Goal: Task Accomplishment & Management: Complete application form

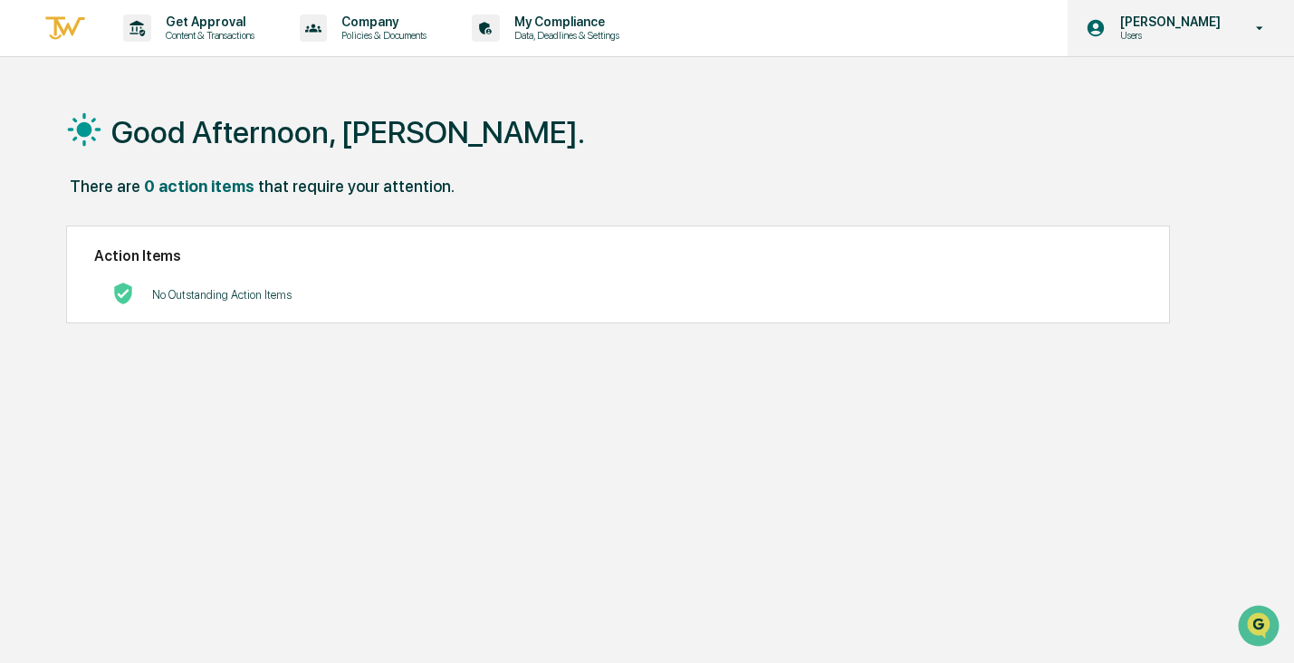
click at [1215, 37] on p "Users" at bounding box center [1167, 35] width 124 height 13
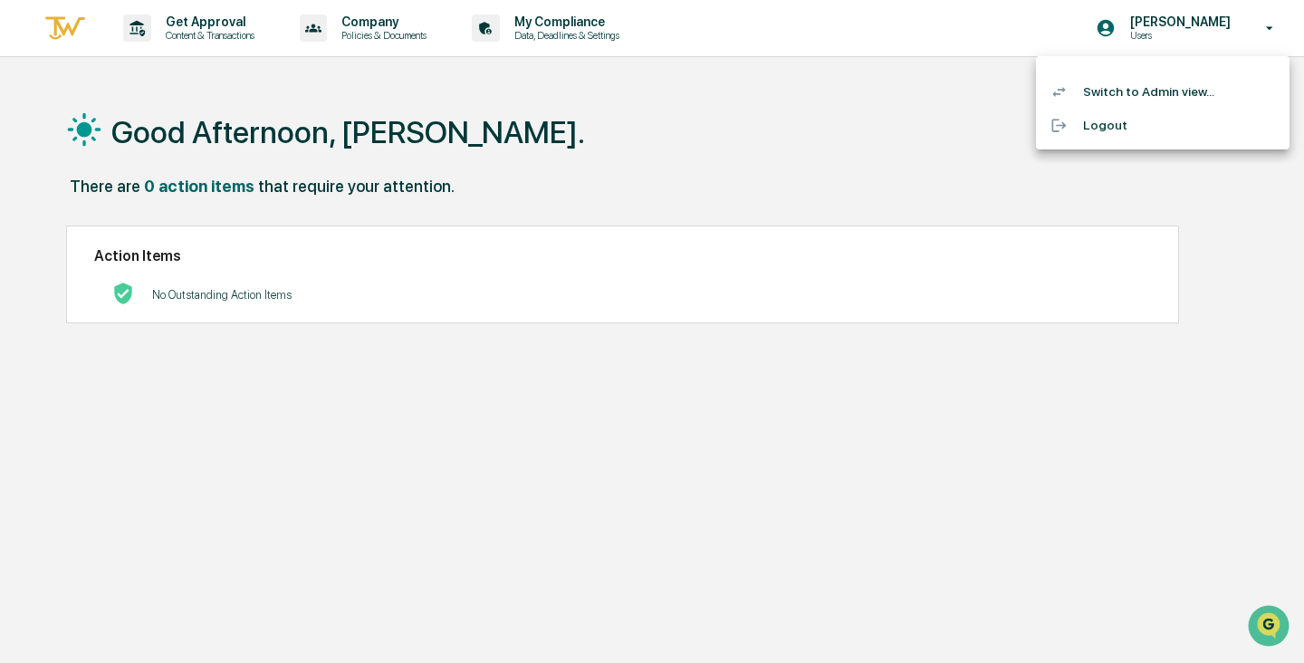
click at [1104, 98] on li "Switch to Admin view..." at bounding box center [1162, 91] width 253 height 33
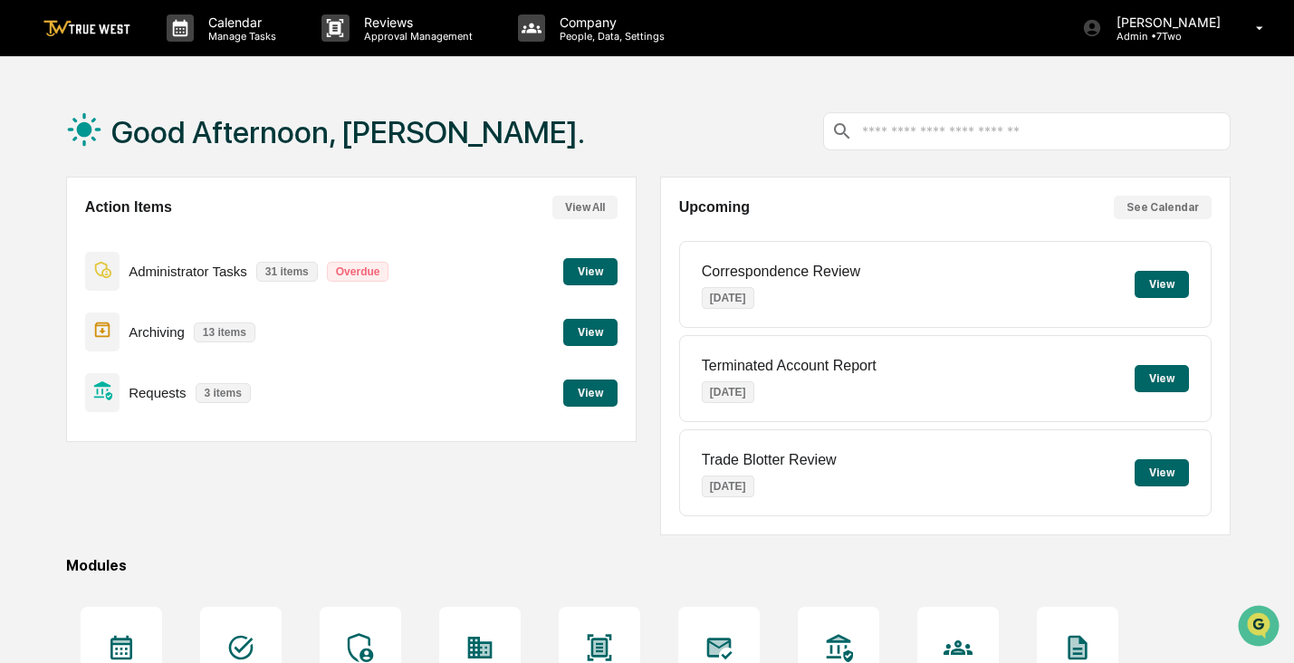
click at [227, 391] on p "3 items" at bounding box center [223, 393] width 55 height 20
click at [576, 398] on button "View" at bounding box center [590, 392] width 54 height 27
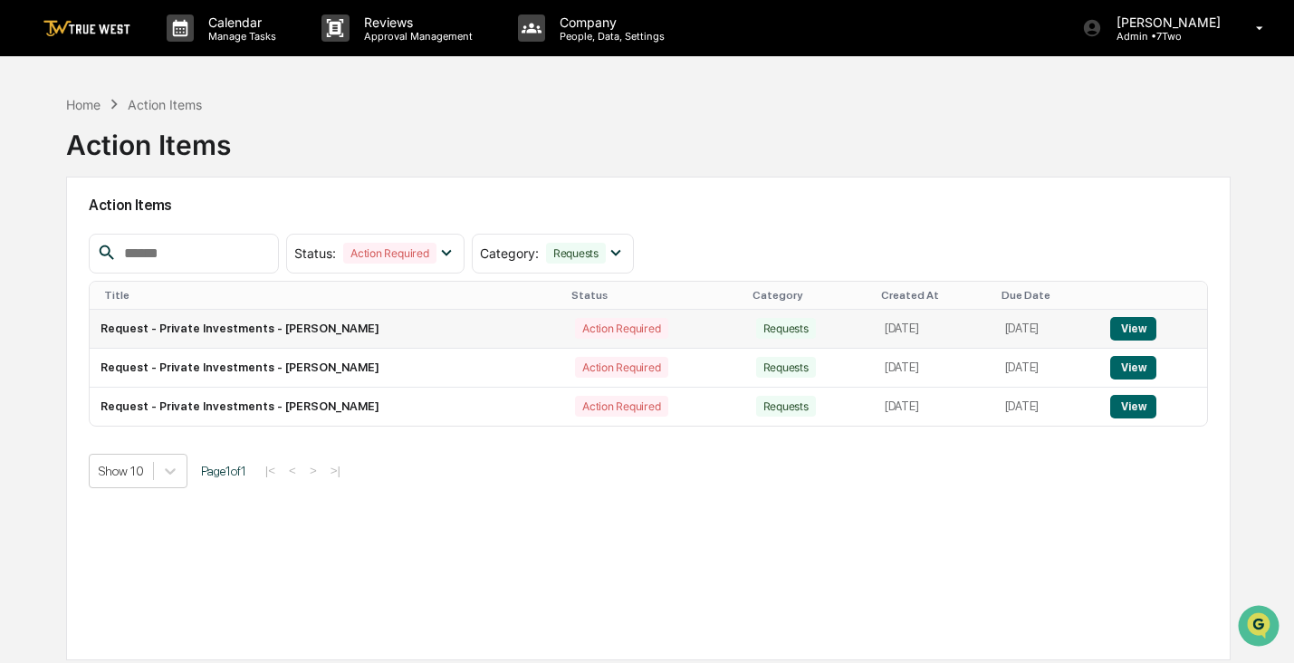
click at [1123, 328] on button "View" at bounding box center [1133, 329] width 46 height 24
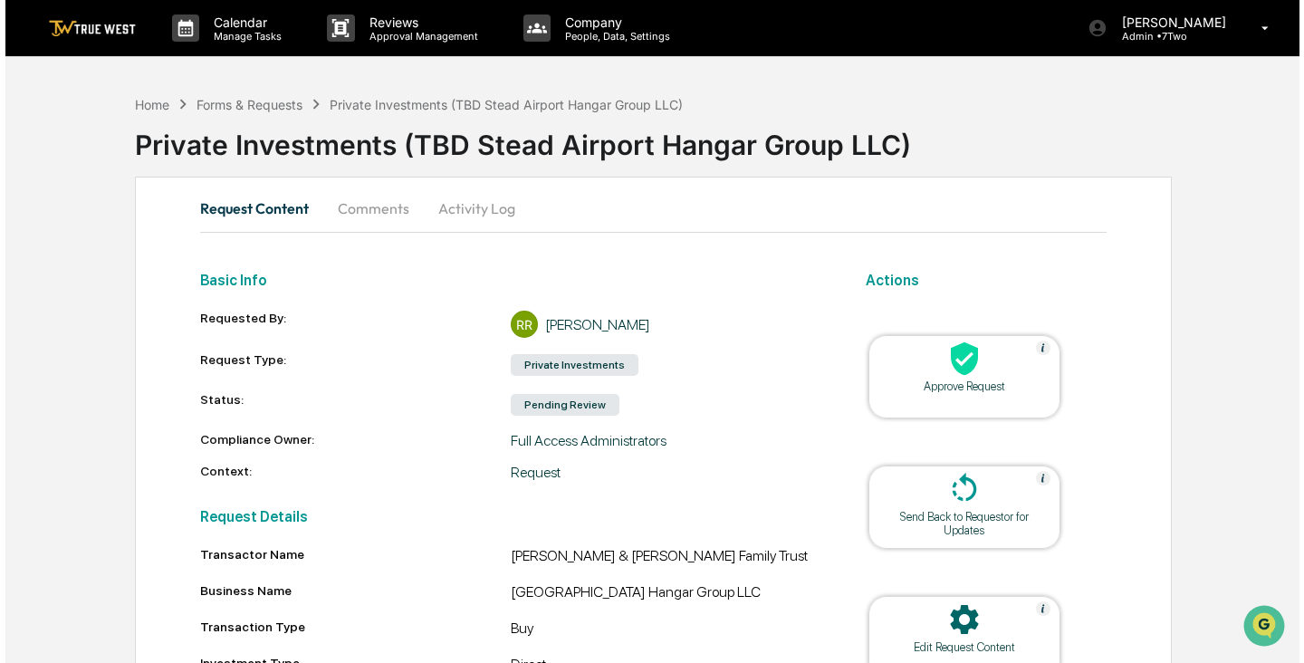
scroll to position [218, 0]
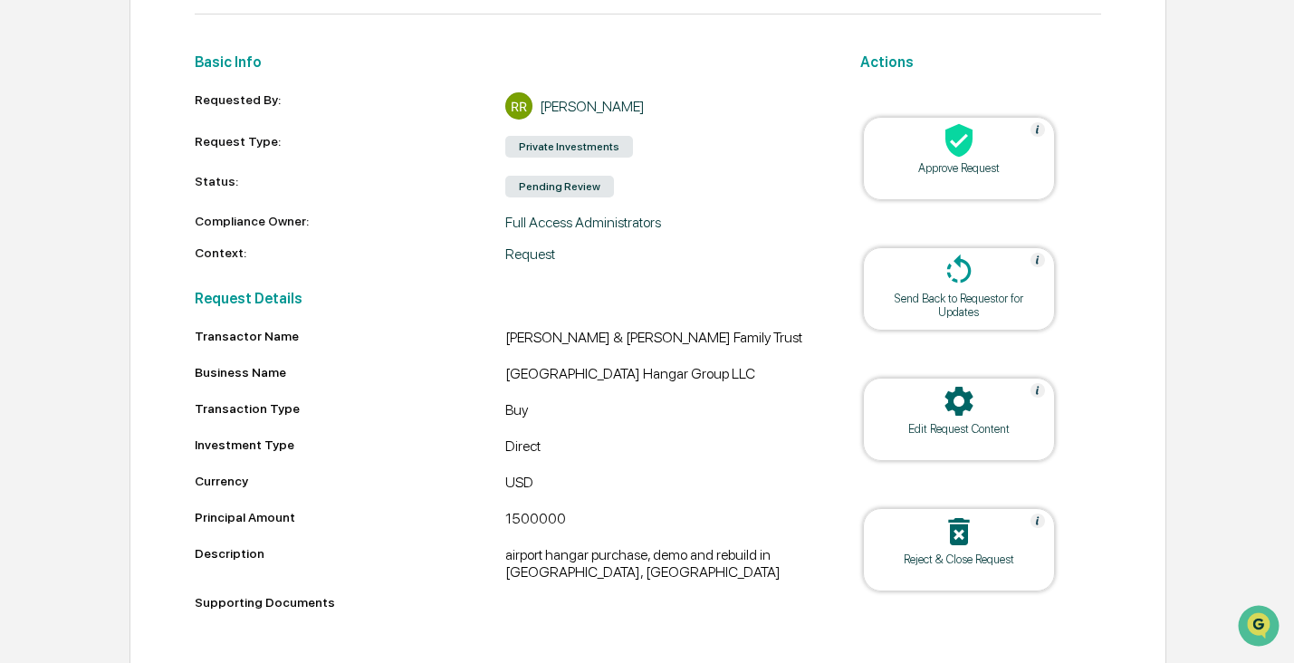
click at [951, 136] on icon at bounding box center [958, 140] width 27 height 33
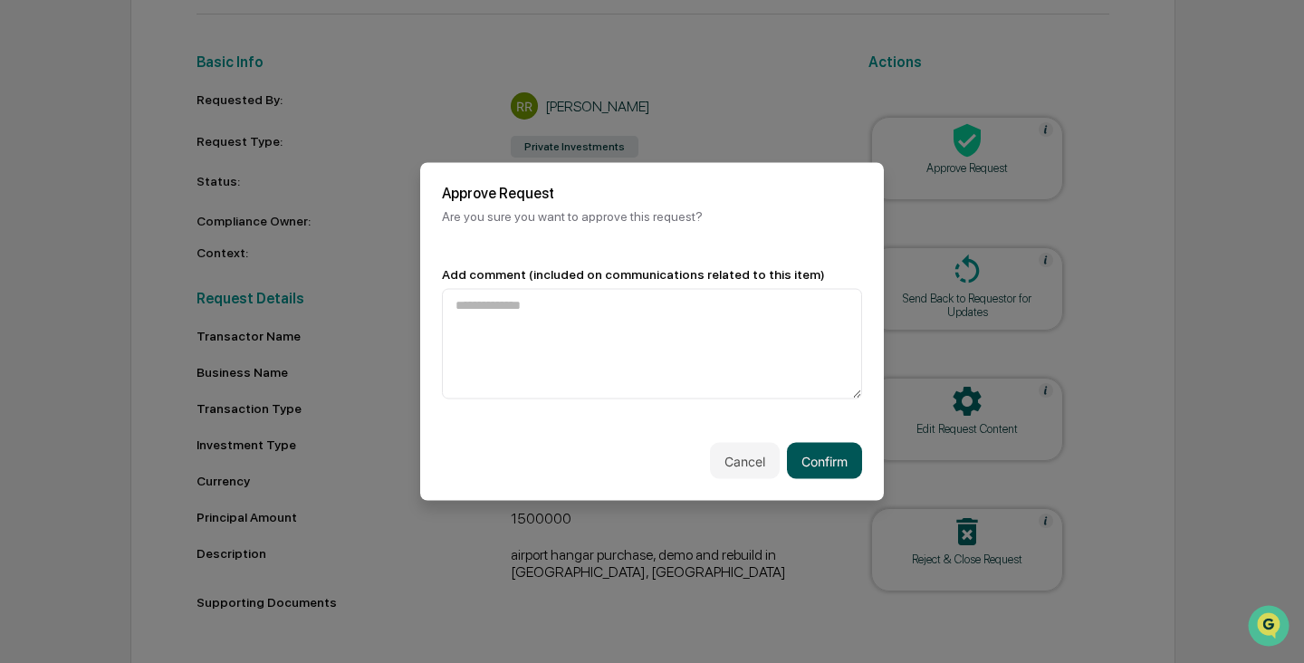
click at [820, 462] on button "Confirm" at bounding box center [824, 461] width 75 height 36
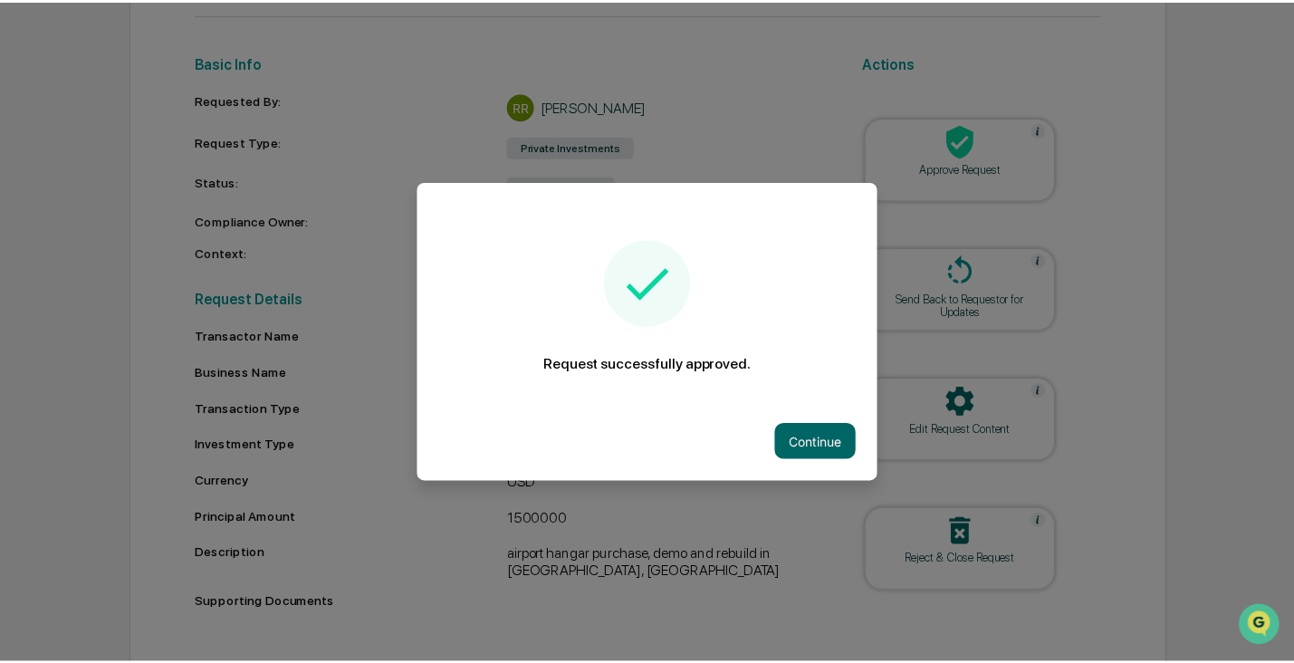
scroll to position [216, 0]
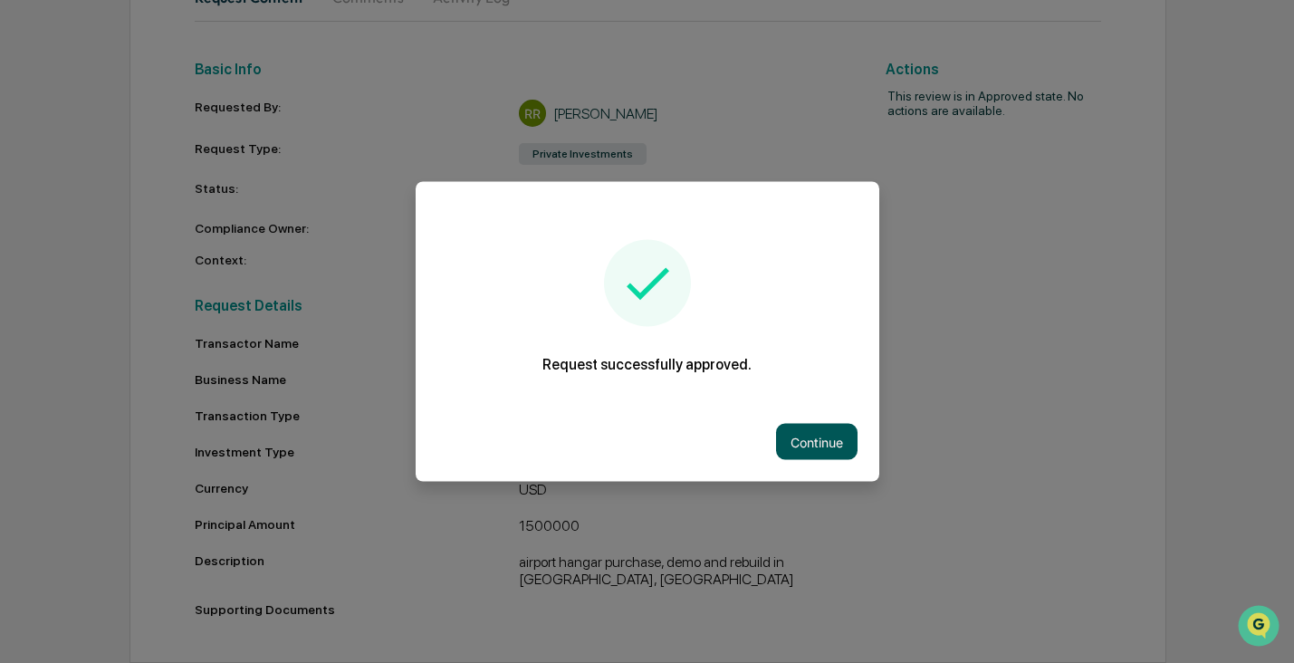
click at [815, 442] on button "Continue" at bounding box center [816, 442] width 81 height 36
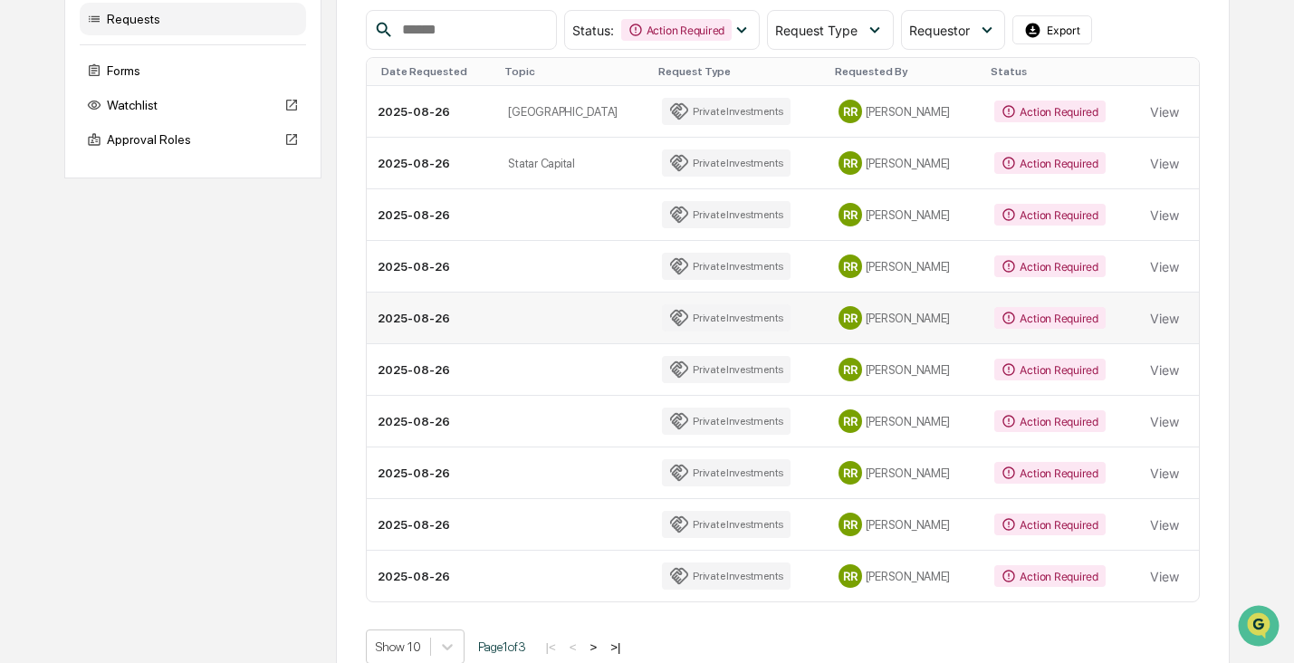
scroll to position [134, 0]
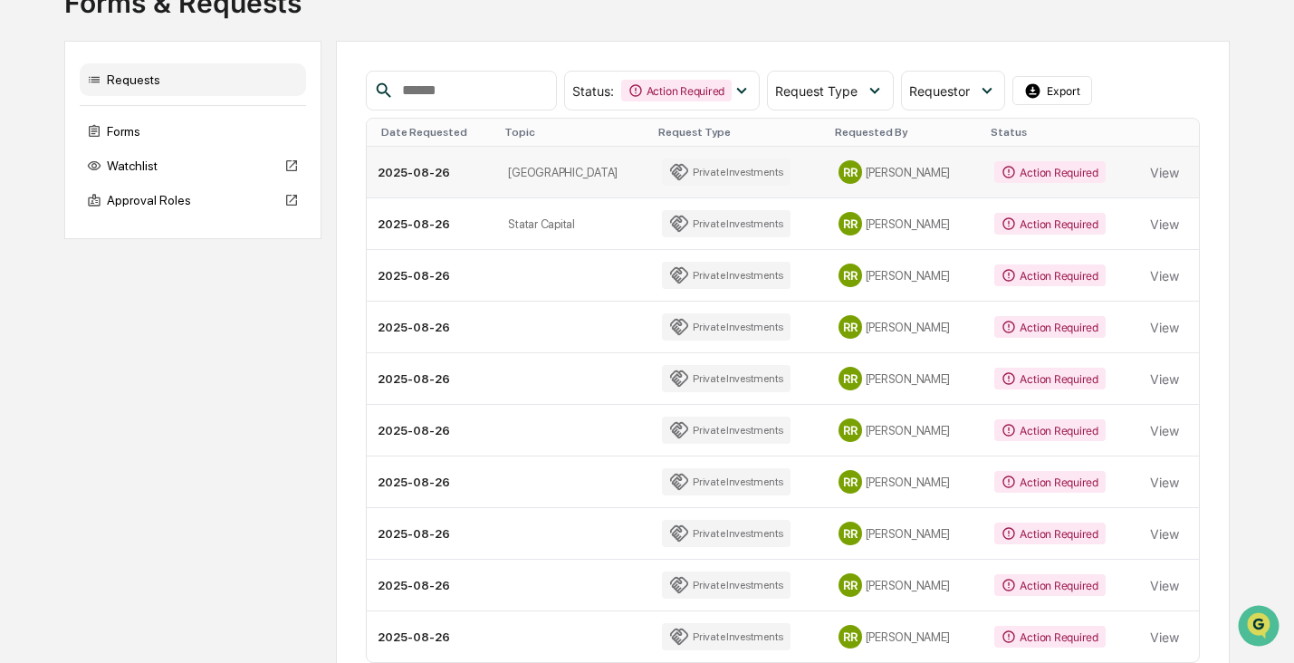
click at [1030, 178] on div "Action Required" at bounding box center [1049, 172] width 110 height 22
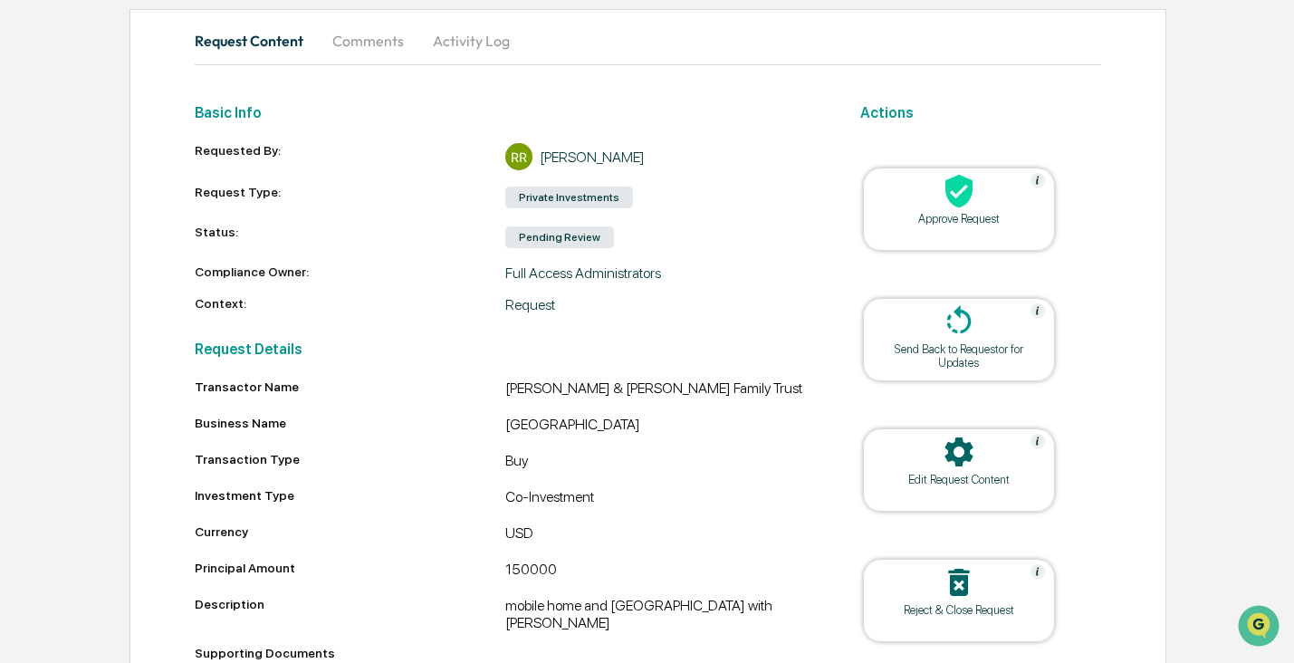
scroll to position [129, 0]
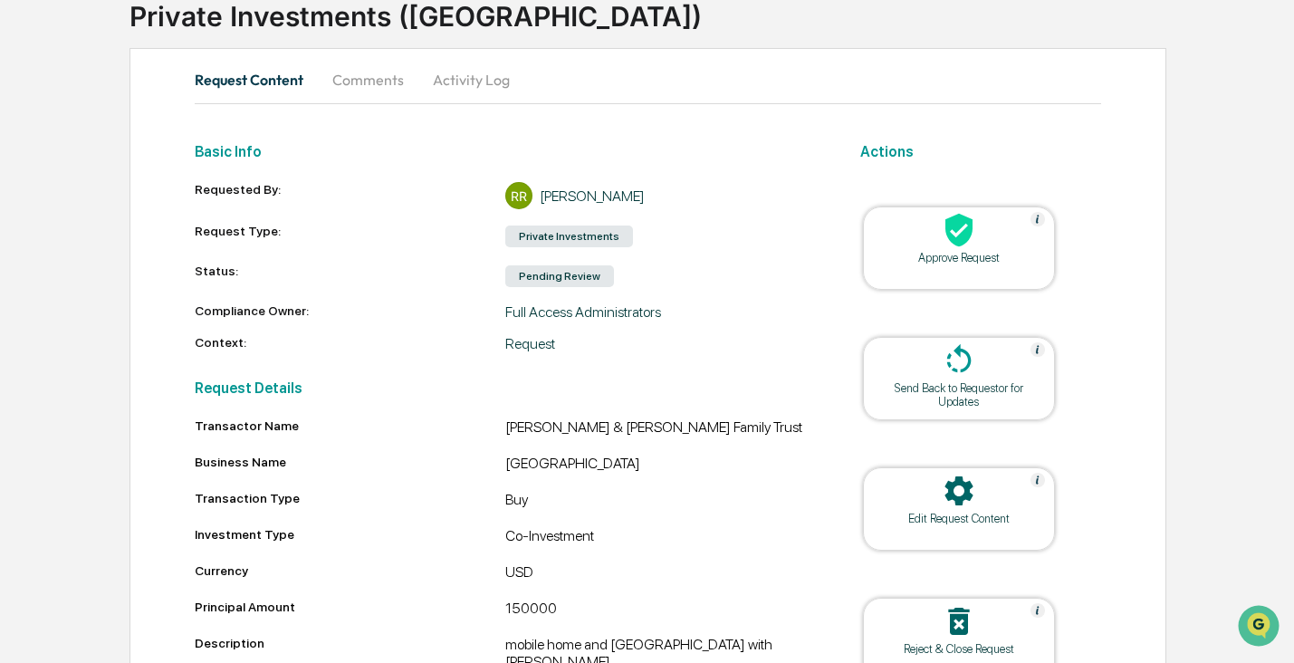
click at [954, 243] on icon at bounding box center [958, 230] width 27 height 33
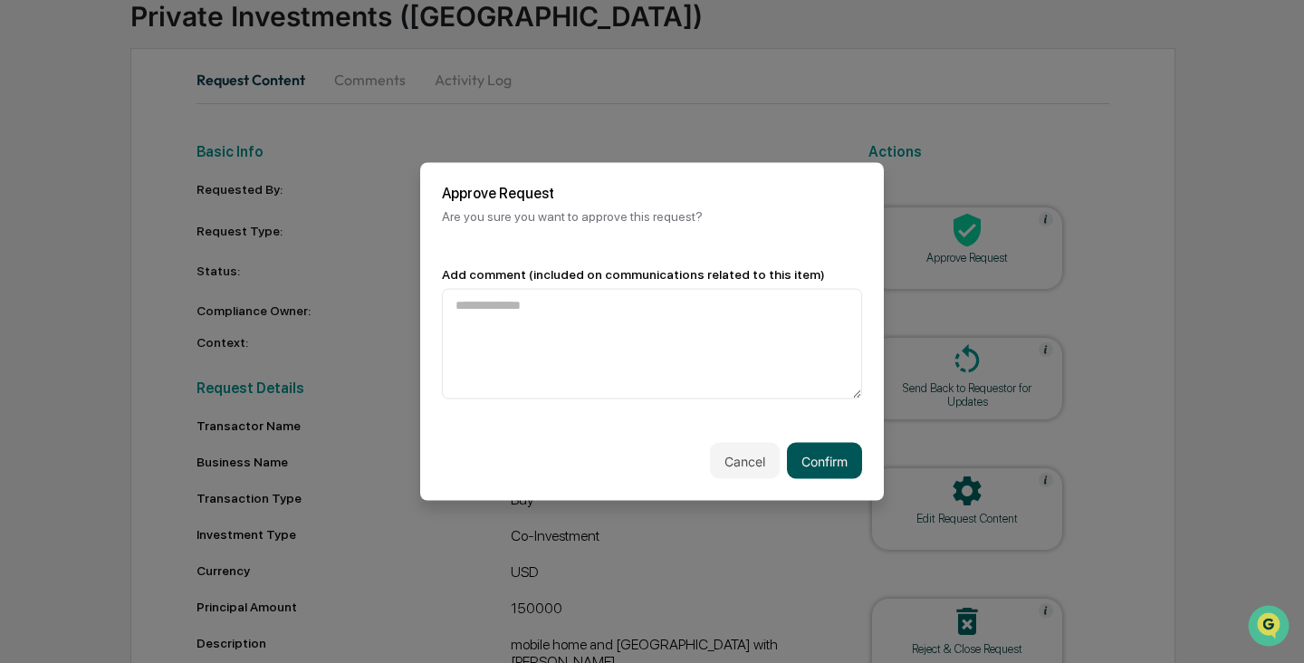
click at [824, 457] on button "Confirm" at bounding box center [824, 461] width 75 height 36
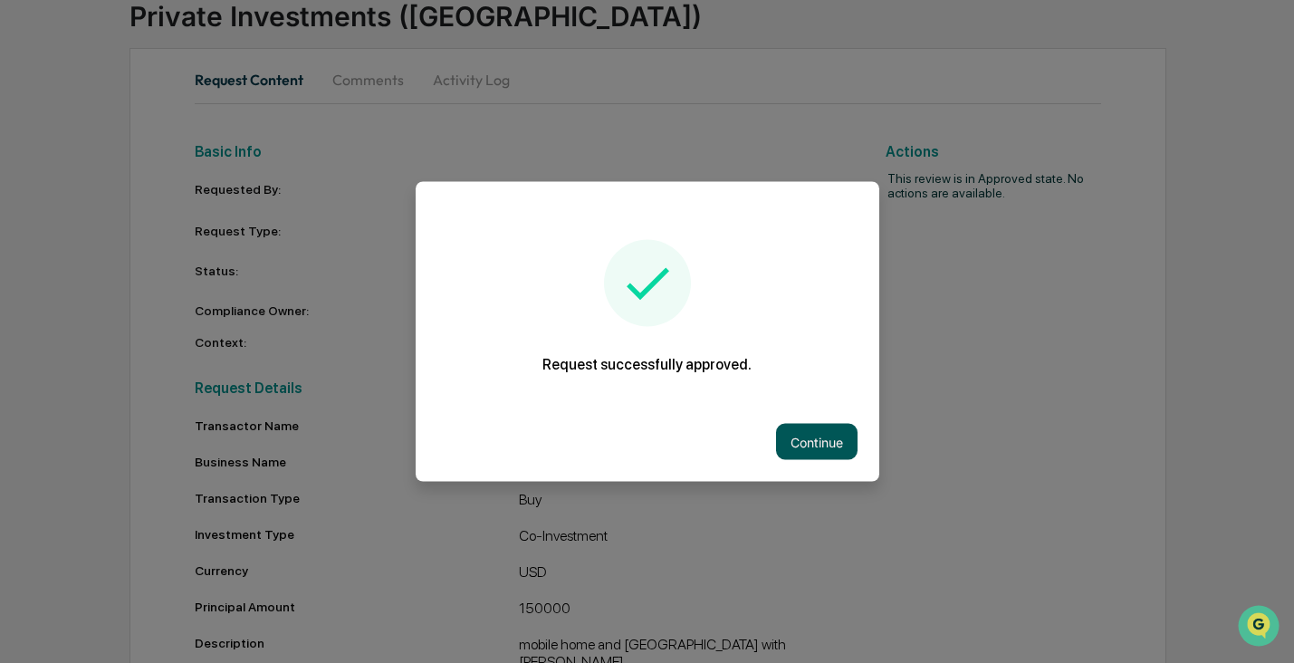
click at [827, 444] on button "Continue" at bounding box center [816, 442] width 81 height 36
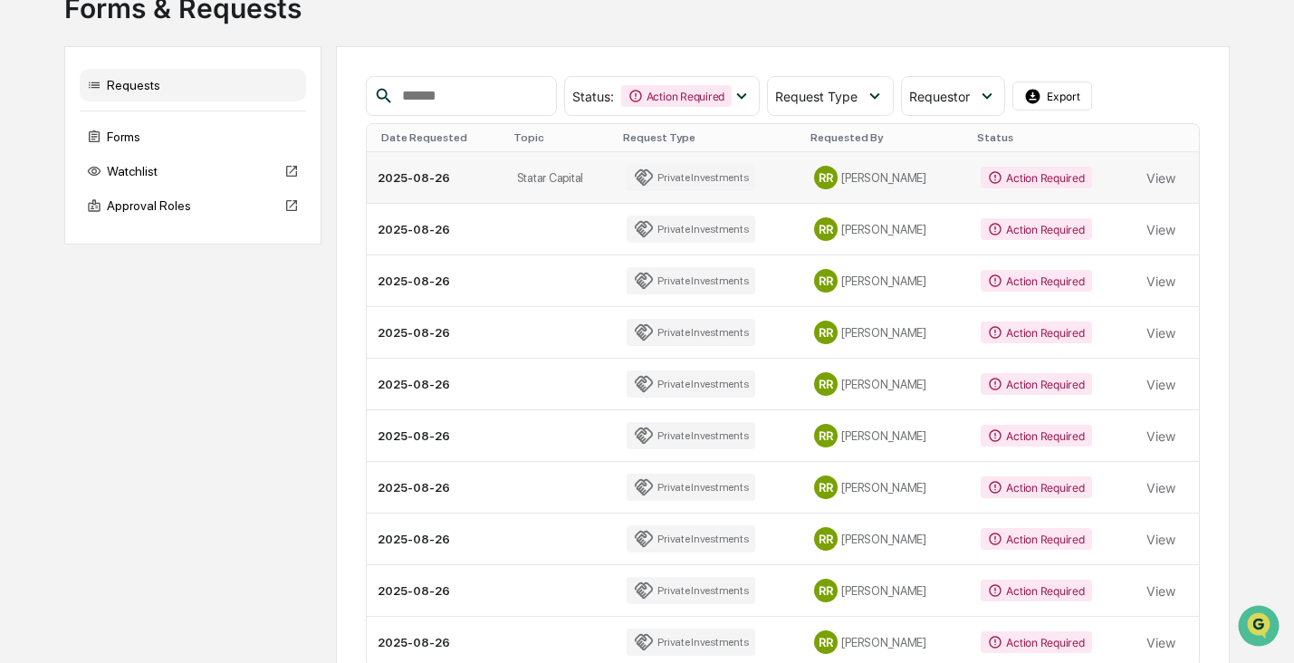
click at [1008, 179] on div "Action Required" at bounding box center [1035, 178] width 110 height 22
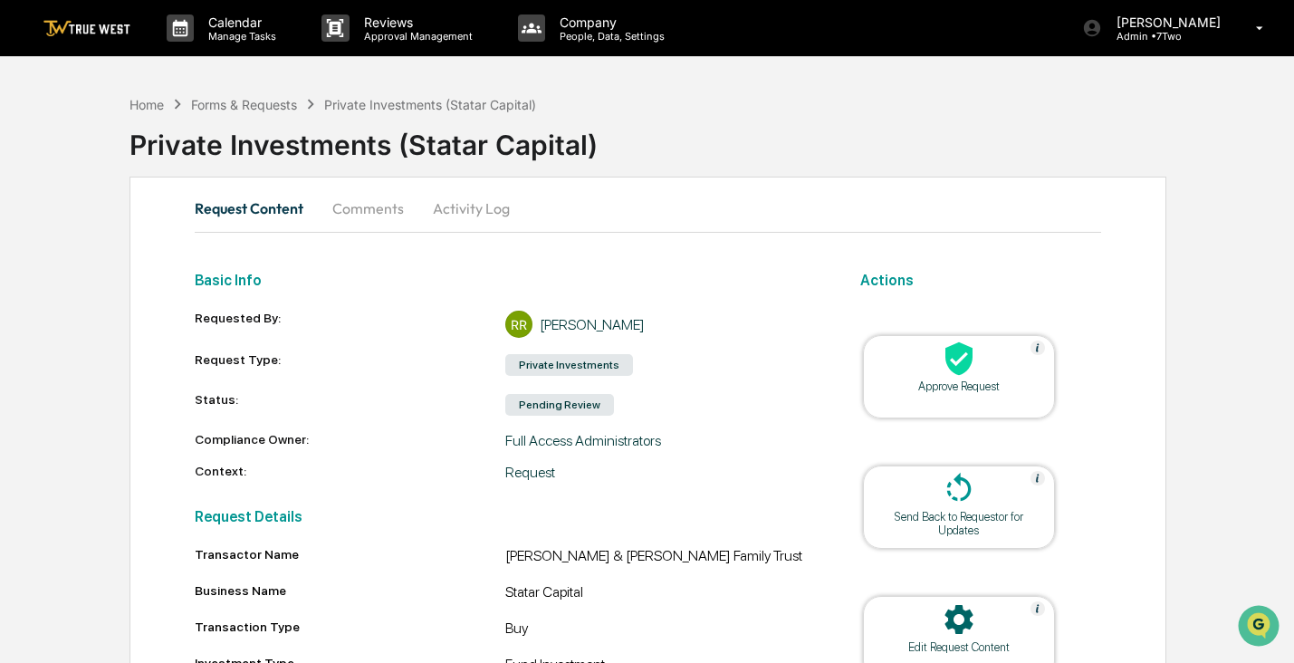
scroll to position [216, 0]
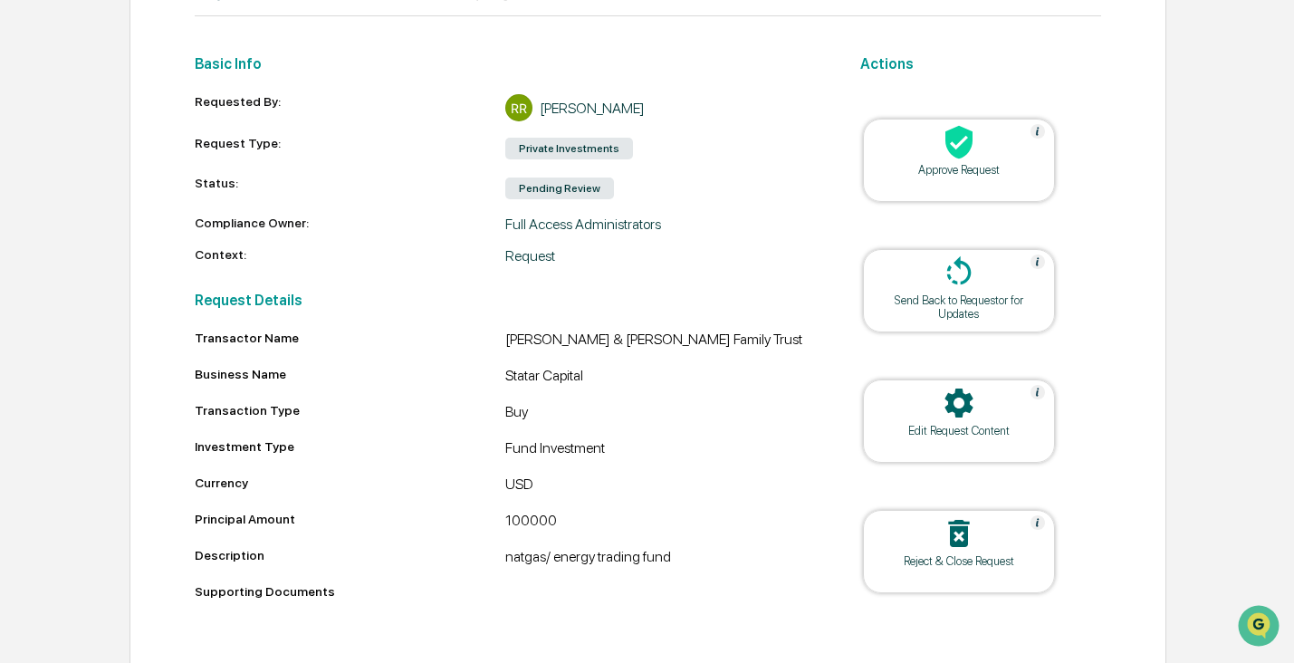
click at [967, 153] on icon at bounding box center [958, 142] width 27 height 33
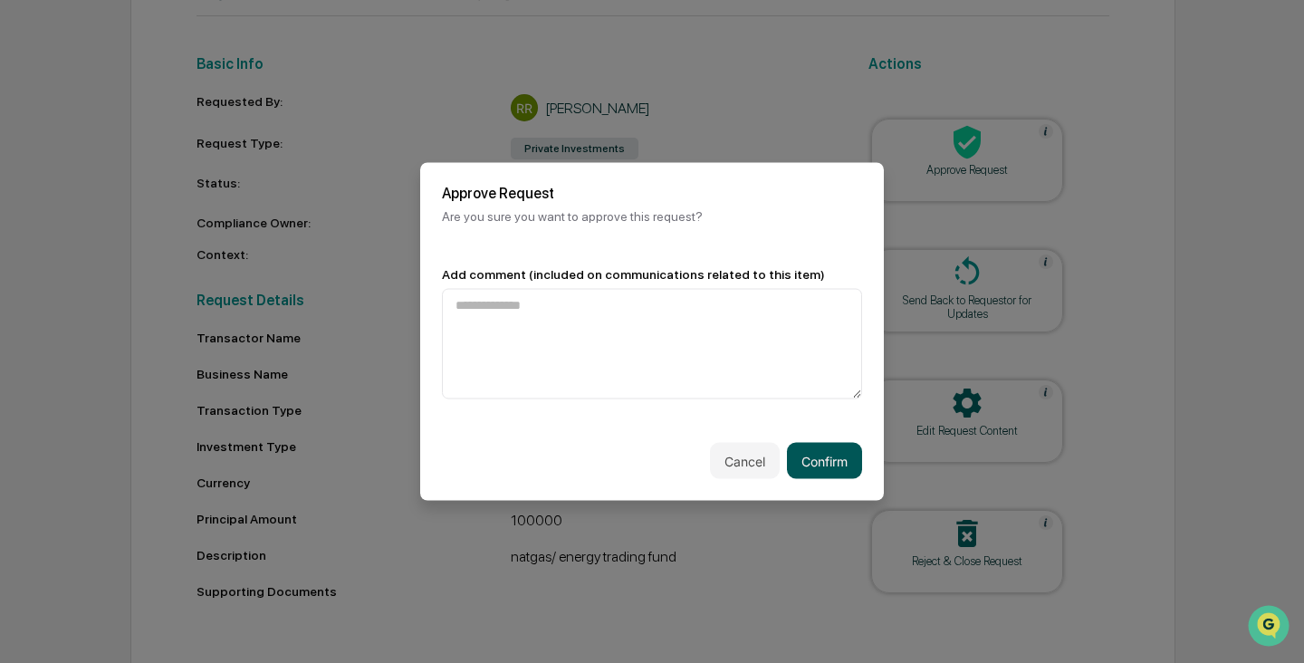
click at [824, 452] on button "Confirm" at bounding box center [824, 461] width 75 height 36
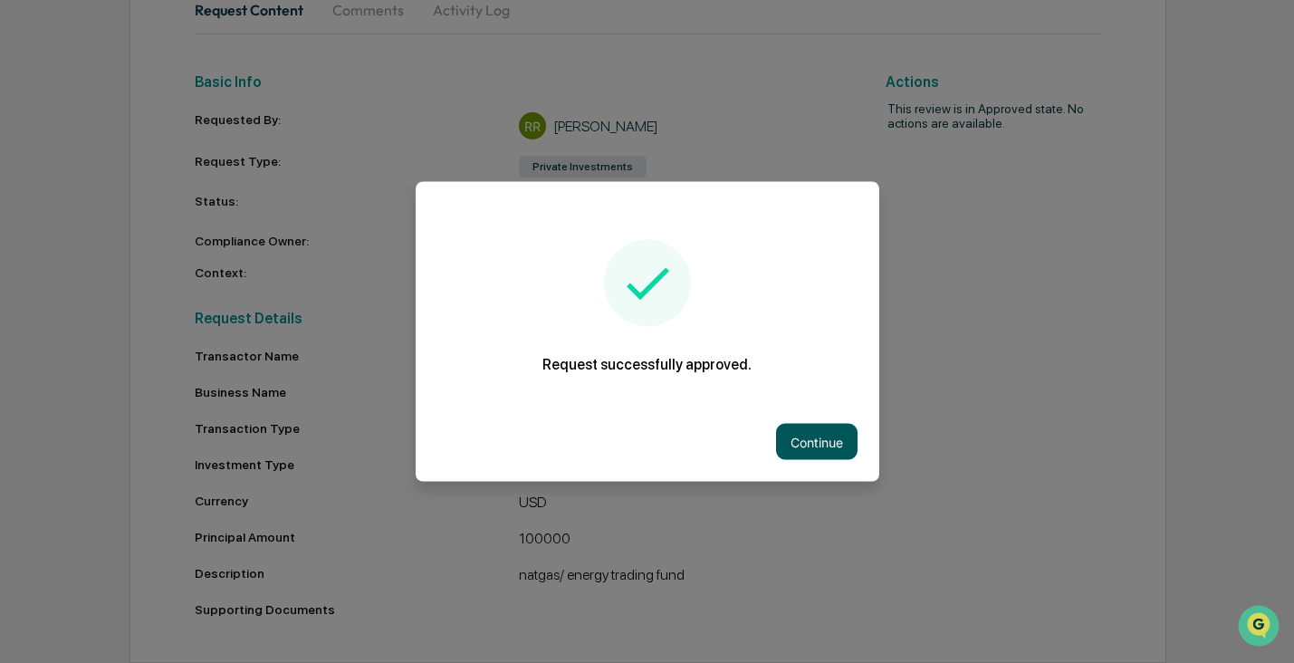
click at [811, 435] on button "Continue" at bounding box center [816, 442] width 81 height 36
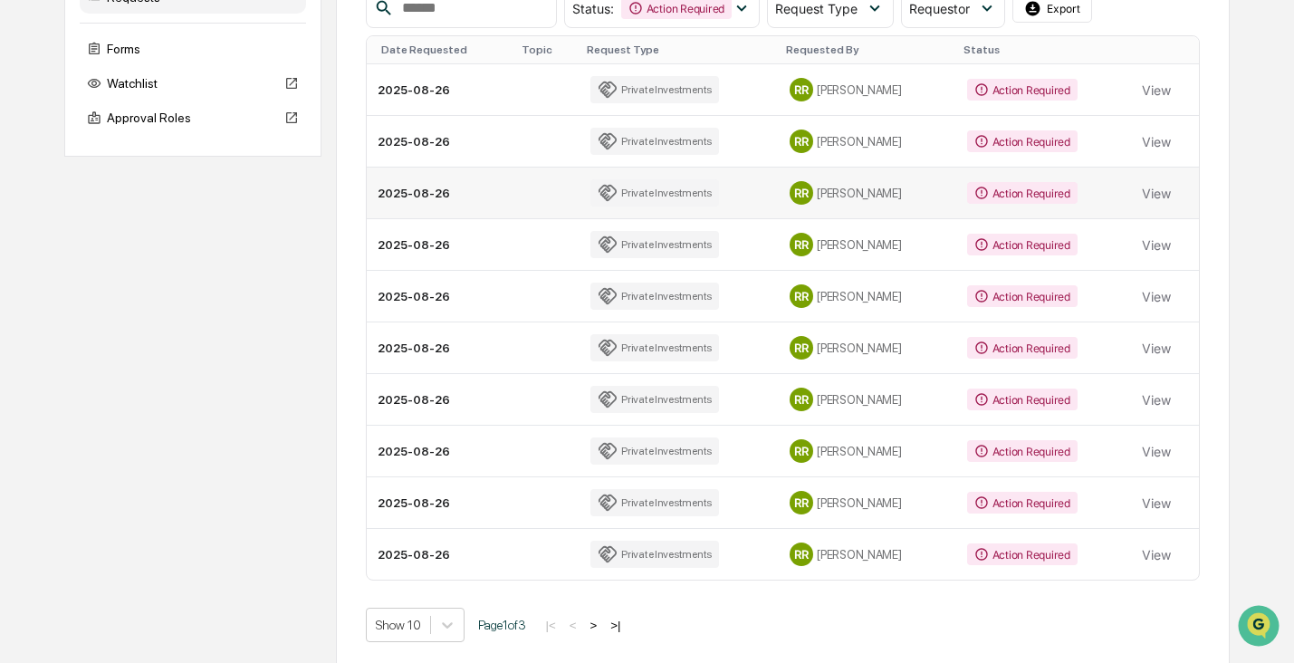
scroll to position [80, 0]
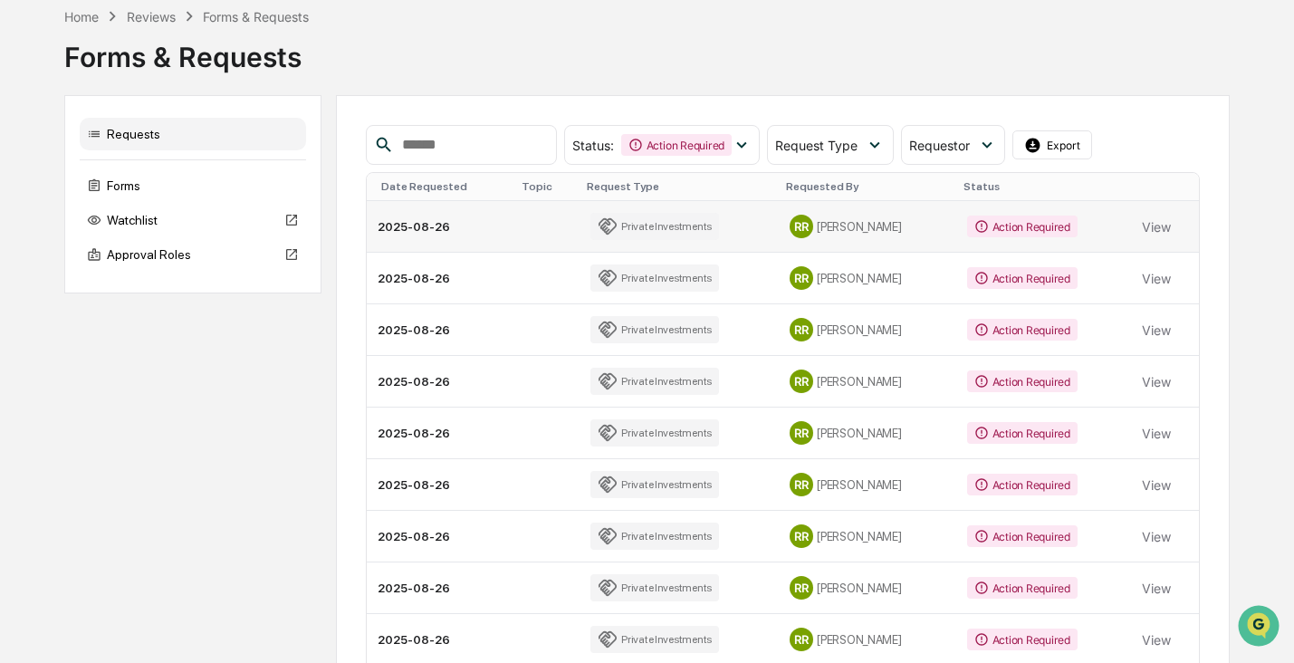
click at [983, 231] on div "Action Required" at bounding box center [1022, 226] width 110 height 22
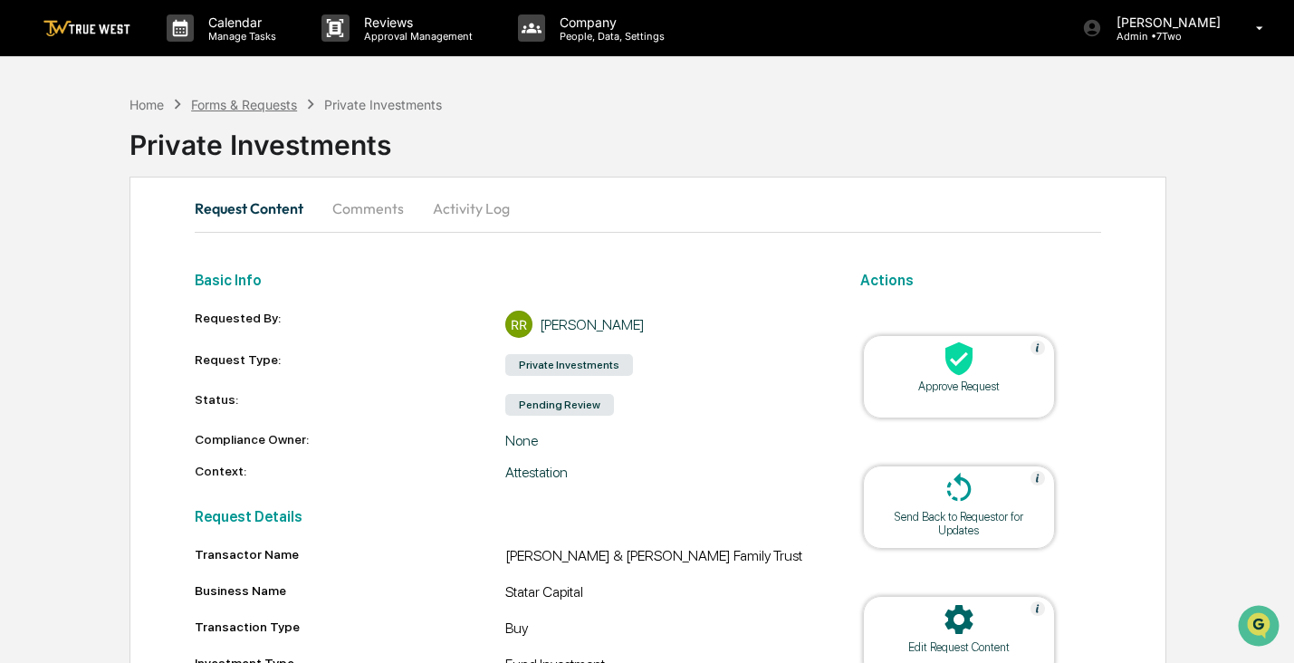
click at [256, 107] on div "Forms & Requests" at bounding box center [244, 104] width 106 height 15
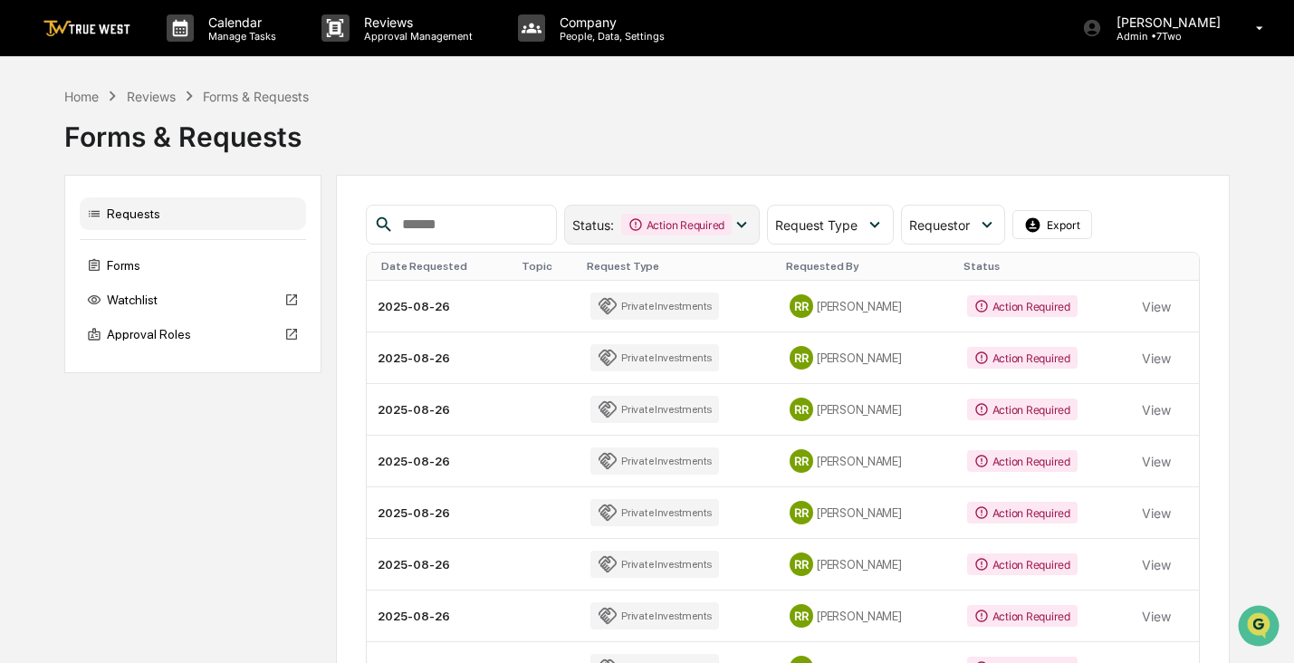
click at [751, 221] on icon at bounding box center [741, 225] width 20 height 20
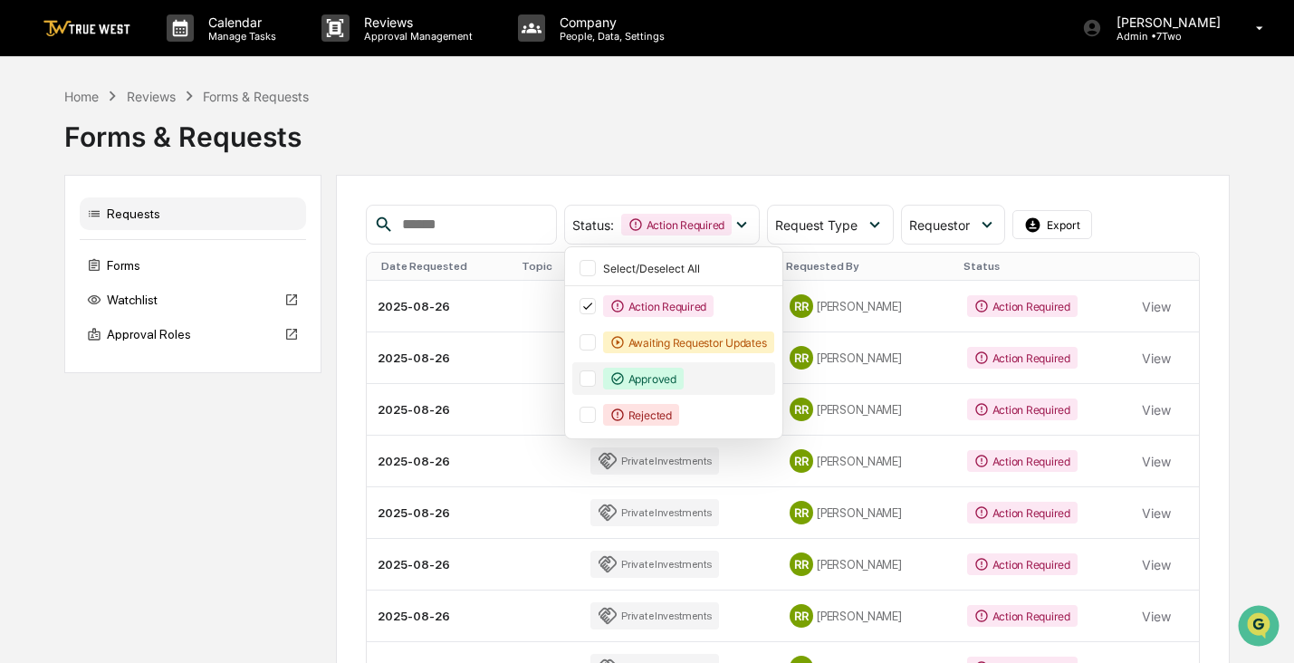
click at [630, 370] on div "Approved" at bounding box center [673, 378] width 203 height 33
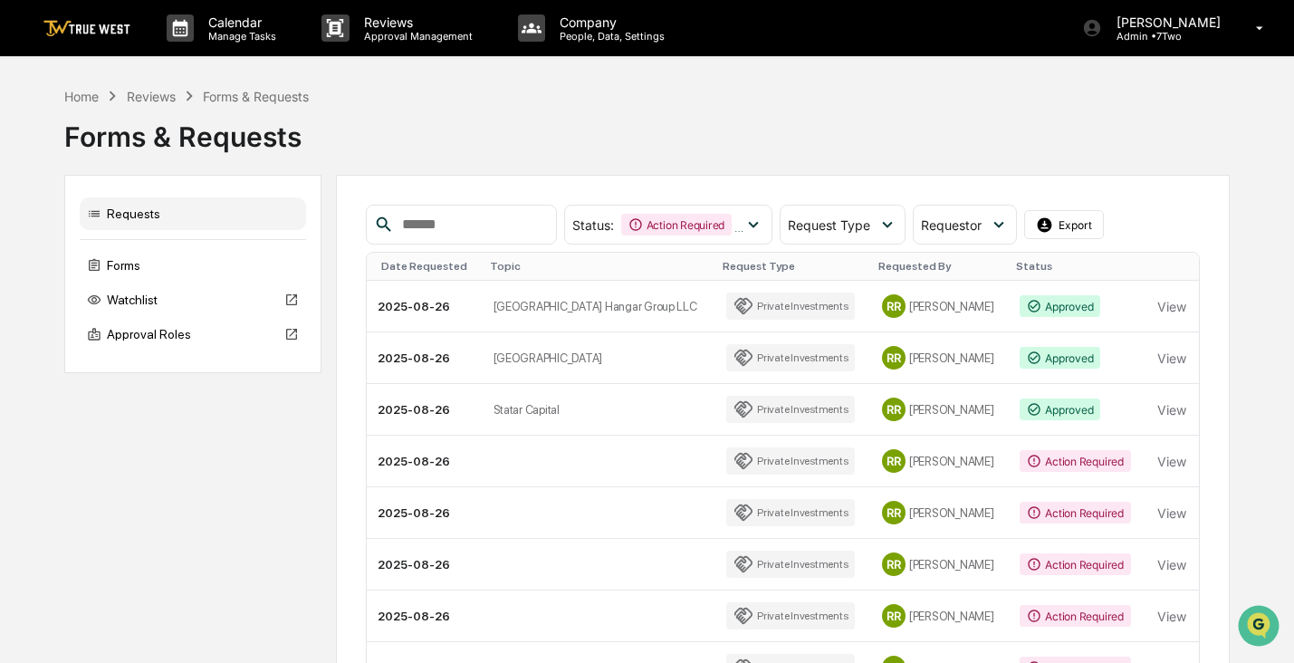
click at [600, 489] on td at bounding box center [599, 513] width 233 height 52
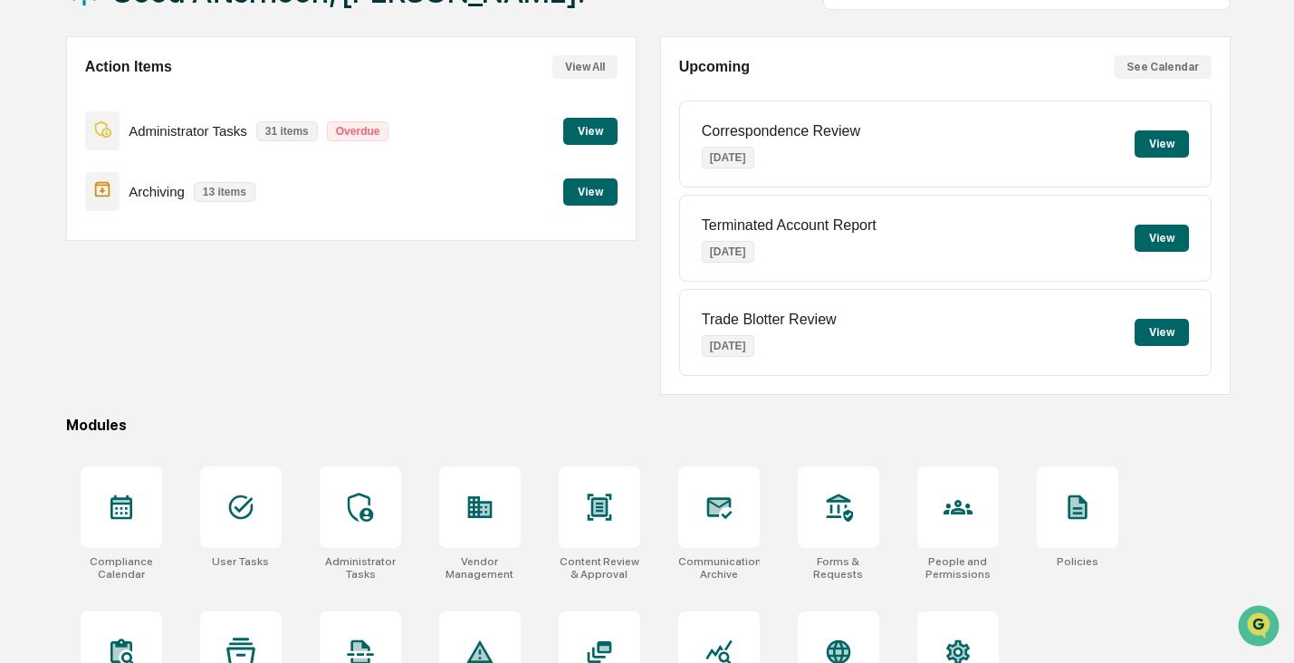
scroll to position [232, 0]
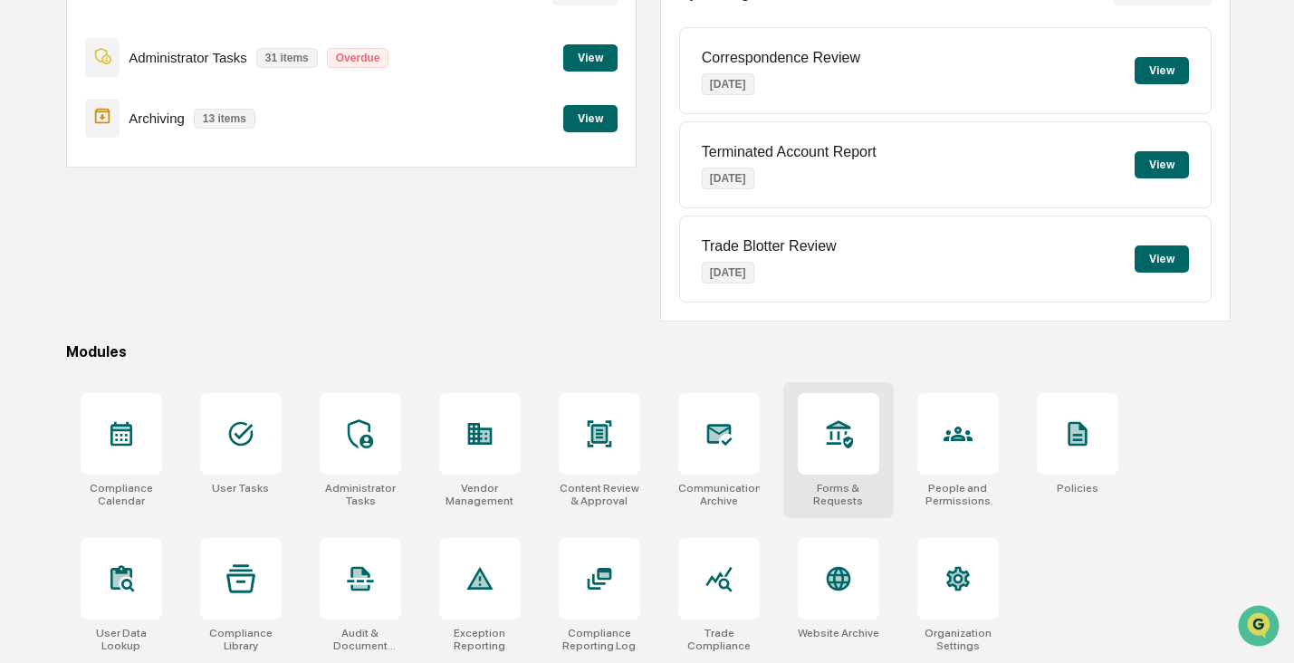
click at [822, 413] on div at bounding box center [838, 433] width 81 height 81
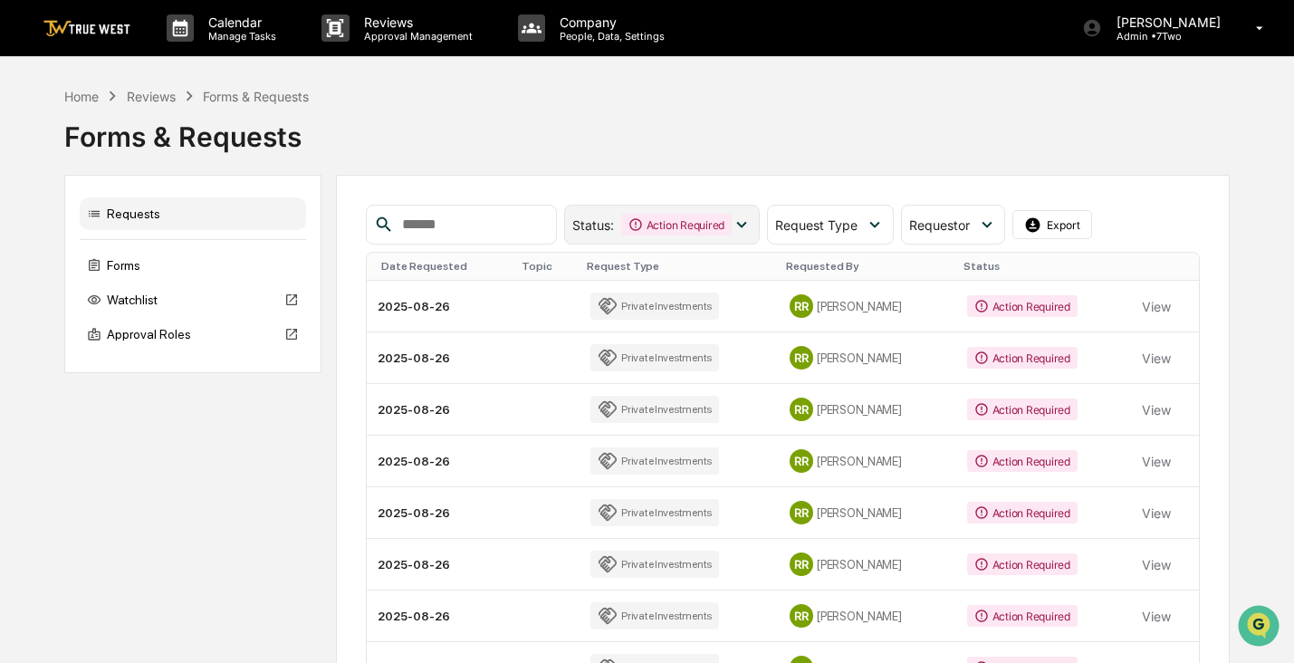
click at [751, 220] on icon at bounding box center [741, 225] width 20 height 20
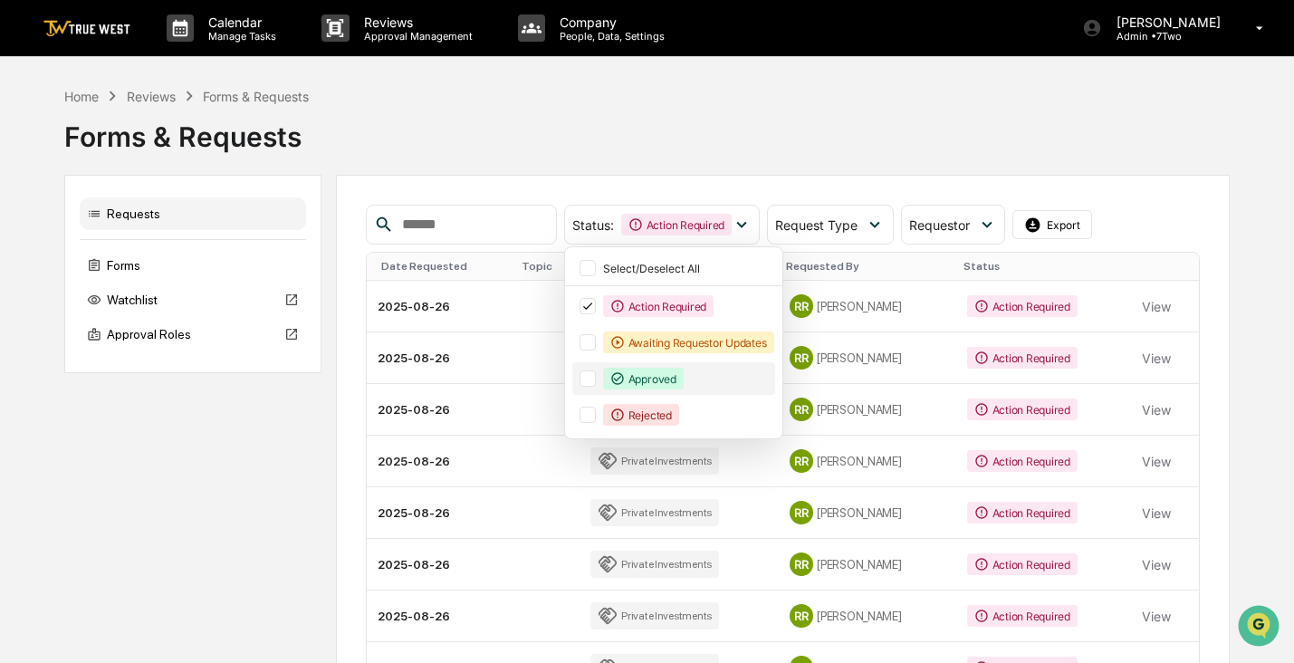
click at [683, 374] on div "Approved" at bounding box center [643, 379] width 81 height 22
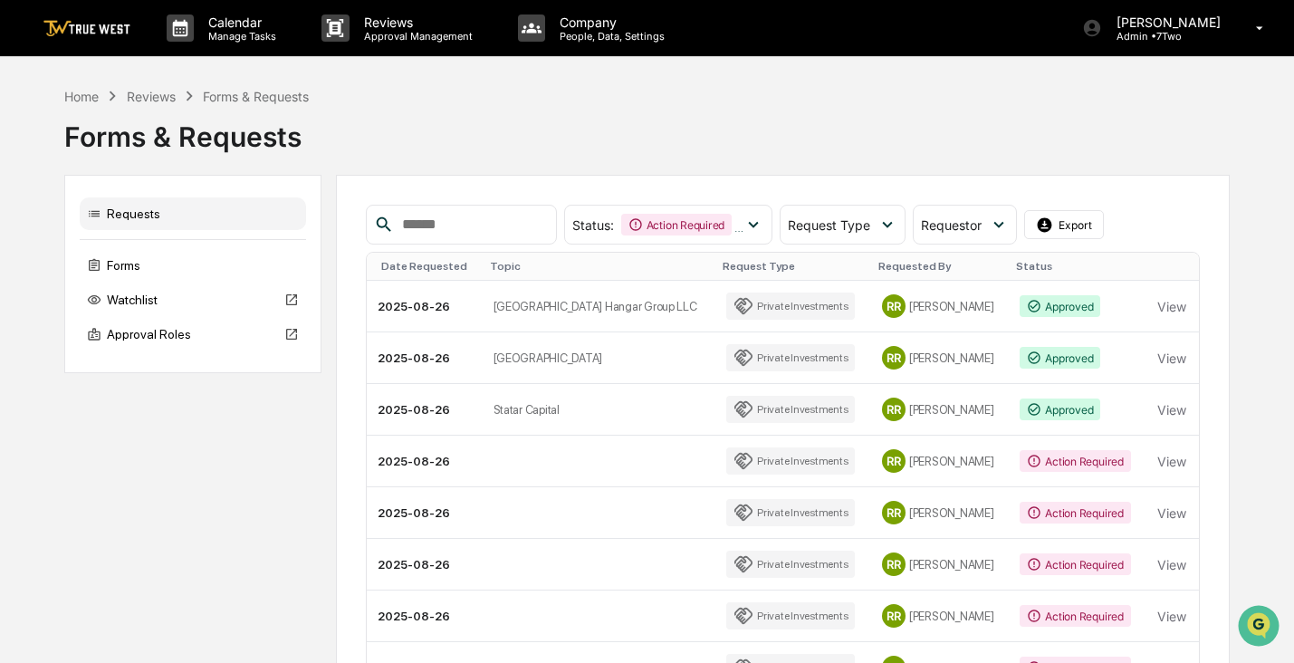
click at [1214, 179] on div "Status : Action Required Approved Select/Deselect All Action Required Awaiting …" at bounding box center [782, 531] width 893 height 713
click at [527, 410] on td "Statar Capital" at bounding box center [599, 410] width 233 height 52
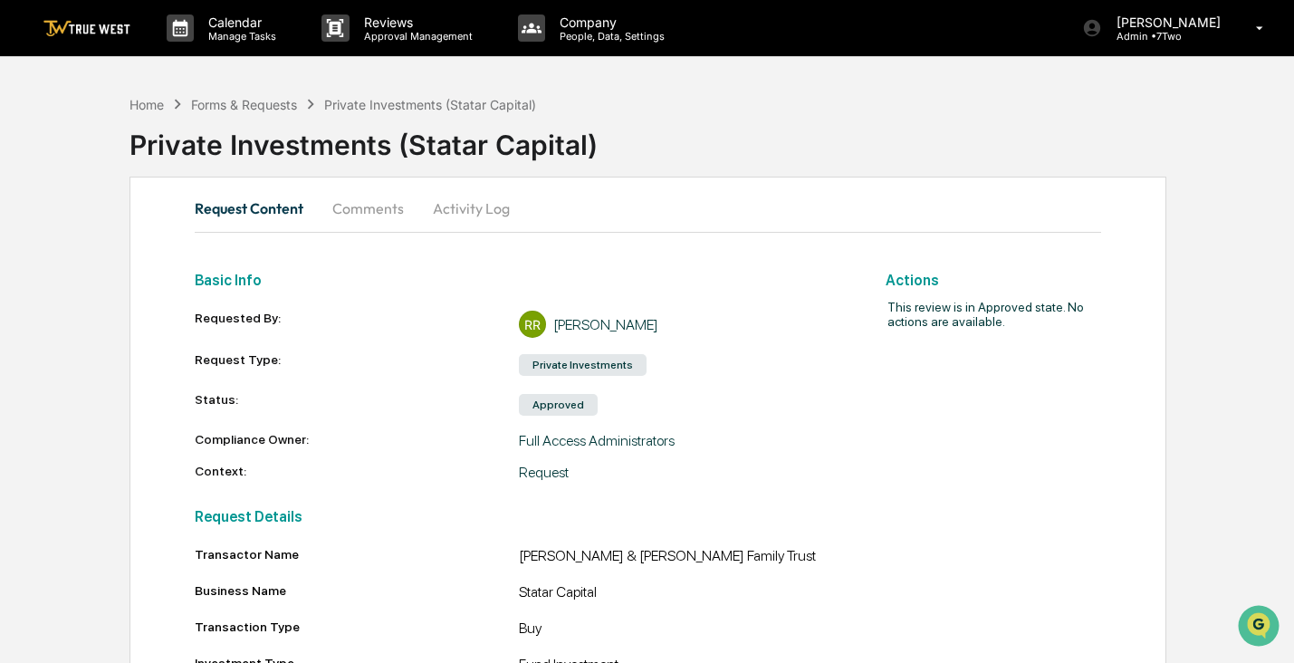
click at [388, 109] on div "Private Investments (Statar Capital)" at bounding box center [430, 104] width 212 height 15
click at [282, 110] on div "Forms & Requests" at bounding box center [244, 104] width 106 height 15
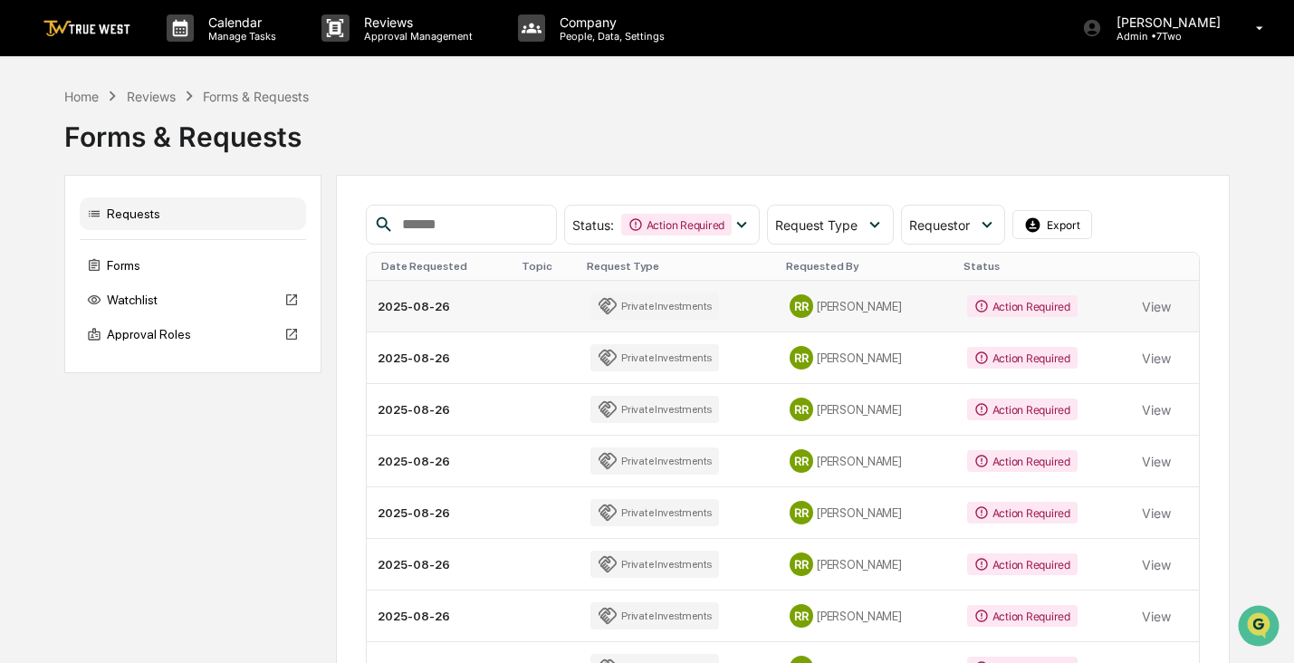
click at [650, 307] on div "Private Investments" at bounding box center [654, 305] width 129 height 27
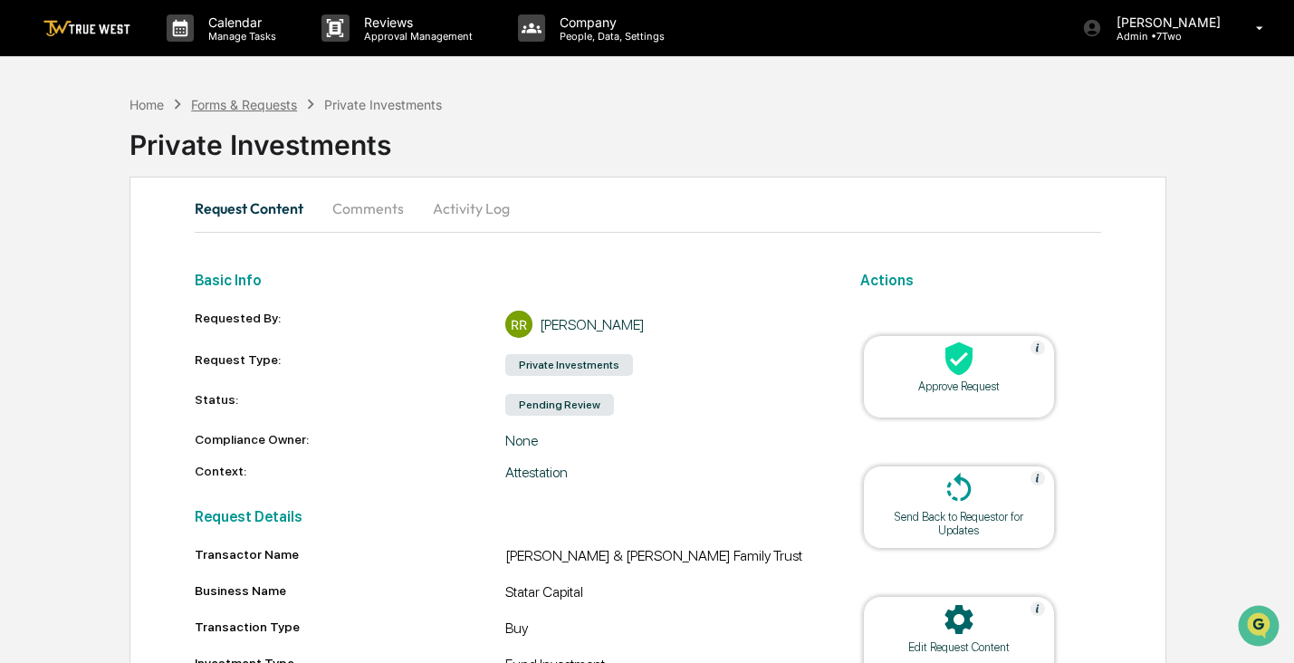
click at [275, 108] on div "Forms & Requests" at bounding box center [244, 104] width 106 height 15
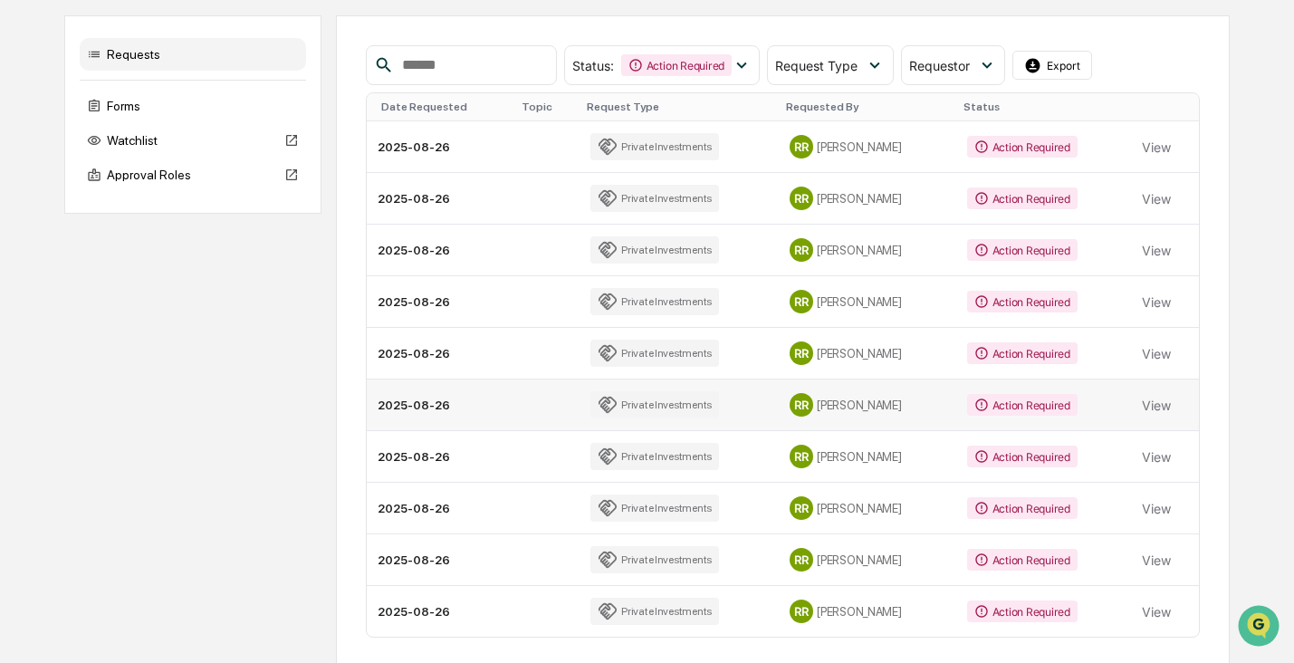
scroll to position [225, 0]
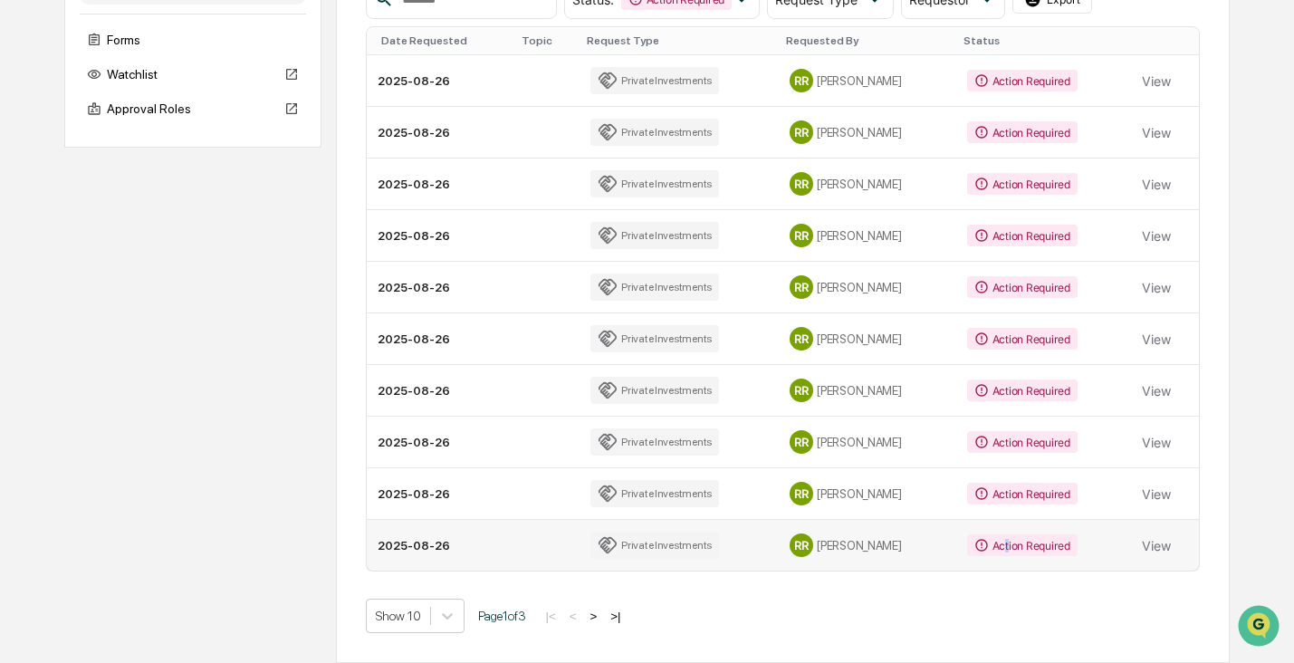
click at [987, 550] on div "Action Required" at bounding box center [1022, 545] width 110 height 22
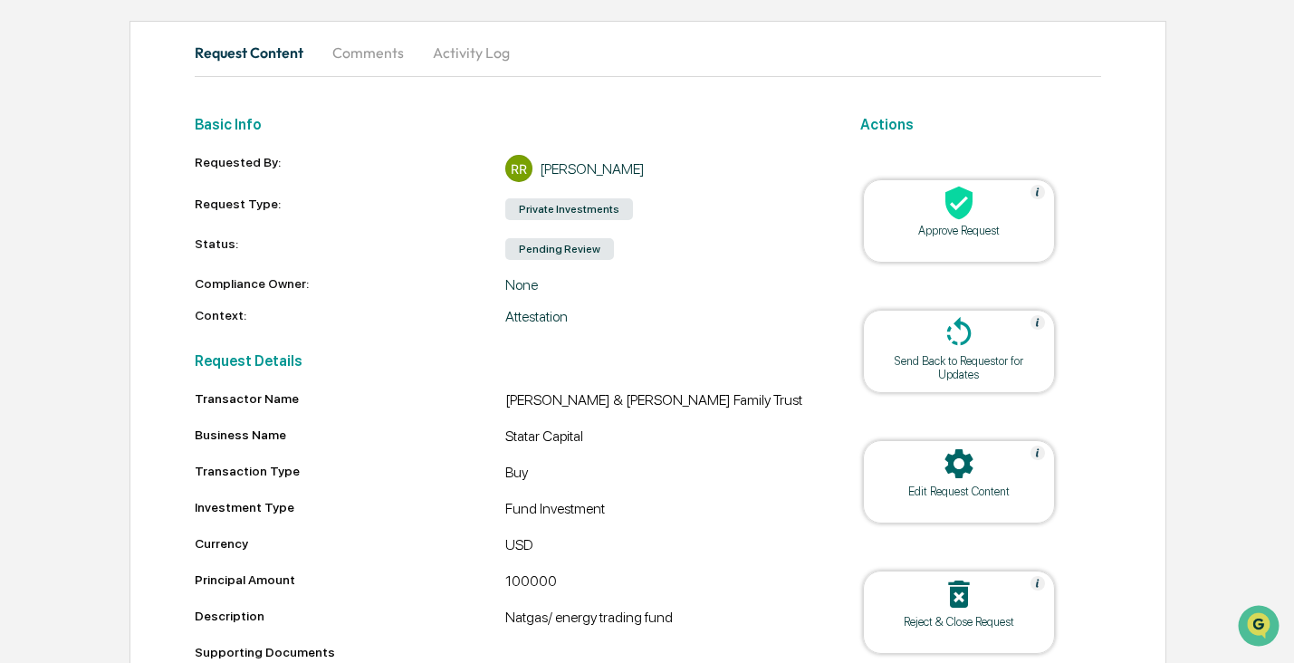
scroll to position [193, 0]
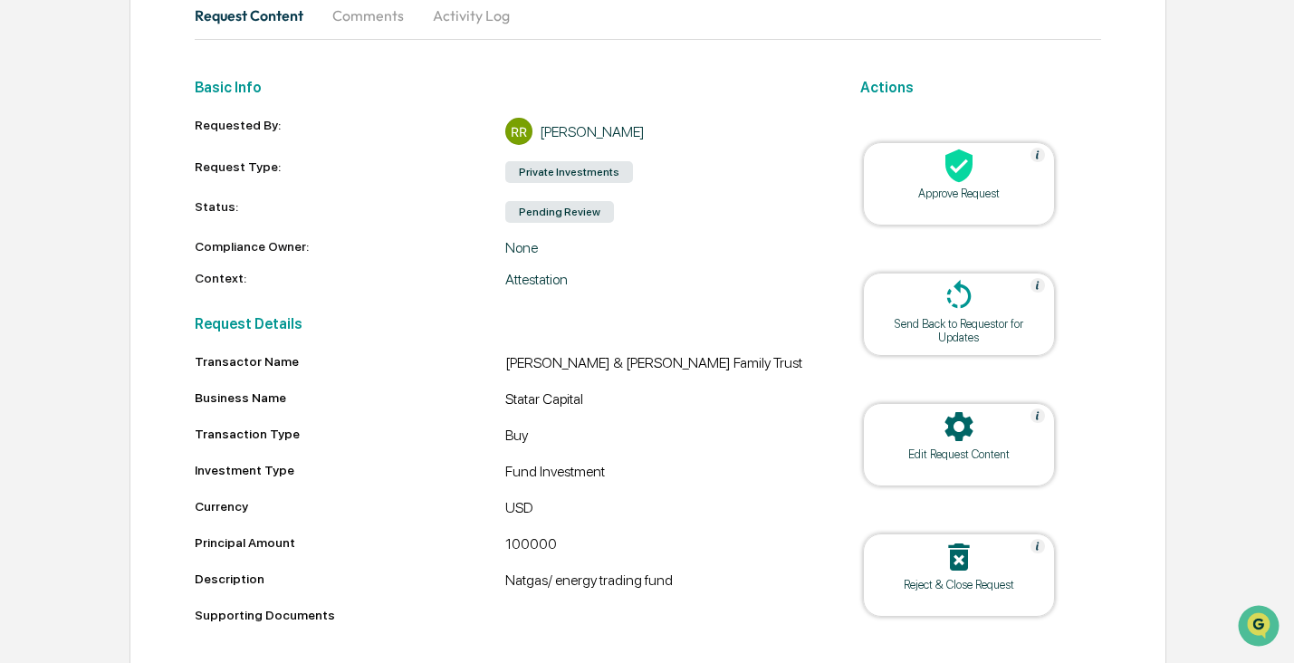
click at [961, 560] on icon at bounding box center [958, 556] width 21 height 27
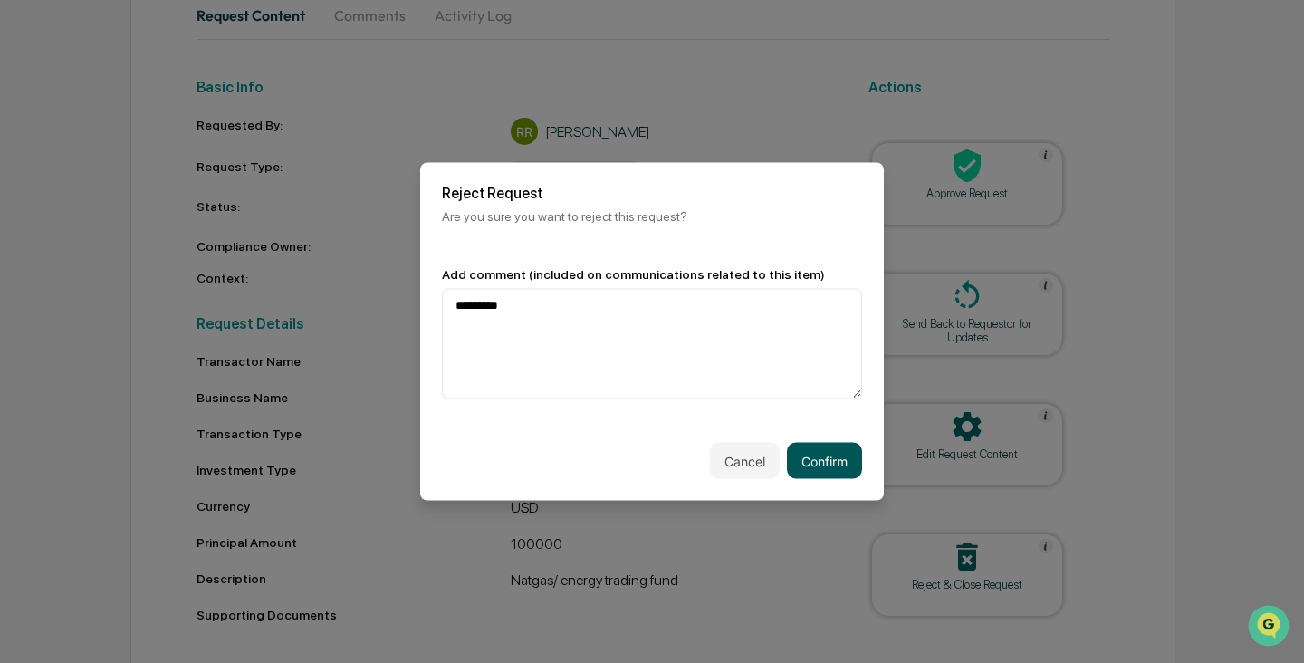
type textarea "*********"
click at [821, 461] on button "Confirm" at bounding box center [824, 461] width 75 height 36
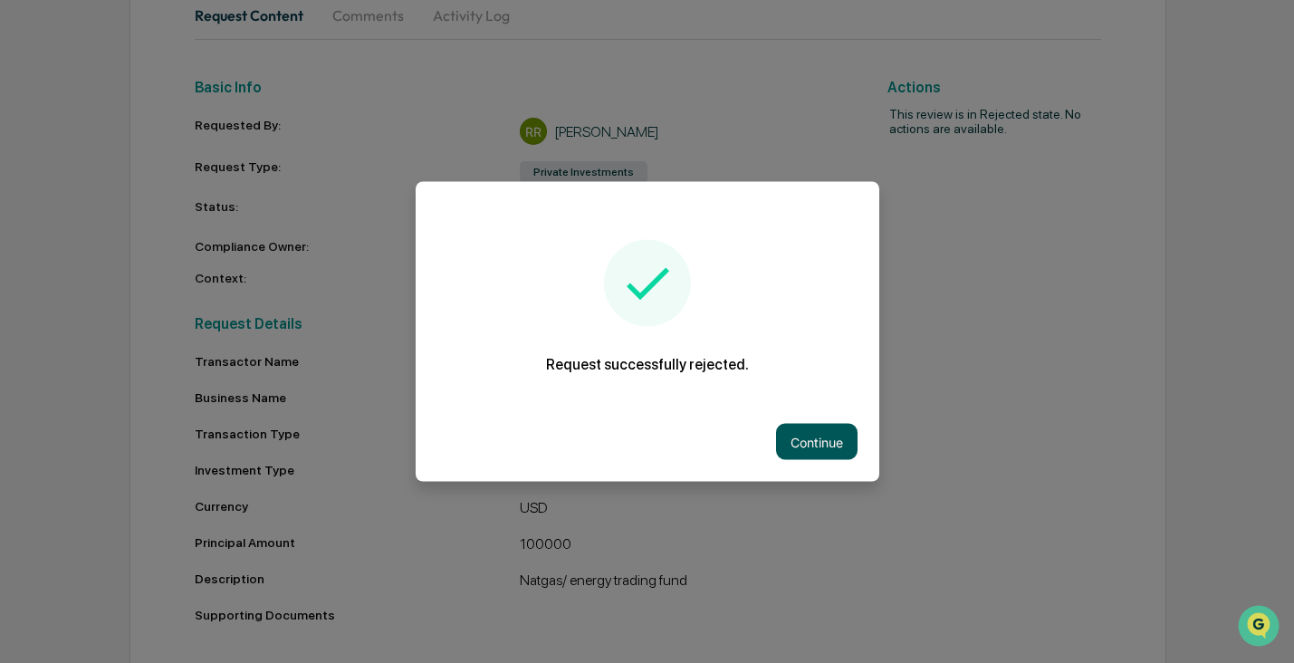
click at [824, 443] on button "Continue" at bounding box center [816, 442] width 81 height 36
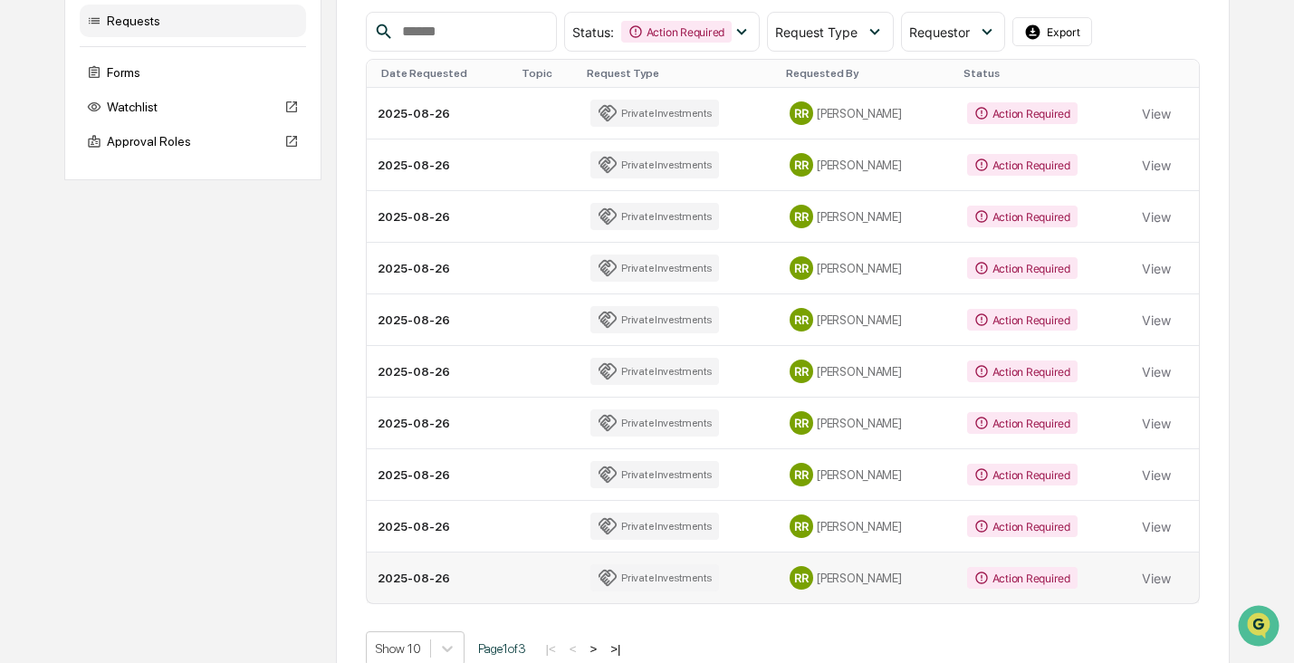
click at [1009, 577] on div "Action Required" at bounding box center [1022, 578] width 110 height 22
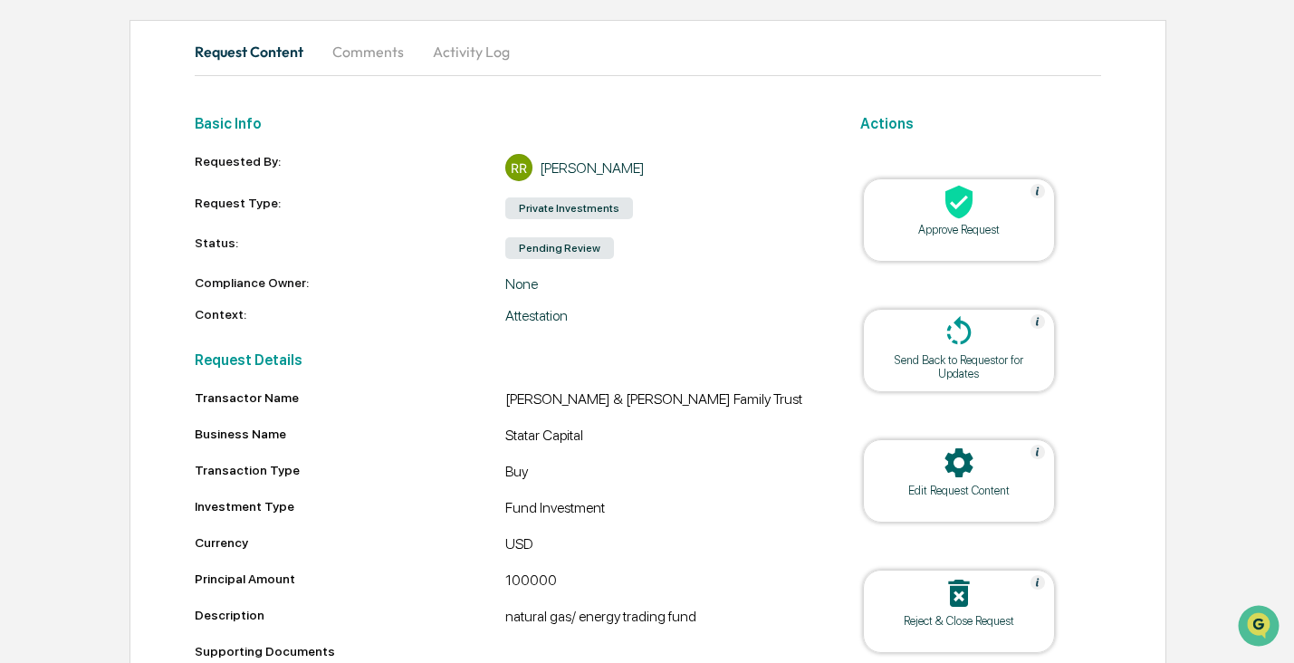
scroll to position [250, 0]
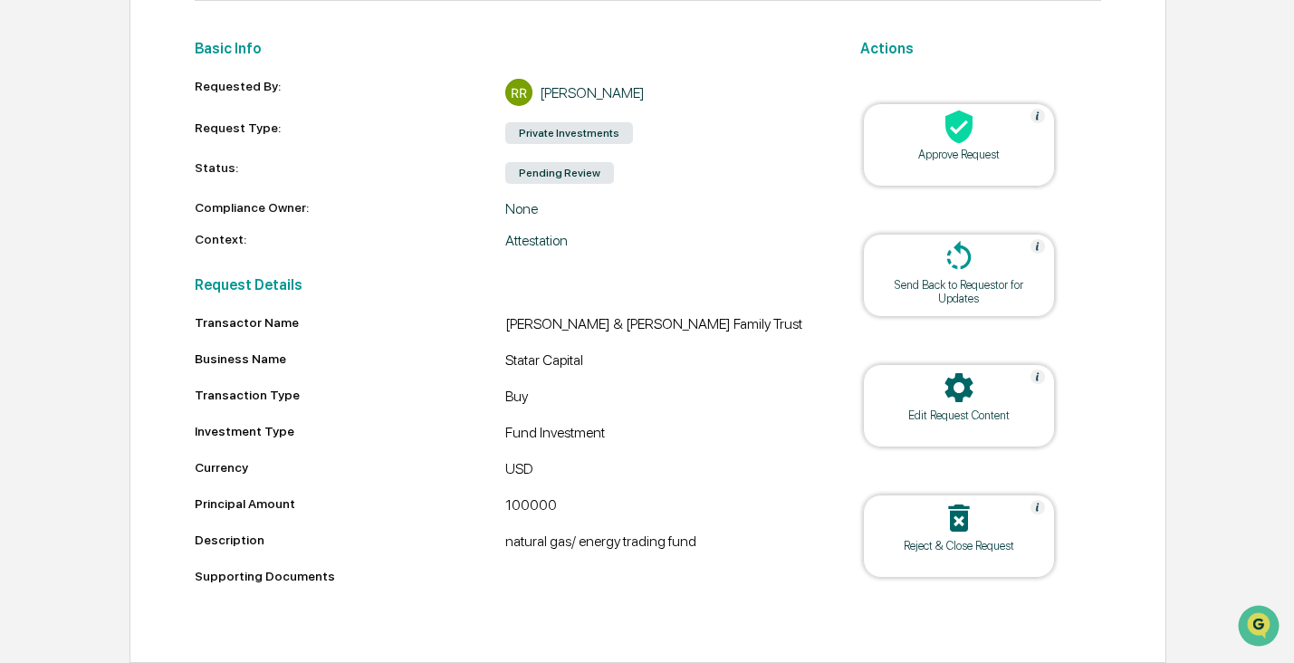
click at [946, 518] on icon at bounding box center [959, 518] width 36 height 36
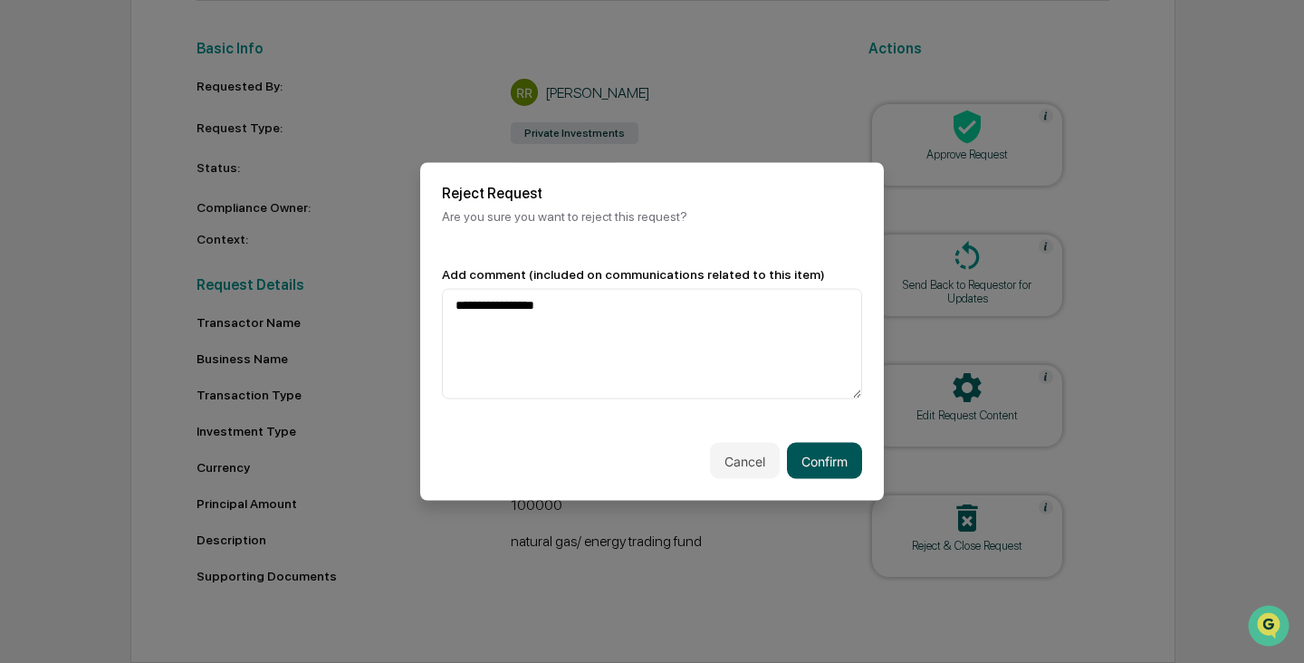
type textarea "**********"
click at [839, 458] on button "Confirm" at bounding box center [824, 461] width 75 height 36
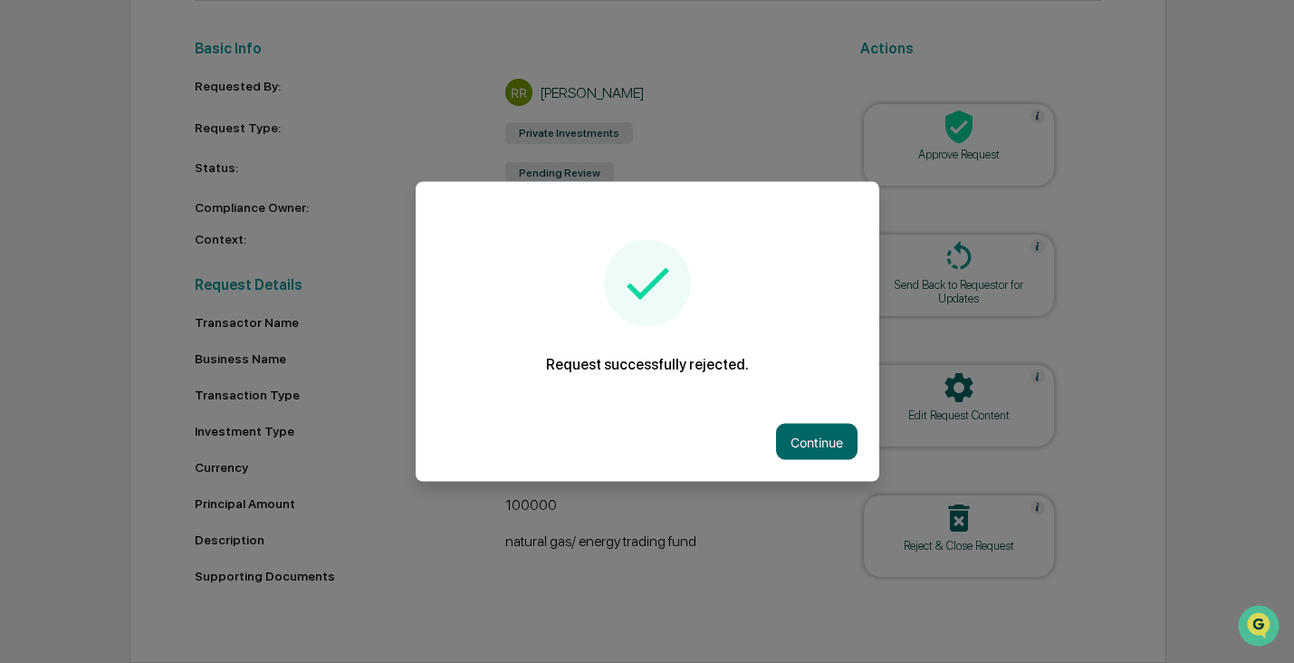
scroll to position [216, 0]
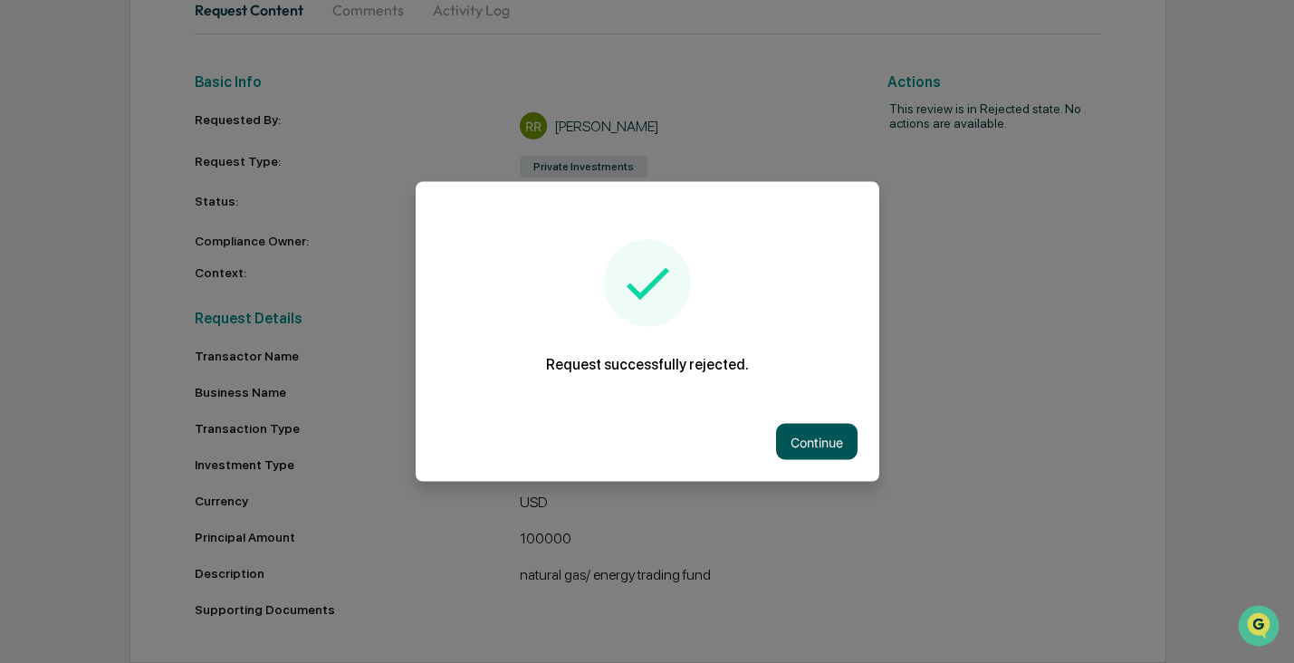
click at [824, 446] on button "Continue" at bounding box center [816, 442] width 81 height 36
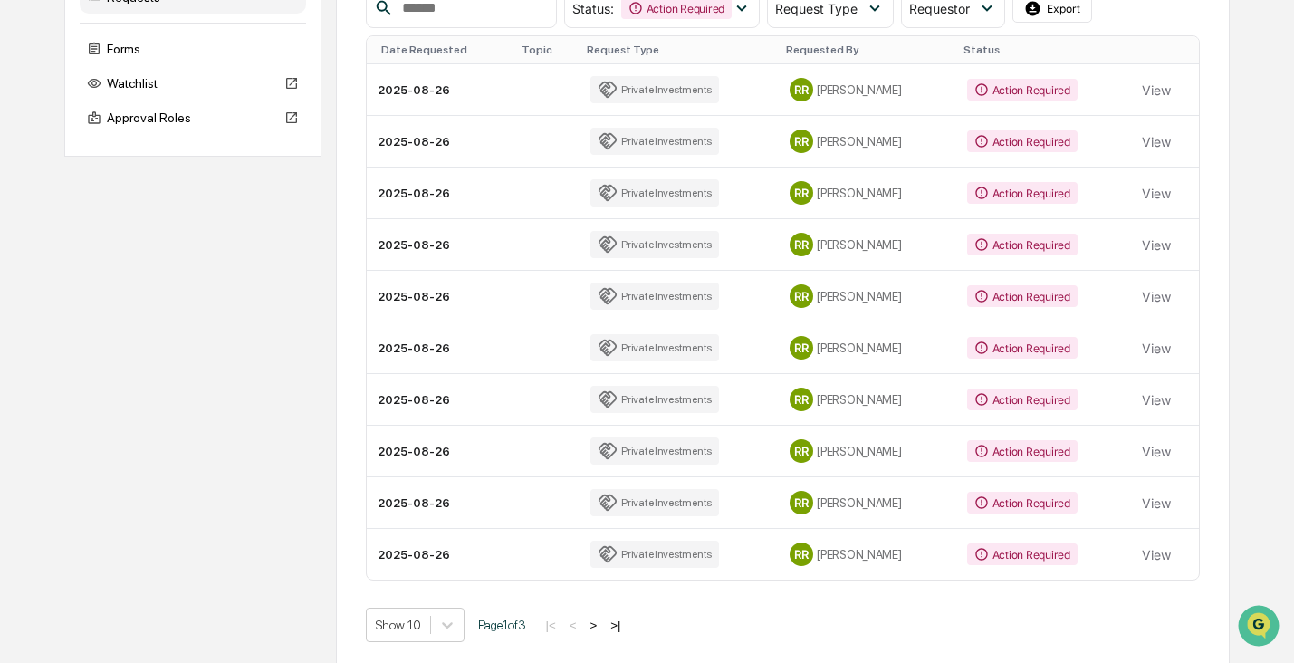
click at [1145, 554] on button "View" at bounding box center [1156, 554] width 29 height 36
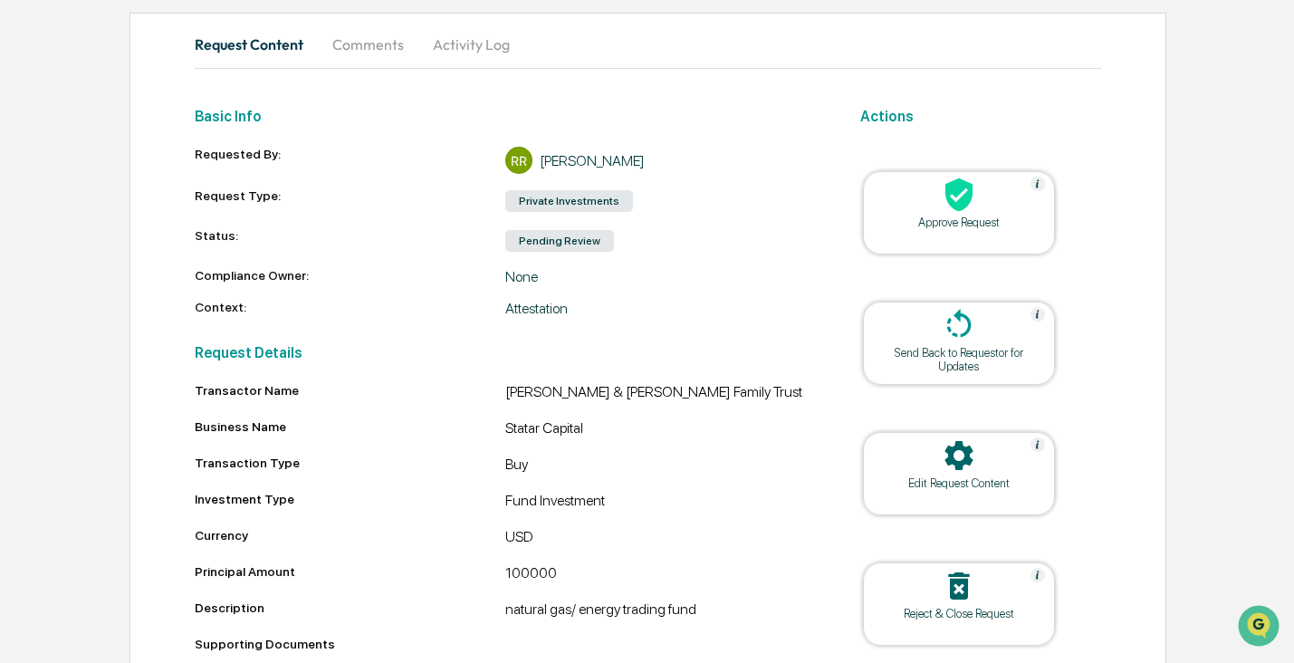
scroll to position [250, 0]
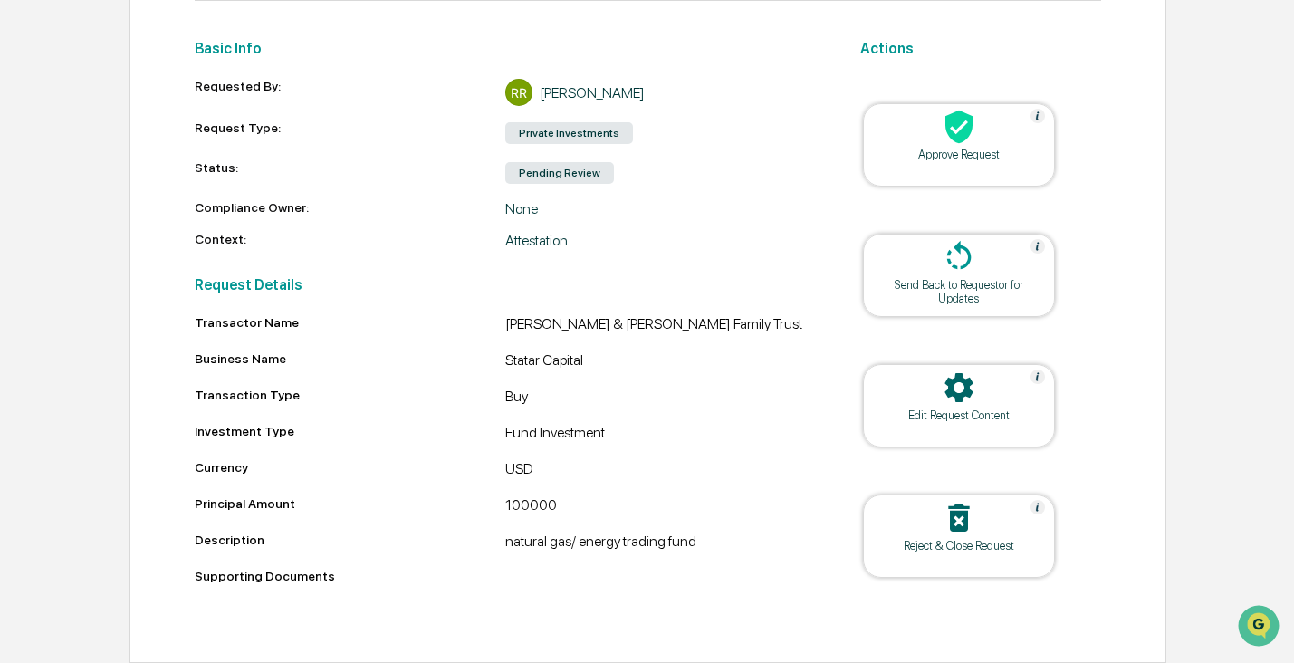
click at [949, 539] on div "Reject & Close Request" at bounding box center [958, 546] width 163 height 14
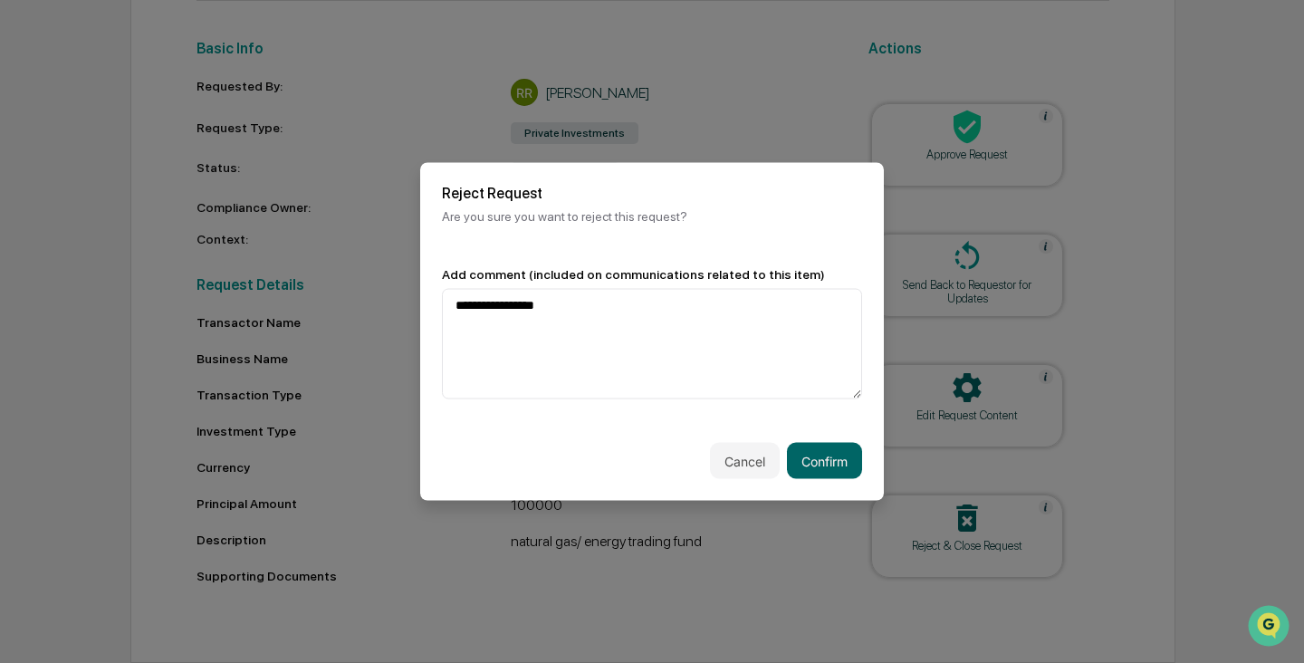
drag, startPoint x: 581, startPoint y: 311, endPoint x: 336, endPoint y: 259, distance: 250.9
click at [336, 259] on body "**********" at bounding box center [652, 215] width 1304 height 894
type textarea "**********"
click at [836, 465] on button "Confirm" at bounding box center [824, 461] width 75 height 36
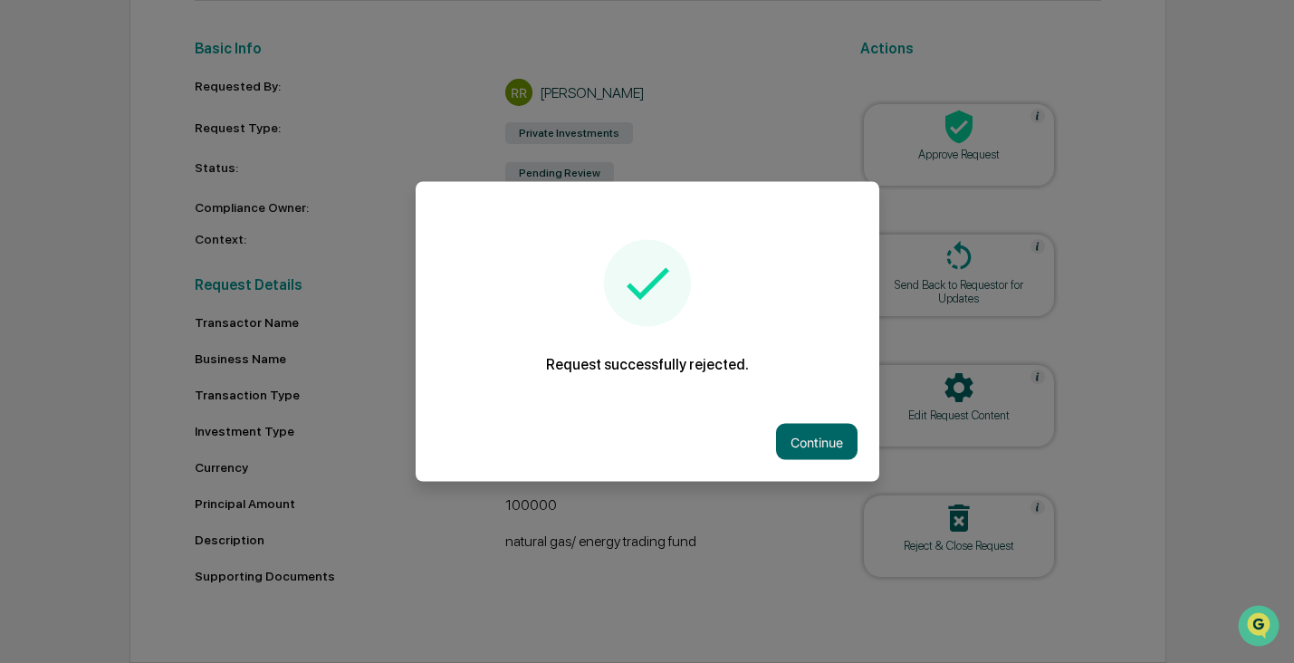
scroll to position [216, 0]
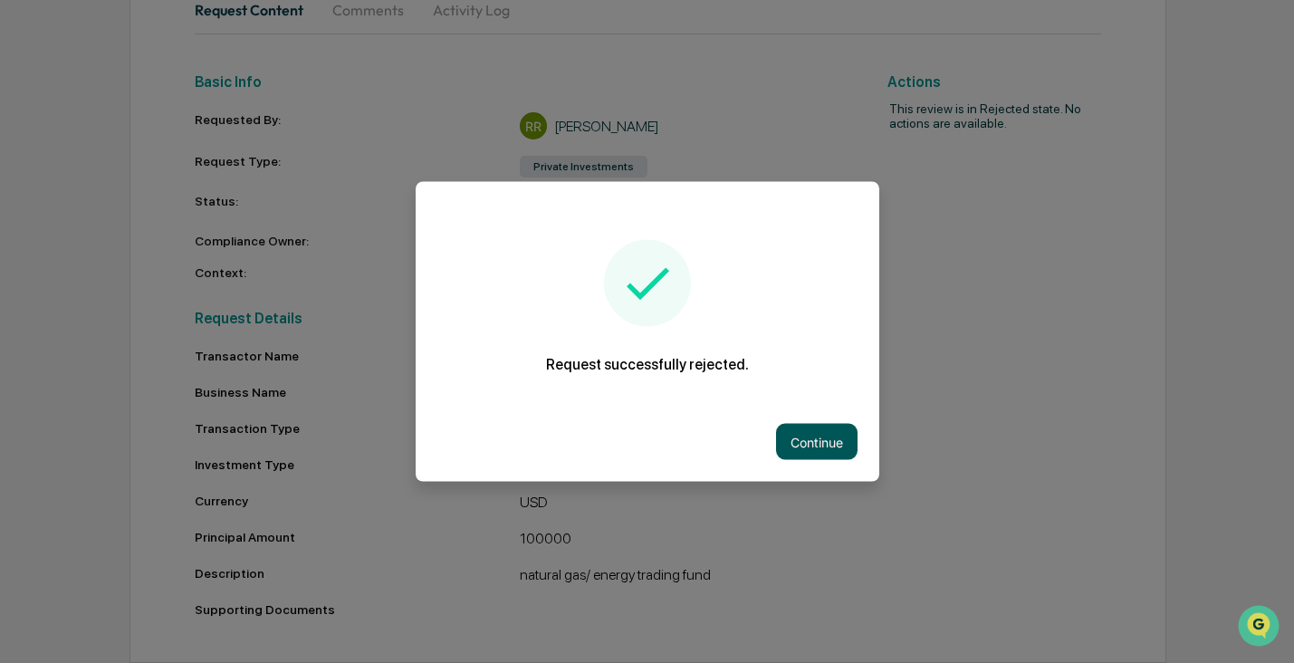
click at [839, 457] on button "Continue" at bounding box center [816, 442] width 81 height 36
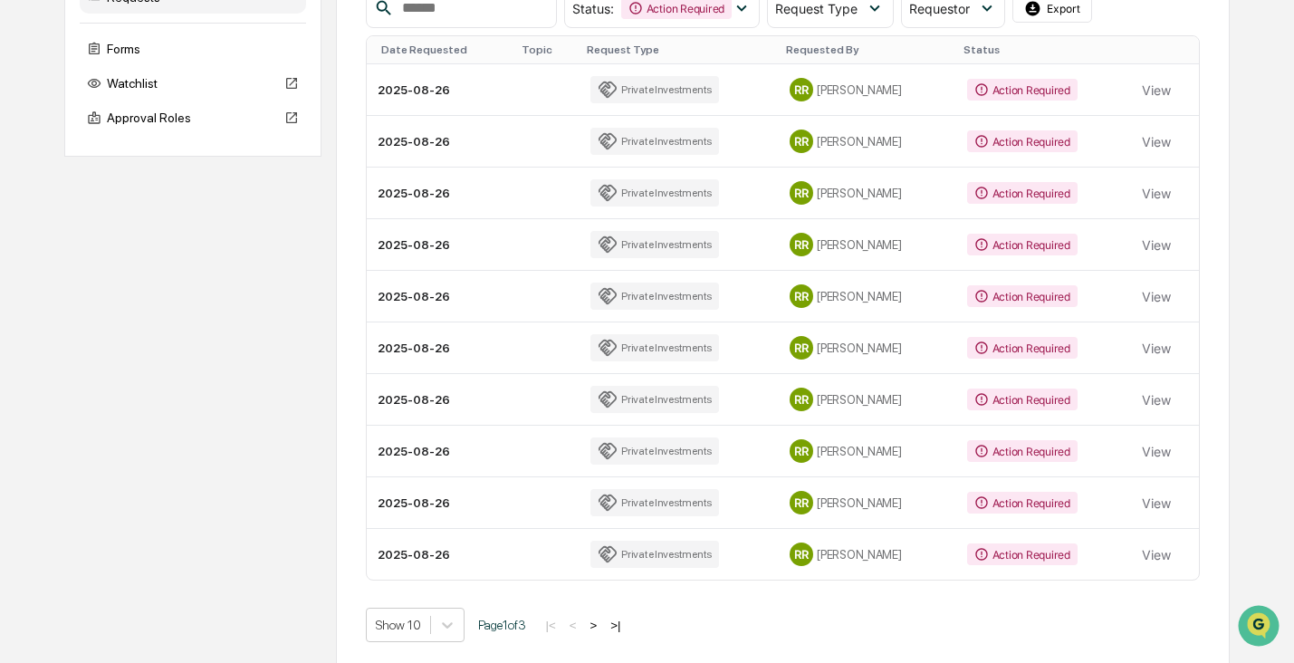
click at [1022, 553] on div "Action Required" at bounding box center [1022, 554] width 110 height 22
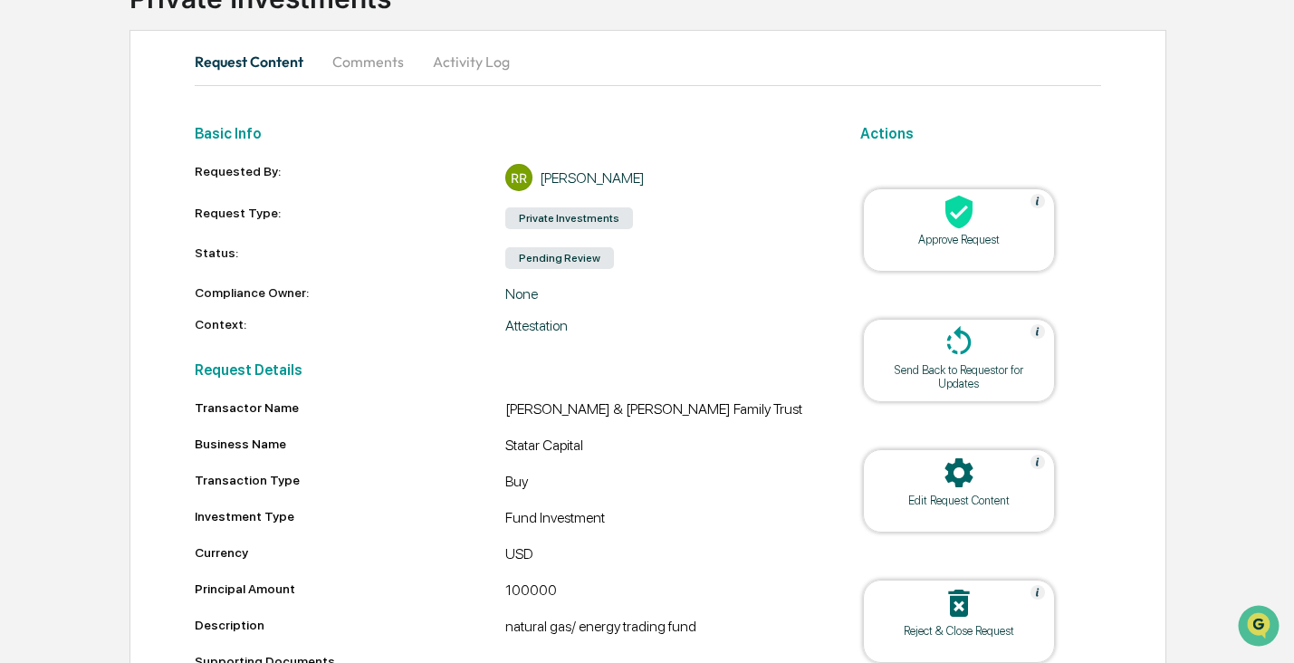
scroll to position [250, 0]
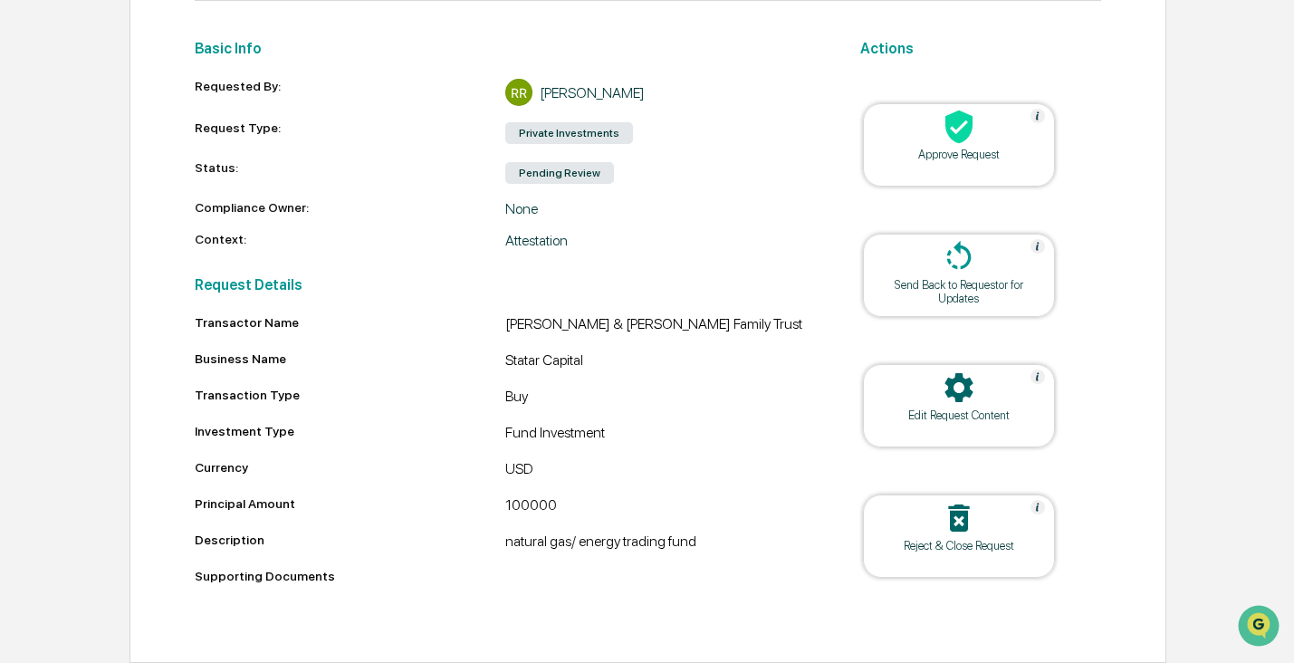
click at [965, 539] on div "Reject & Close Request" at bounding box center [958, 546] width 163 height 14
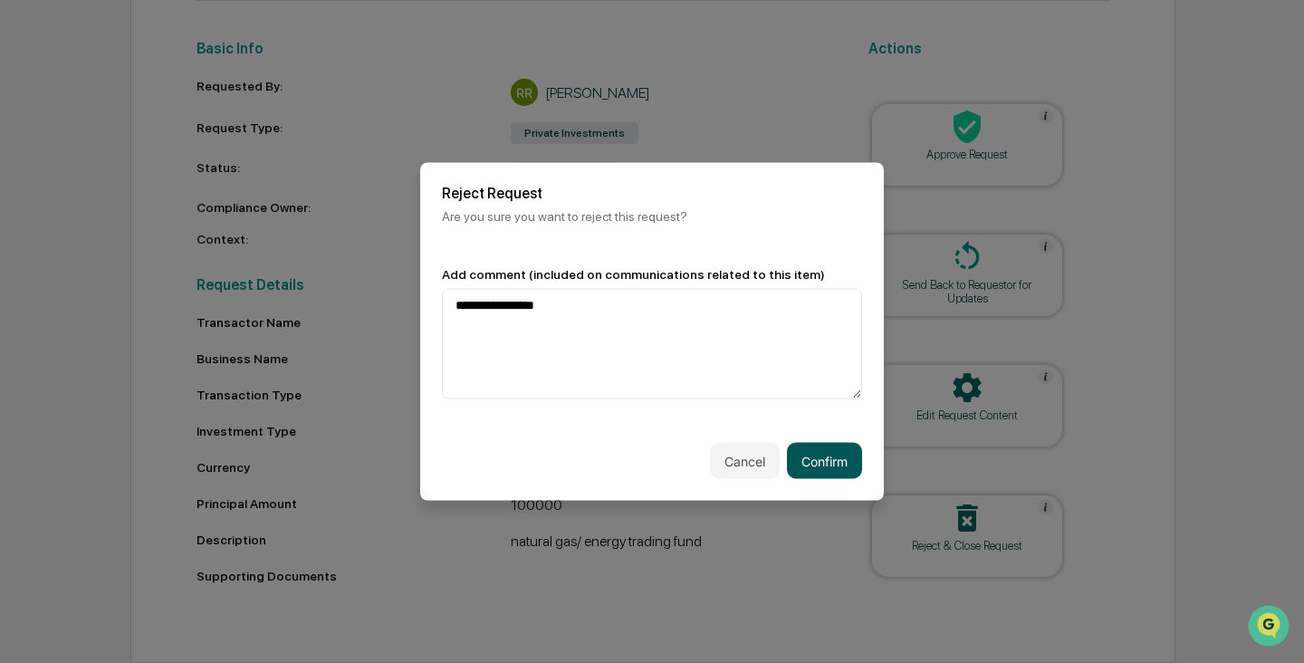
type textarea "**********"
click at [827, 460] on button "Confirm" at bounding box center [824, 461] width 75 height 36
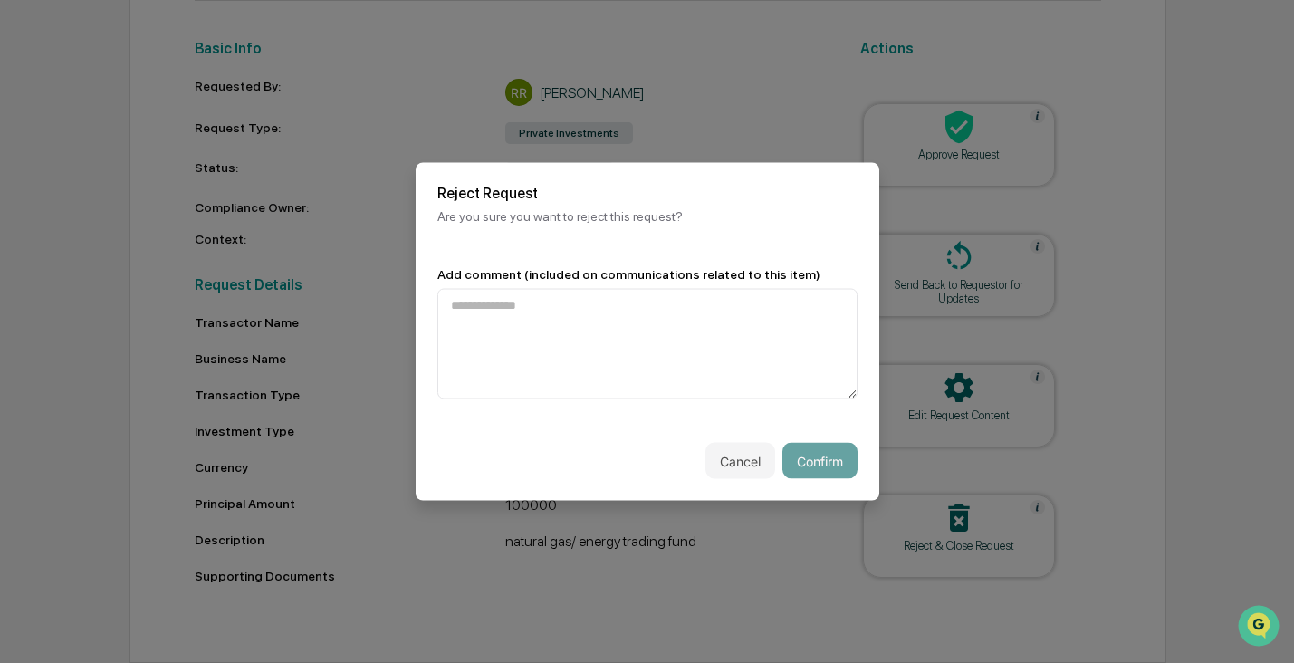
scroll to position [216, 0]
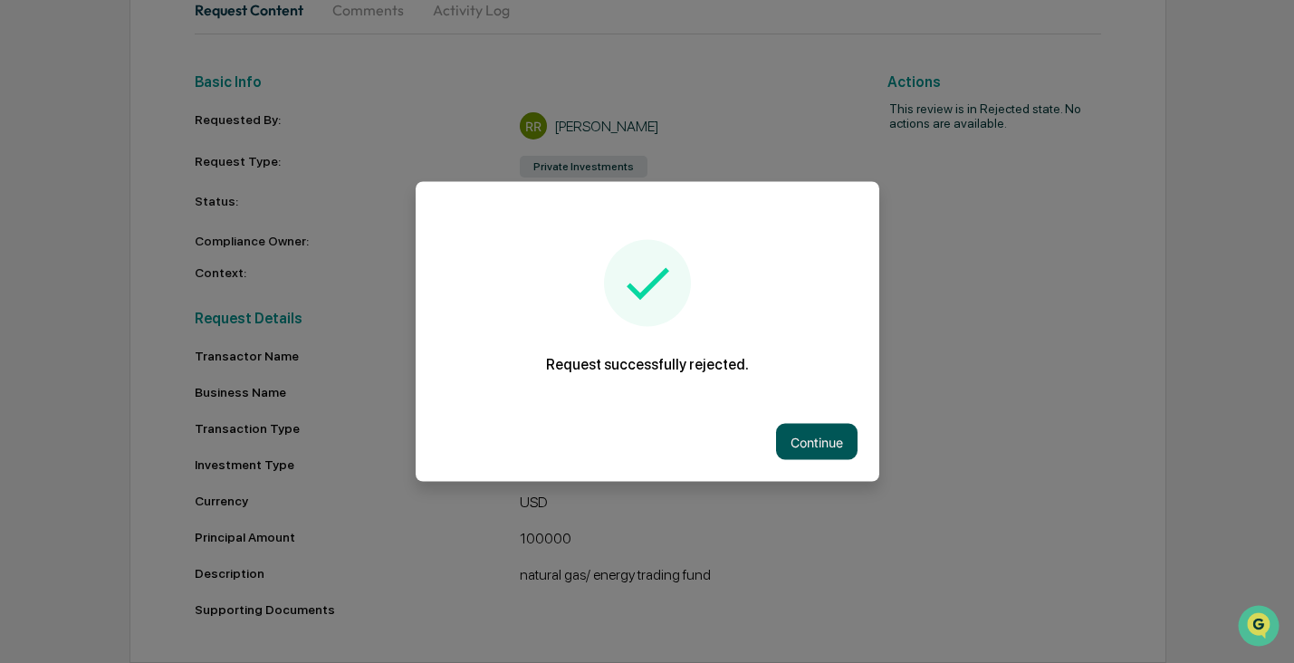
click at [824, 449] on button "Continue" at bounding box center [816, 442] width 81 height 36
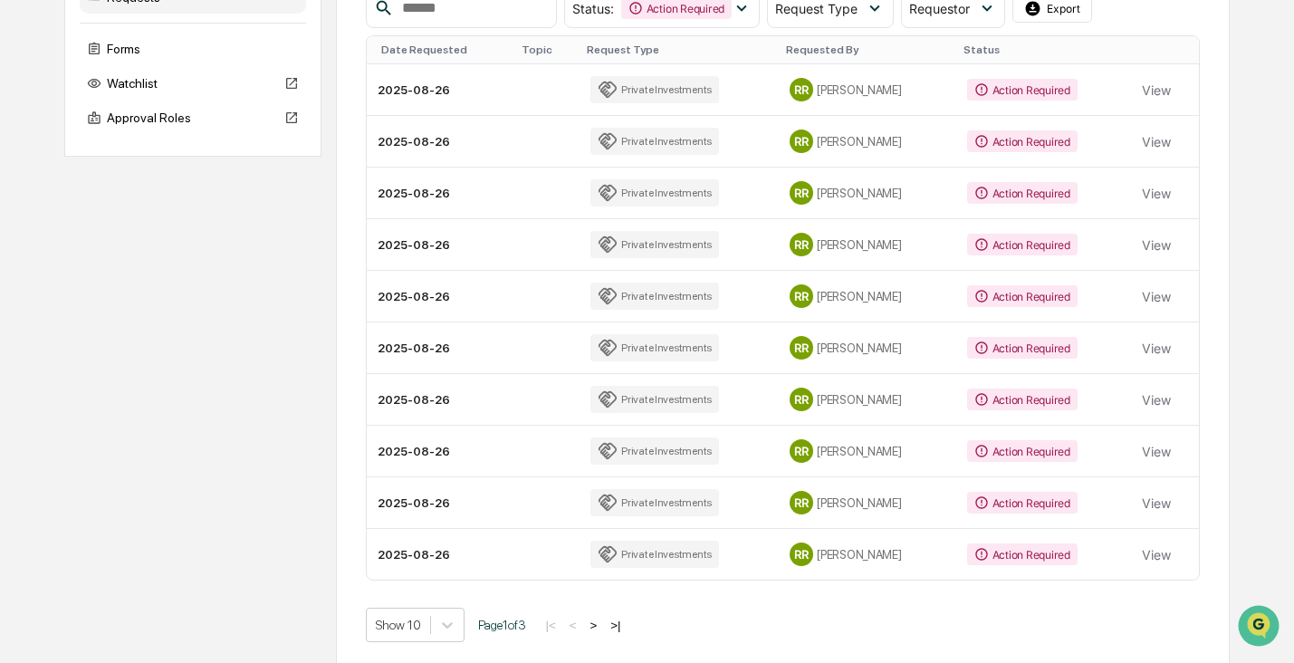
click at [1014, 551] on div "Action Required" at bounding box center [1022, 554] width 110 height 22
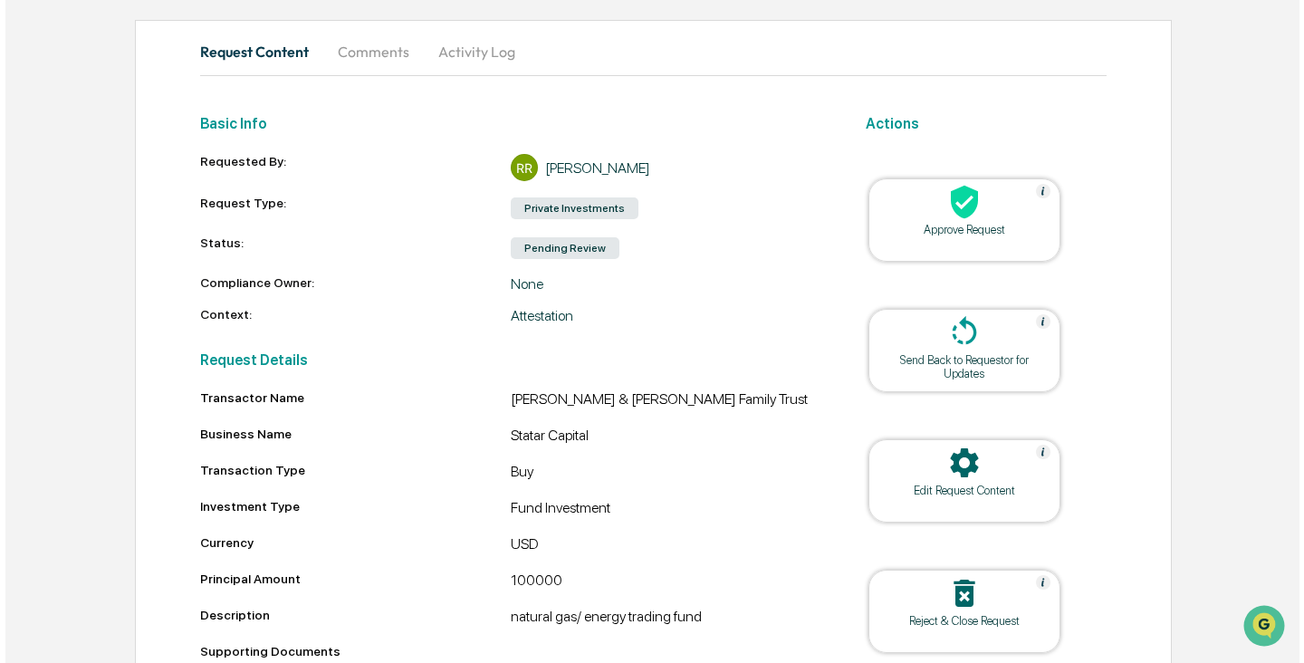
scroll to position [250, 0]
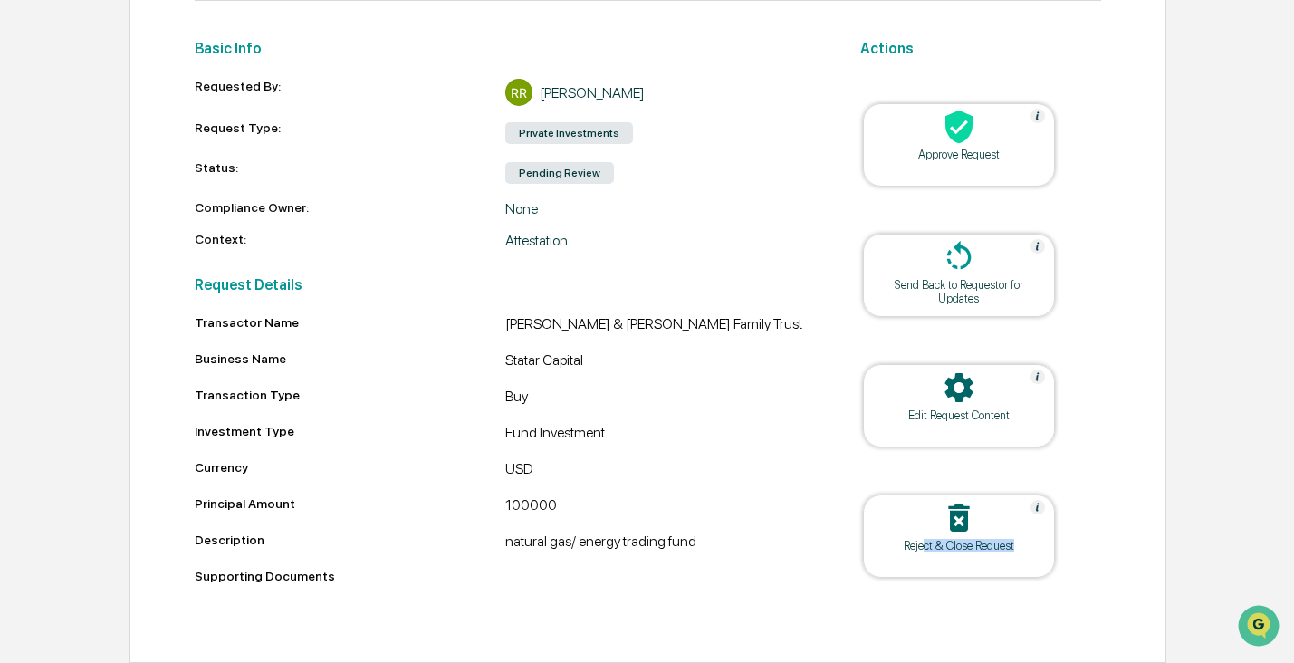
click at [922, 534] on div "Reject & Close Request" at bounding box center [959, 535] width 192 height 83
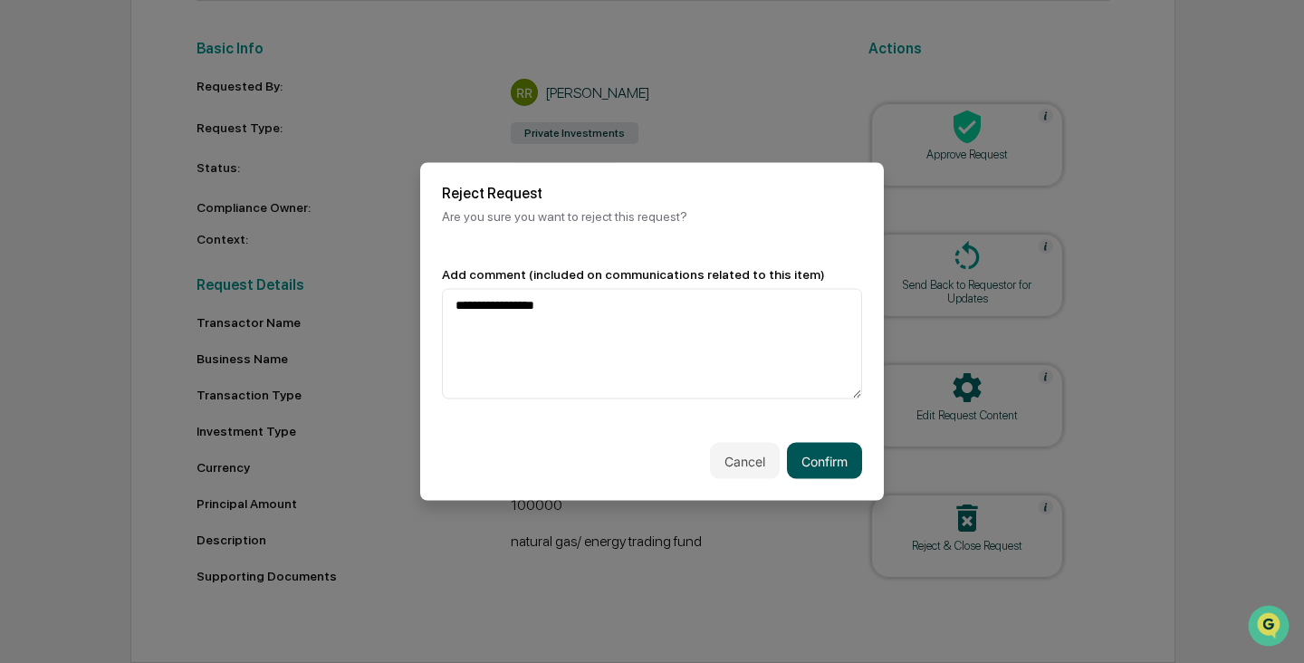
type textarea "**********"
click at [832, 461] on button "Confirm" at bounding box center [824, 461] width 75 height 36
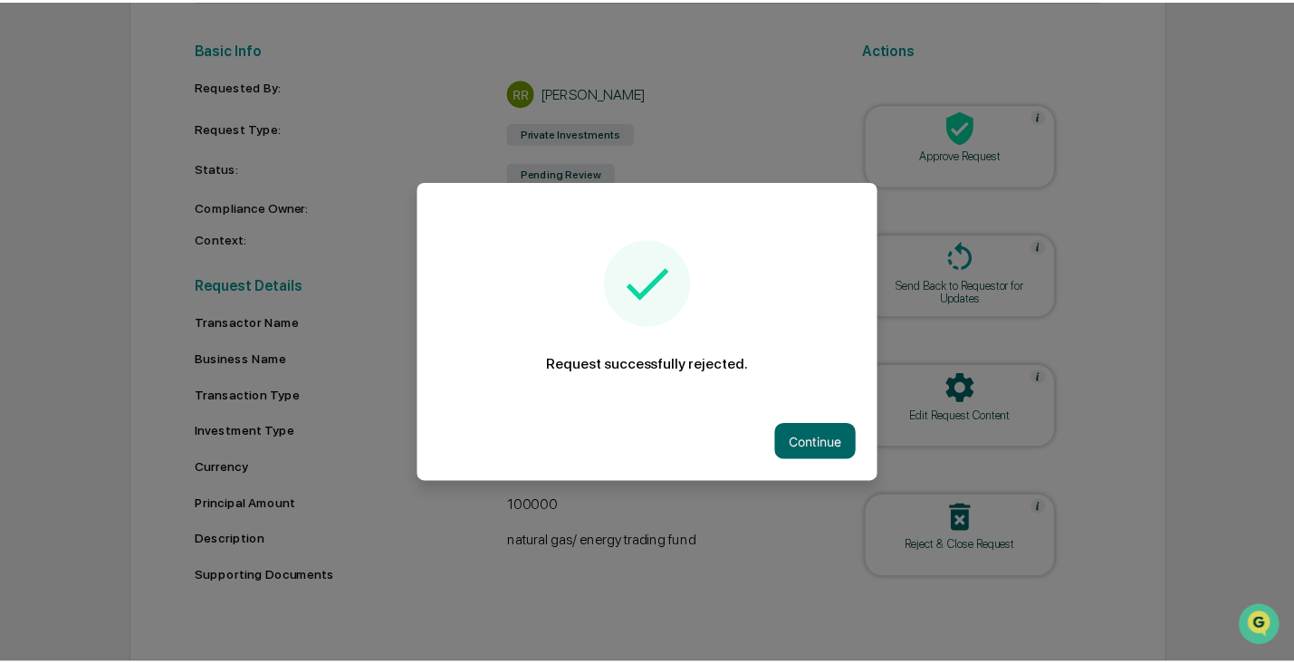
scroll to position [216, 0]
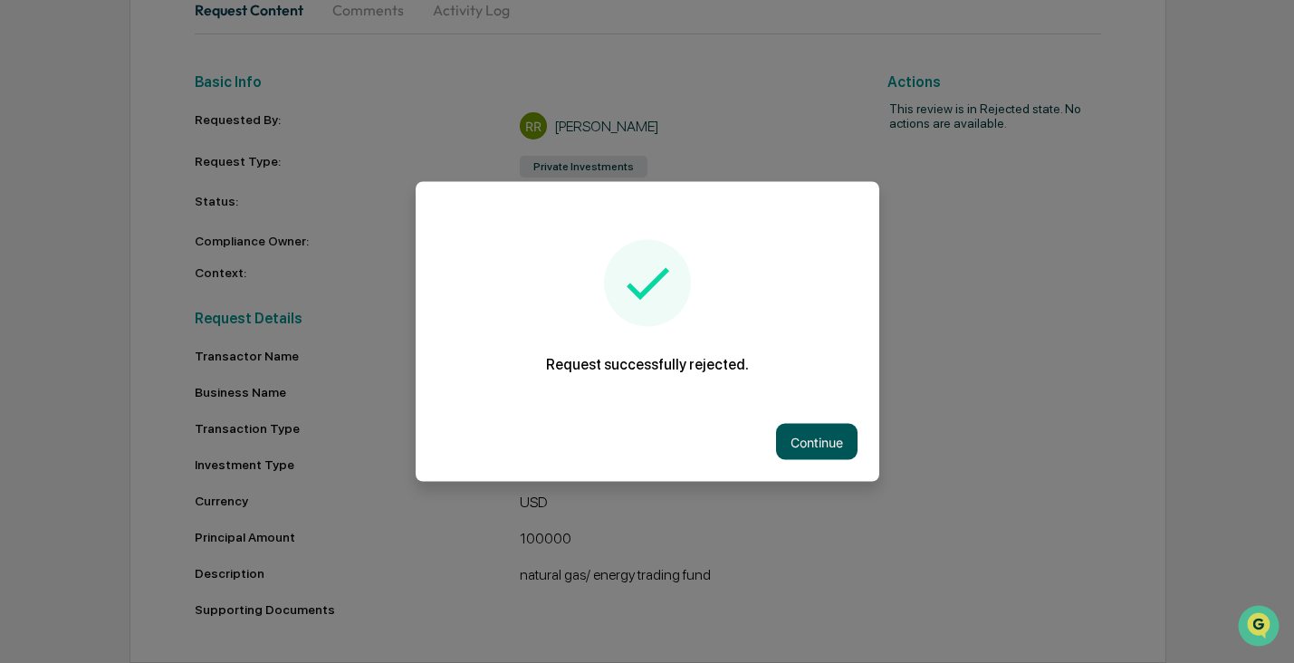
click at [817, 447] on button "Continue" at bounding box center [816, 442] width 81 height 36
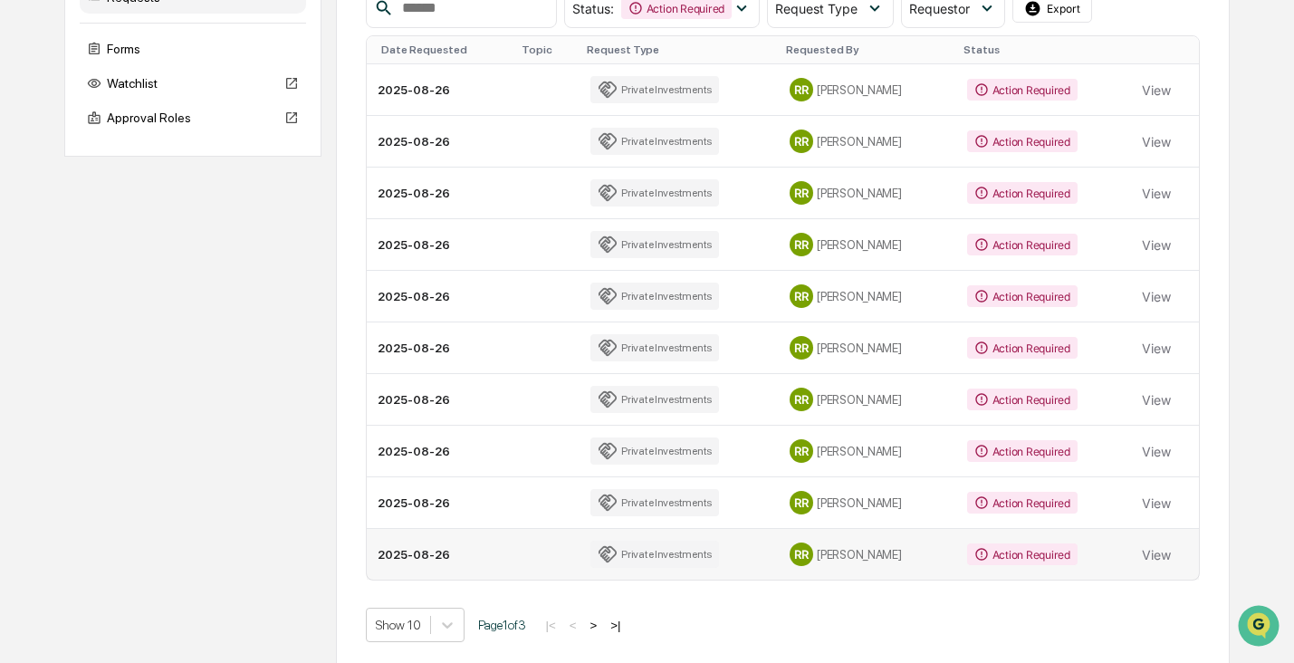
click at [999, 558] on div "Action Required" at bounding box center [1022, 554] width 110 height 22
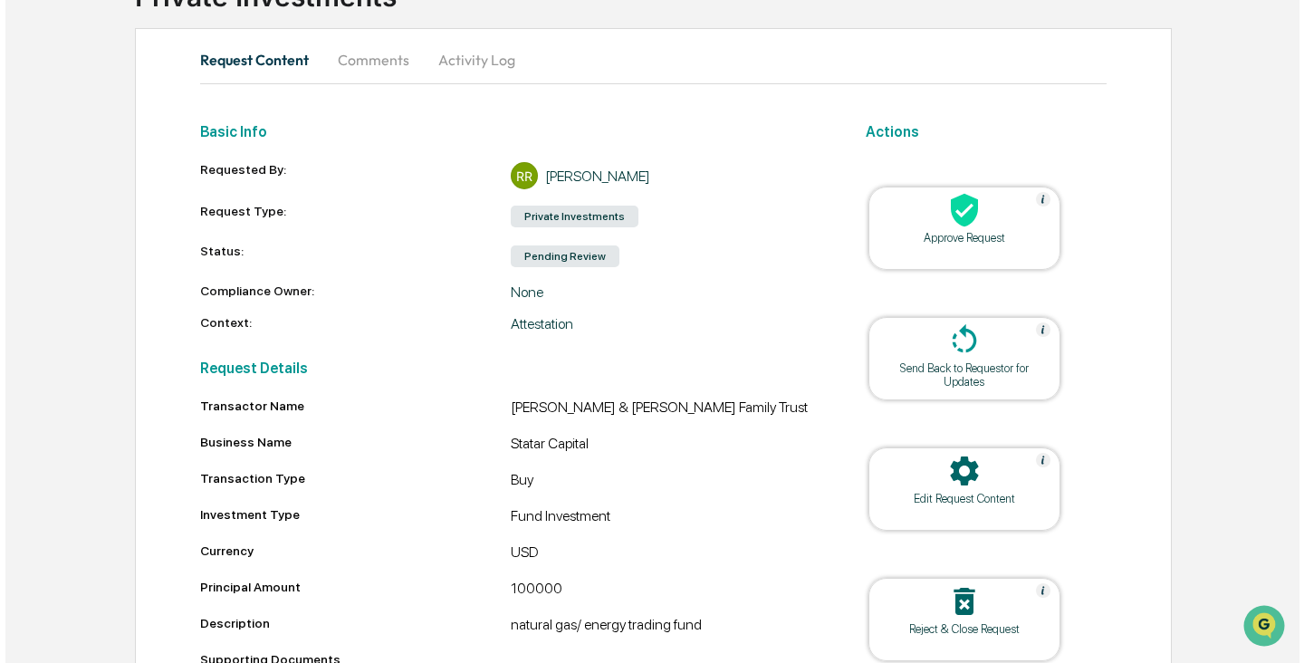
scroll to position [250, 0]
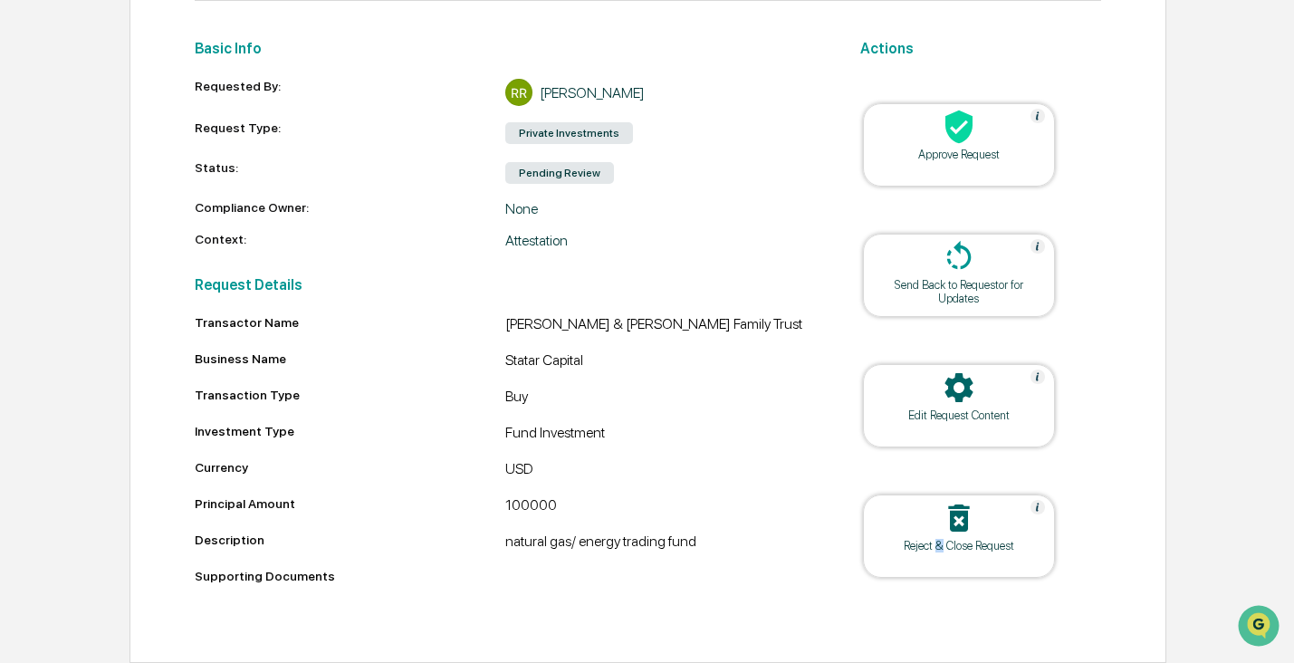
click at [939, 539] on div "Reject & Close Request" at bounding box center [958, 546] width 163 height 14
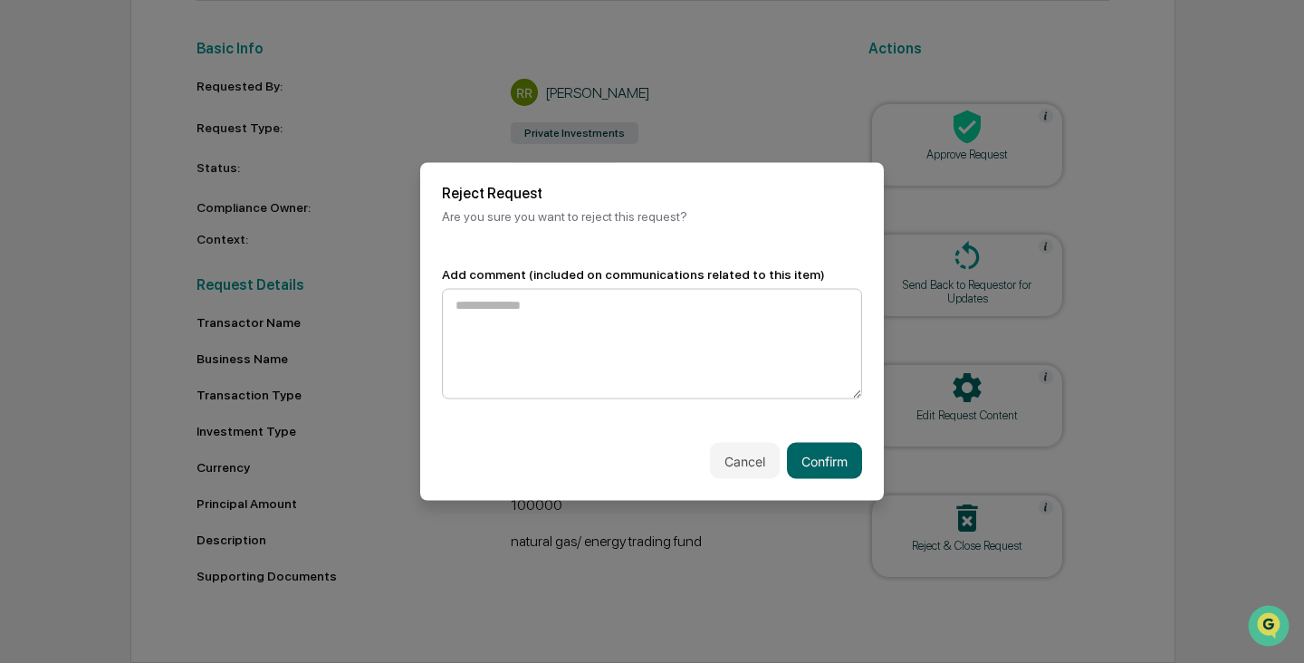
click at [641, 350] on textarea at bounding box center [652, 344] width 420 height 110
type textarea "**********"
click at [821, 466] on button "Confirm" at bounding box center [824, 461] width 75 height 36
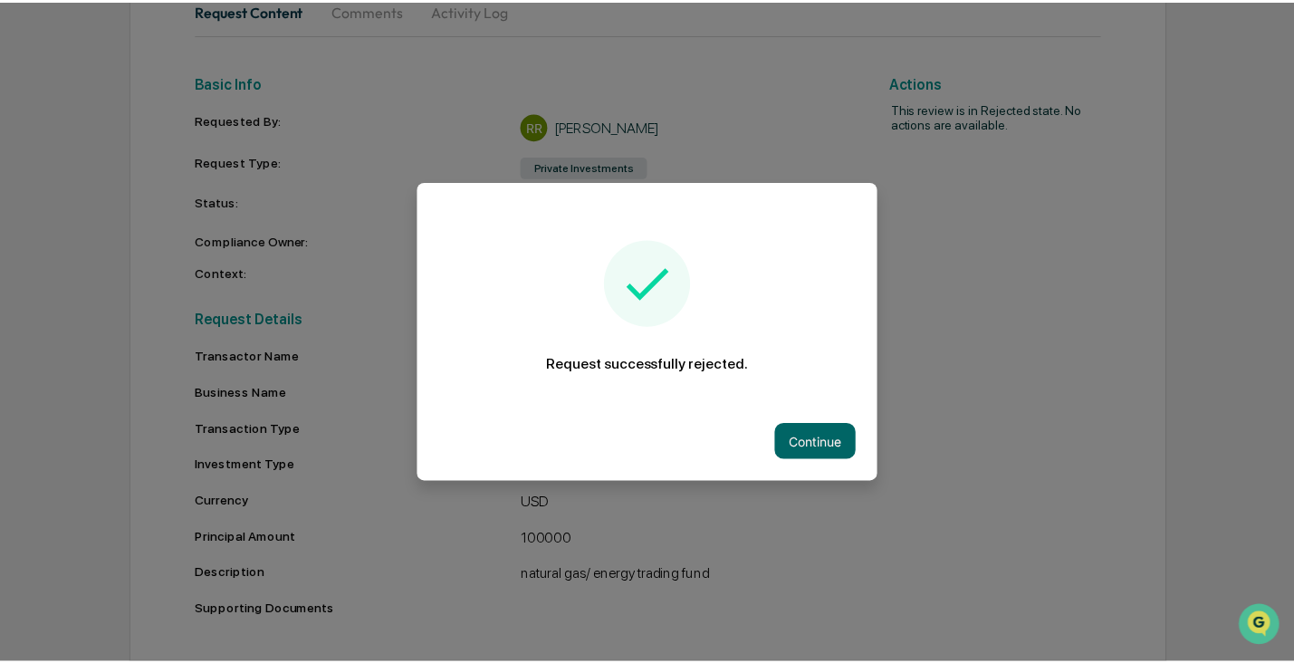
scroll to position [216, 0]
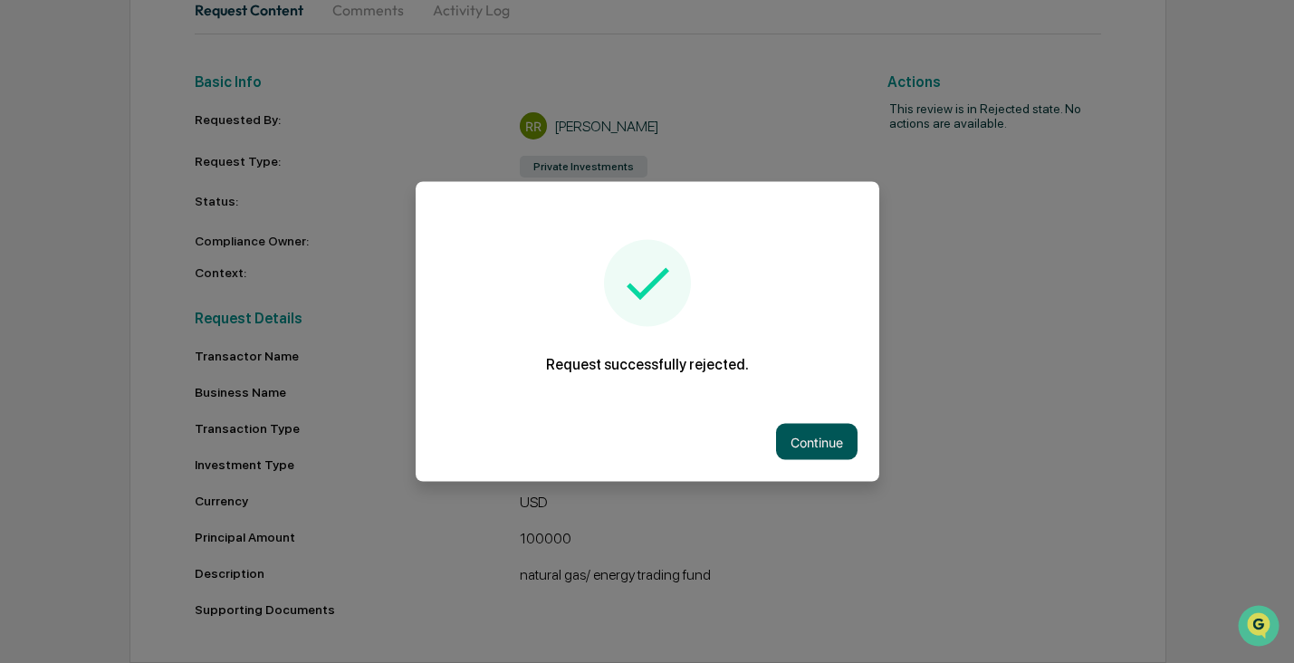
click at [824, 440] on button "Continue" at bounding box center [816, 442] width 81 height 36
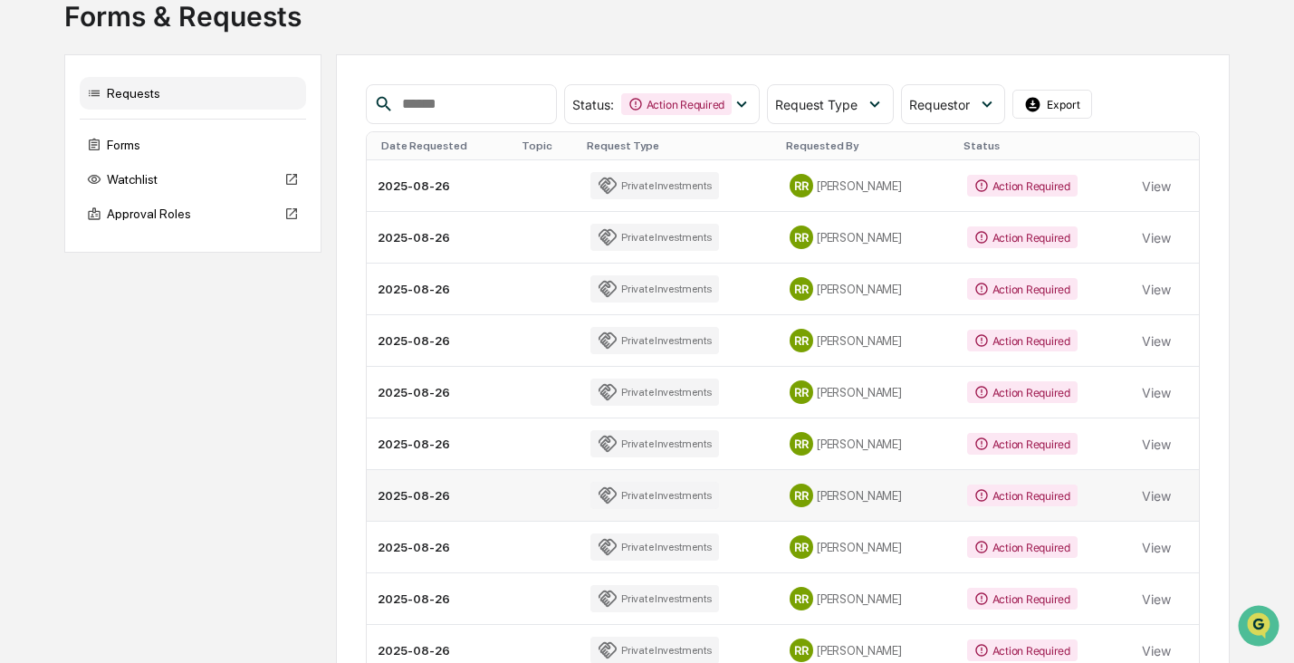
scroll to position [187, 0]
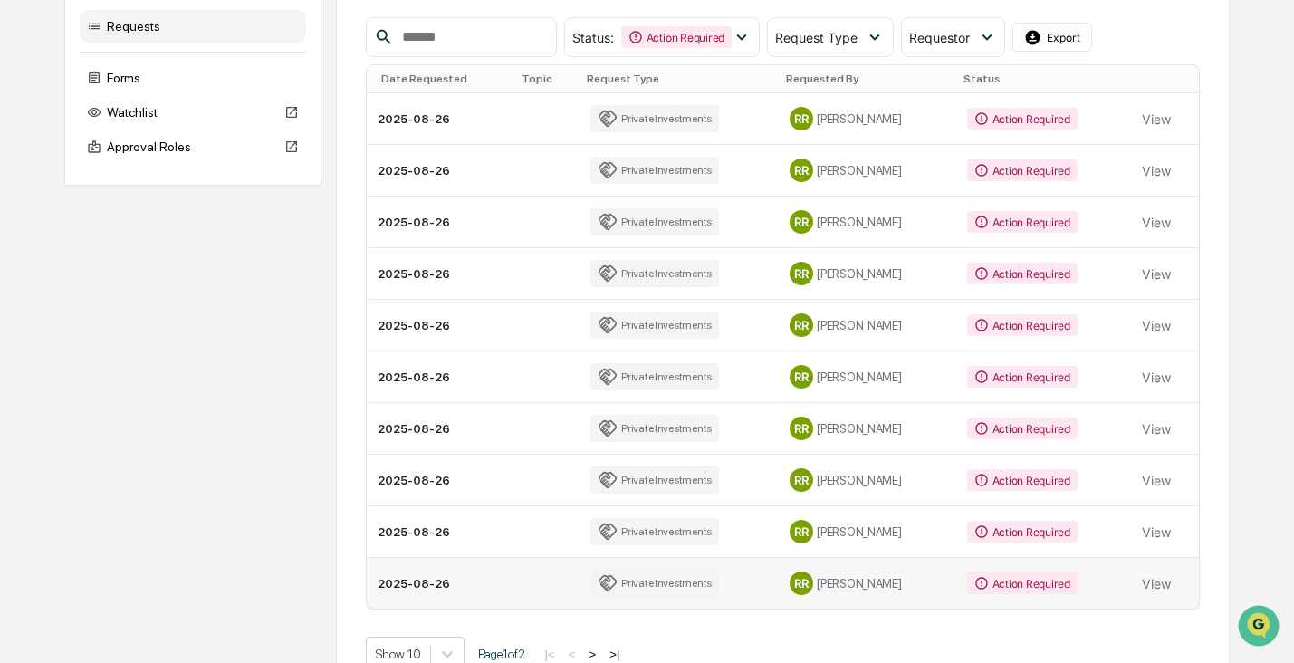
click at [1019, 579] on div "Action Required" at bounding box center [1022, 583] width 110 height 22
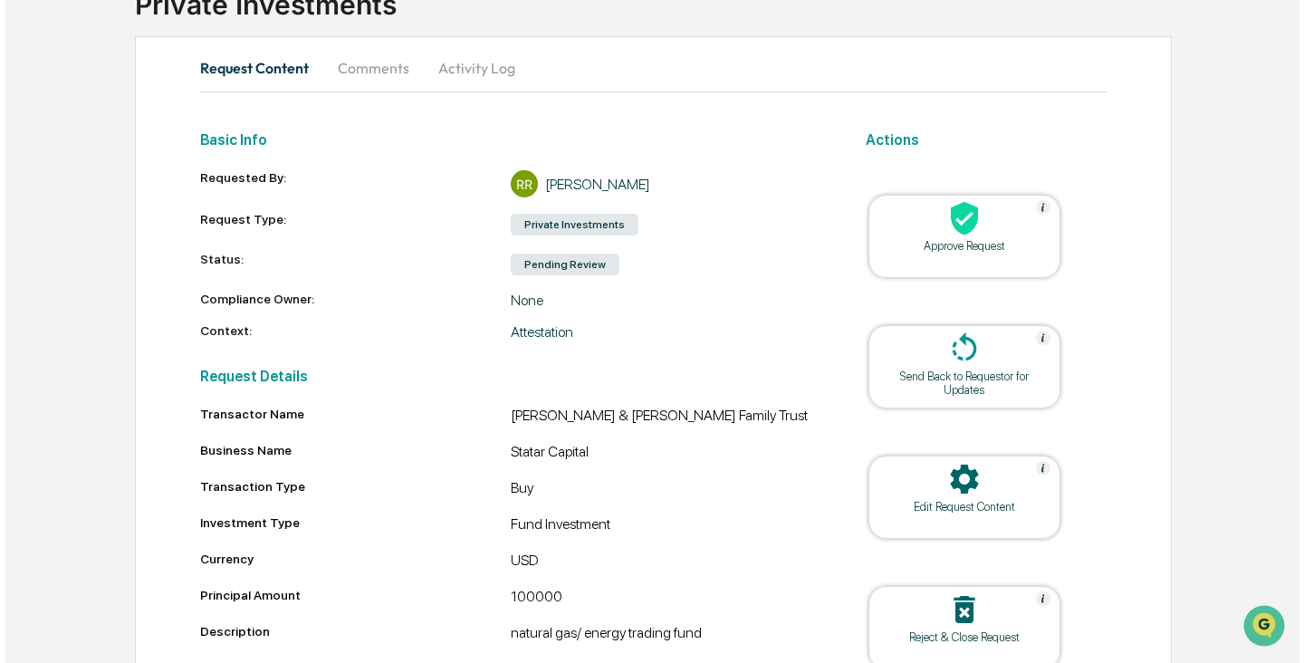
scroll to position [250, 0]
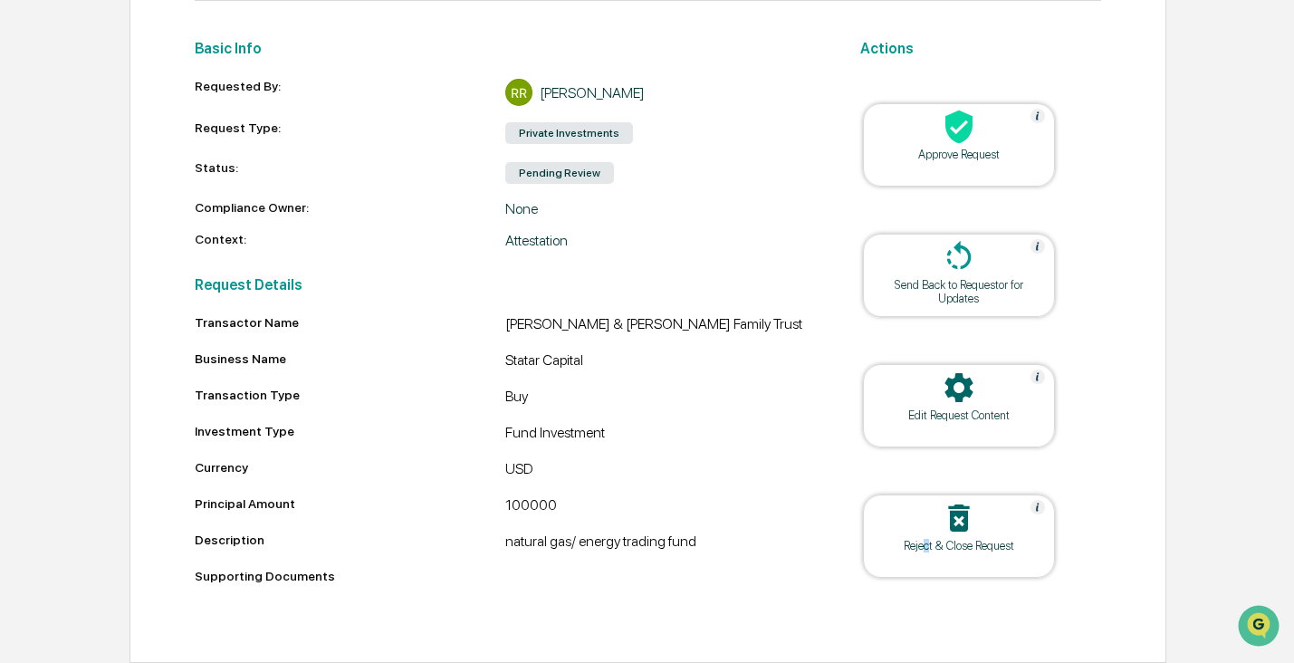
click at [926, 539] on div "Reject & Close Request" at bounding box center [958, 546] width 163 height 14
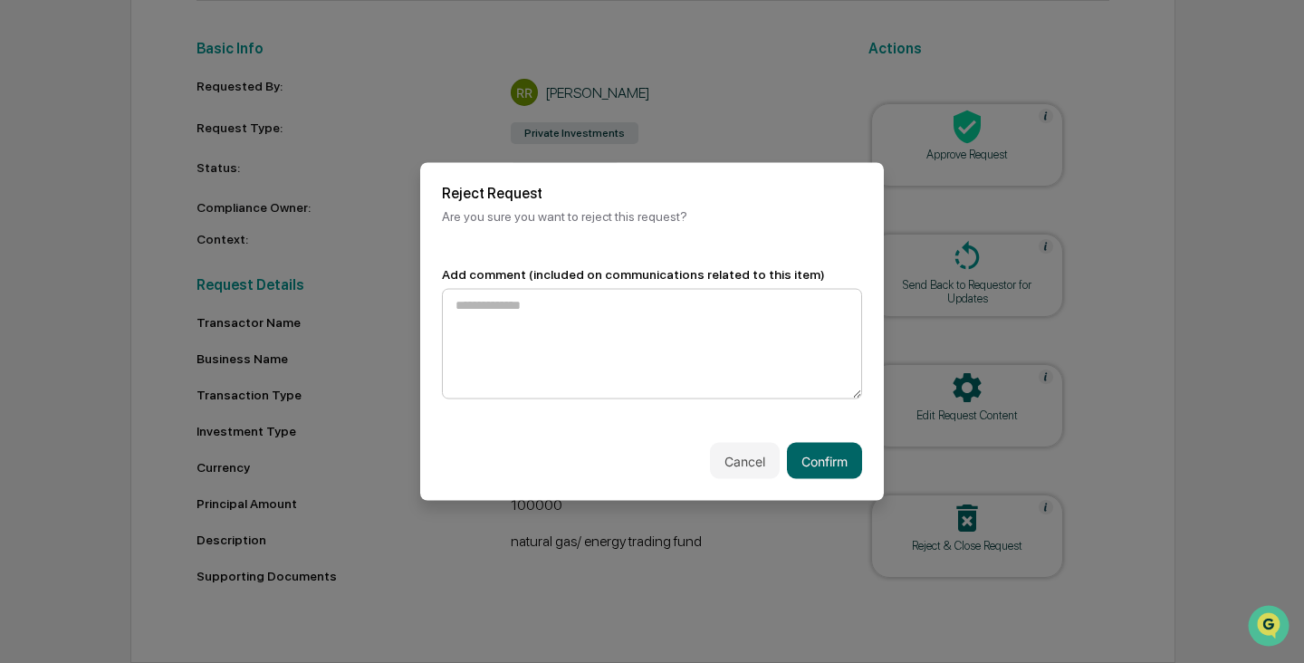
click at [696, 369] on textarea at bounding box center [652, 344] width 420 height 110
type textarea "**********"
click at [813, 456] on button "Confirm" at bounding box center [824, 461] width 75 height 36
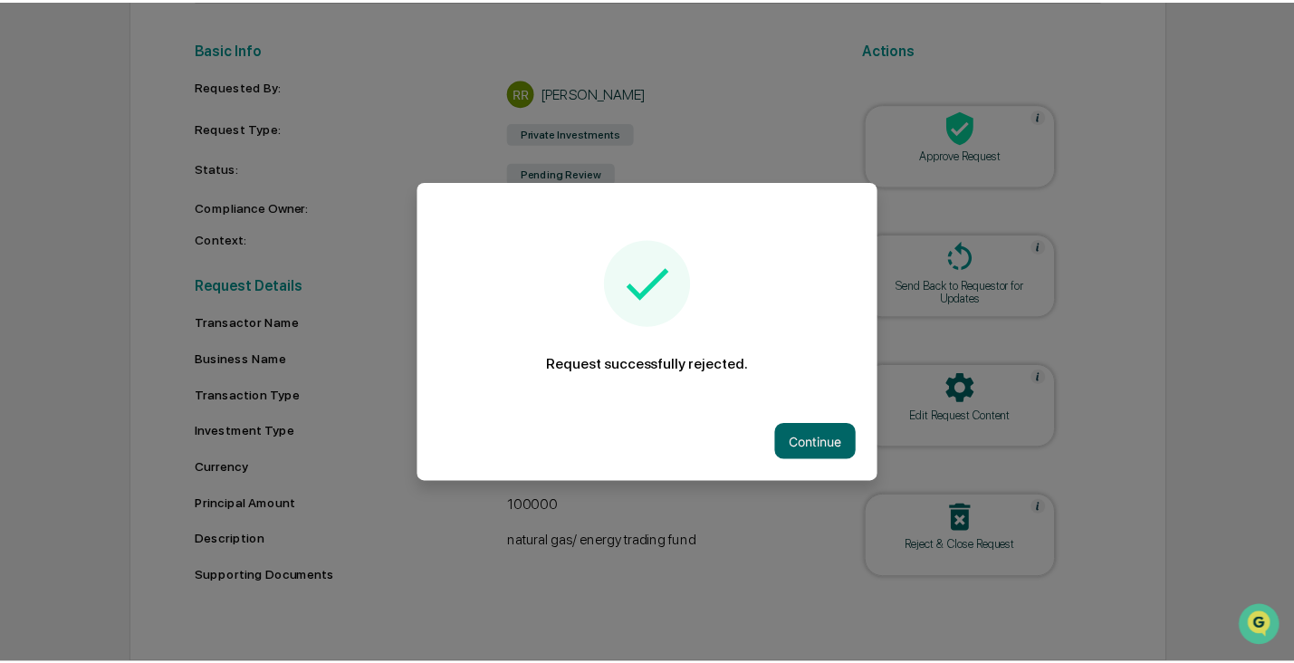
scroll to position [216, 0]
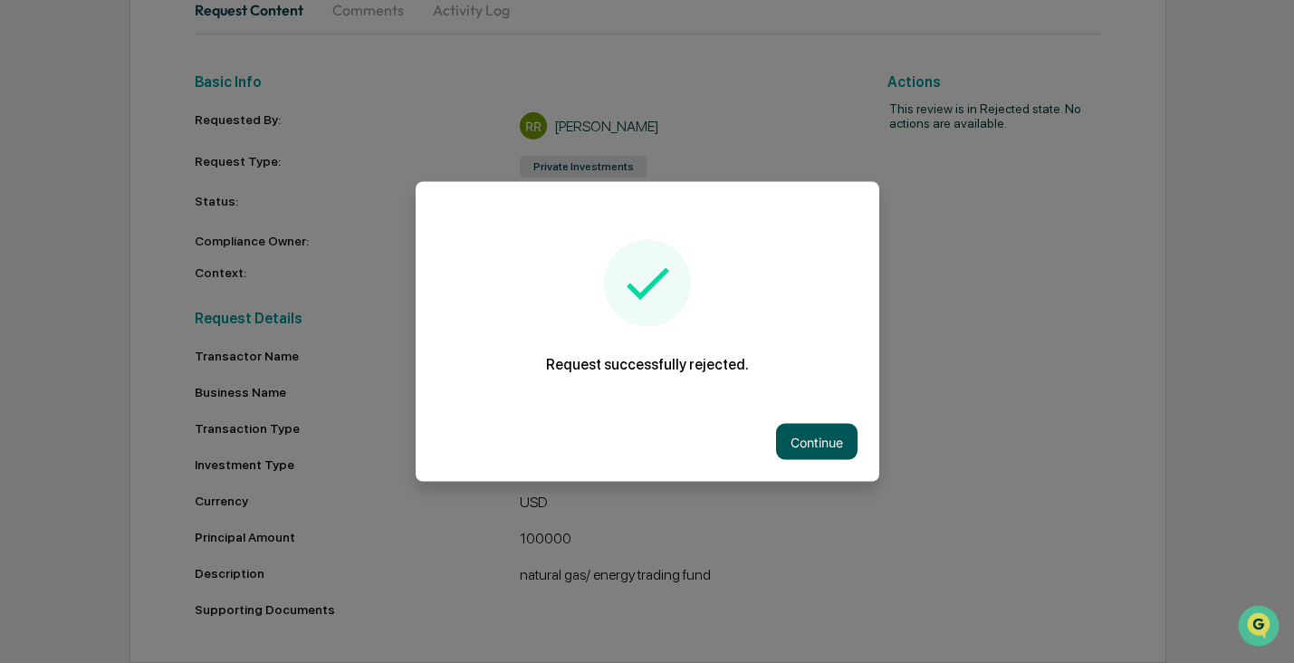
click at [800, 444] on button "Continue" at bounding box center [816, 442] width 81 height 36
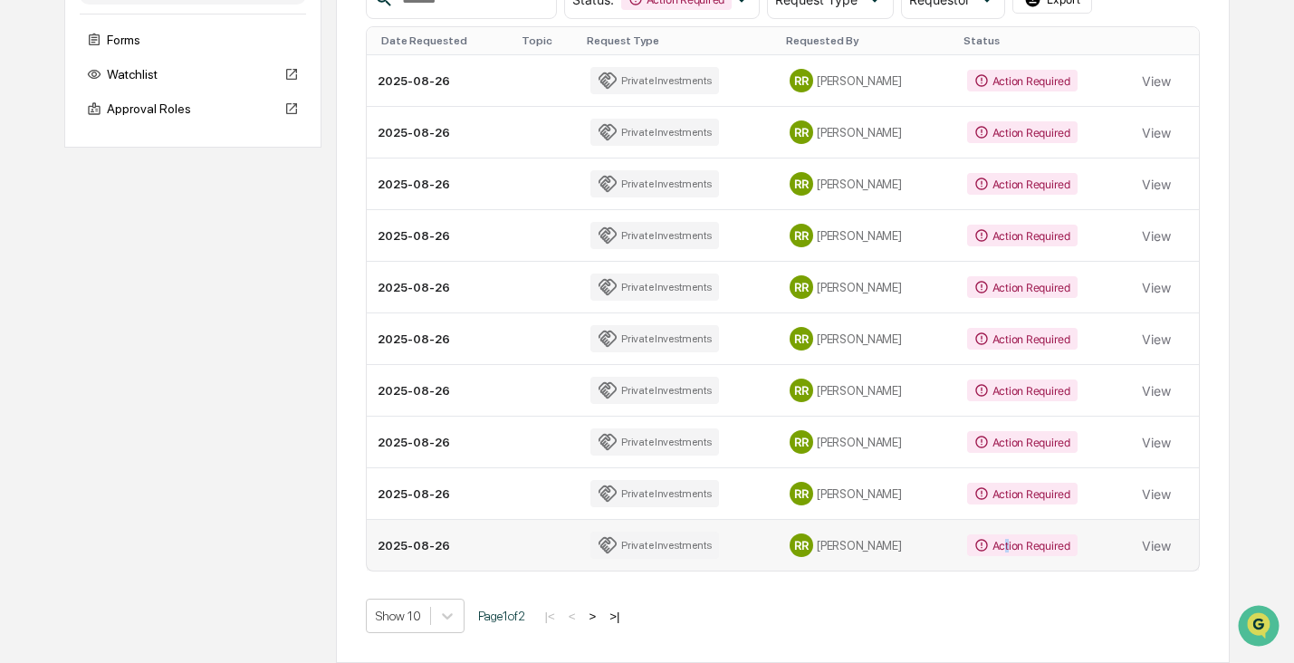
click at [987, 548] on div "Action Required" at bounding box center [1022, 545] width 110 height 22
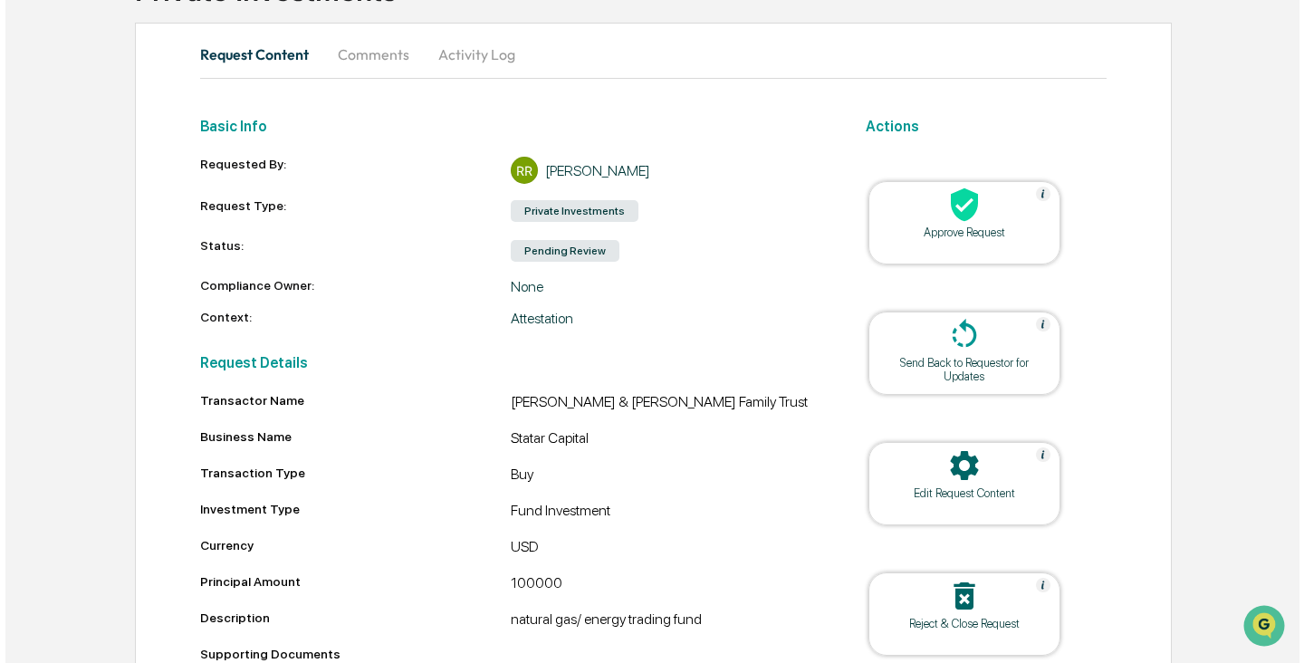
scroll to position [250, 0]
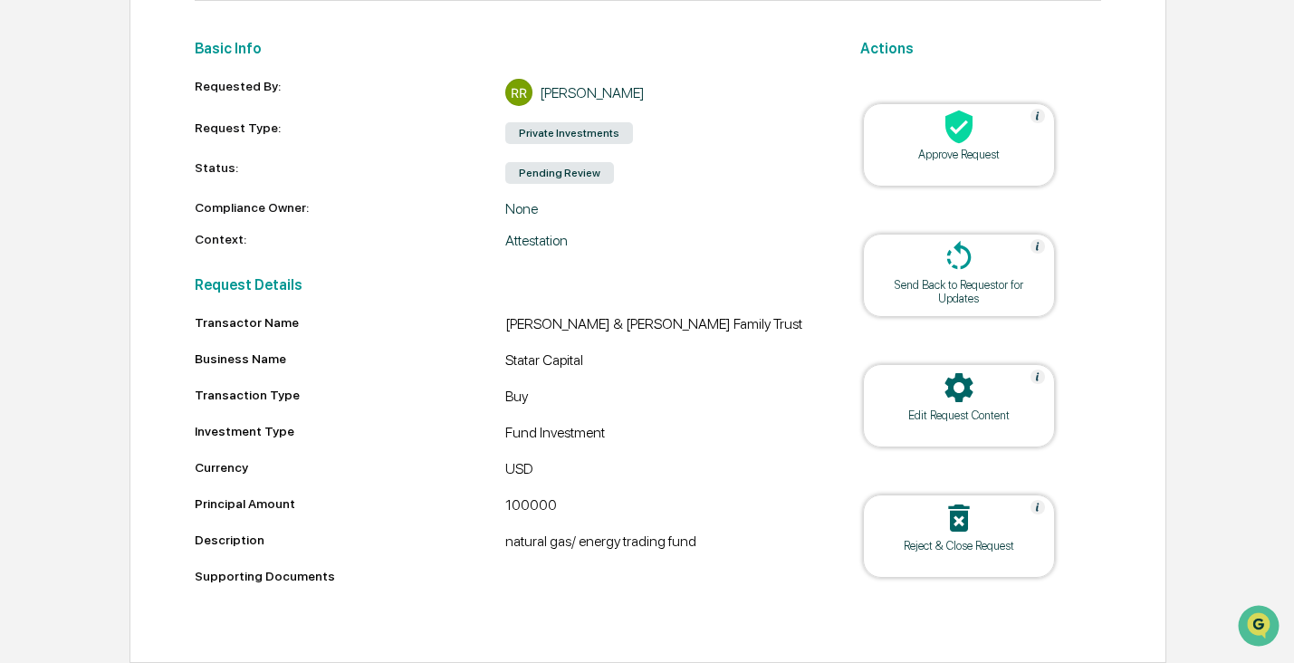
click at [983, 508] on div at bounding box center [958, 519] width 181 height 39
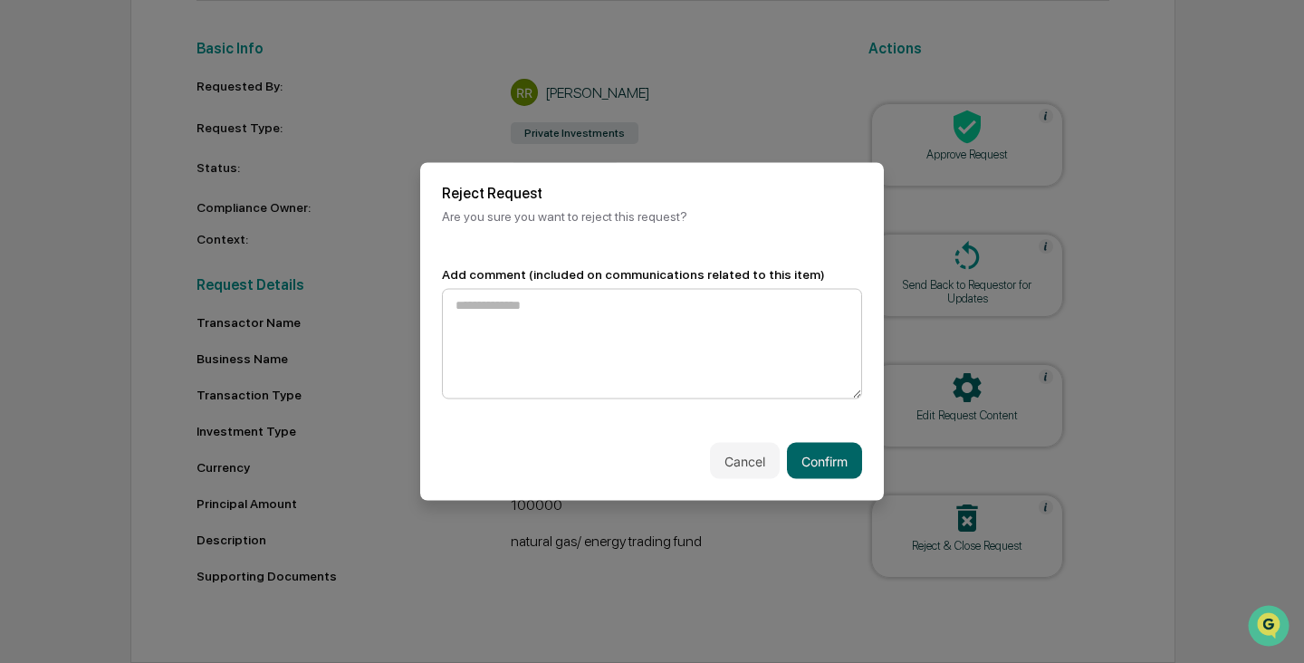
click at [664, 311] on textarea at bounding box center [652, 344] width 420 height 110
type textarea "**********"
click at [816, 450] on button "Confirm" at bounding box center [824, 461] width 75 height 36
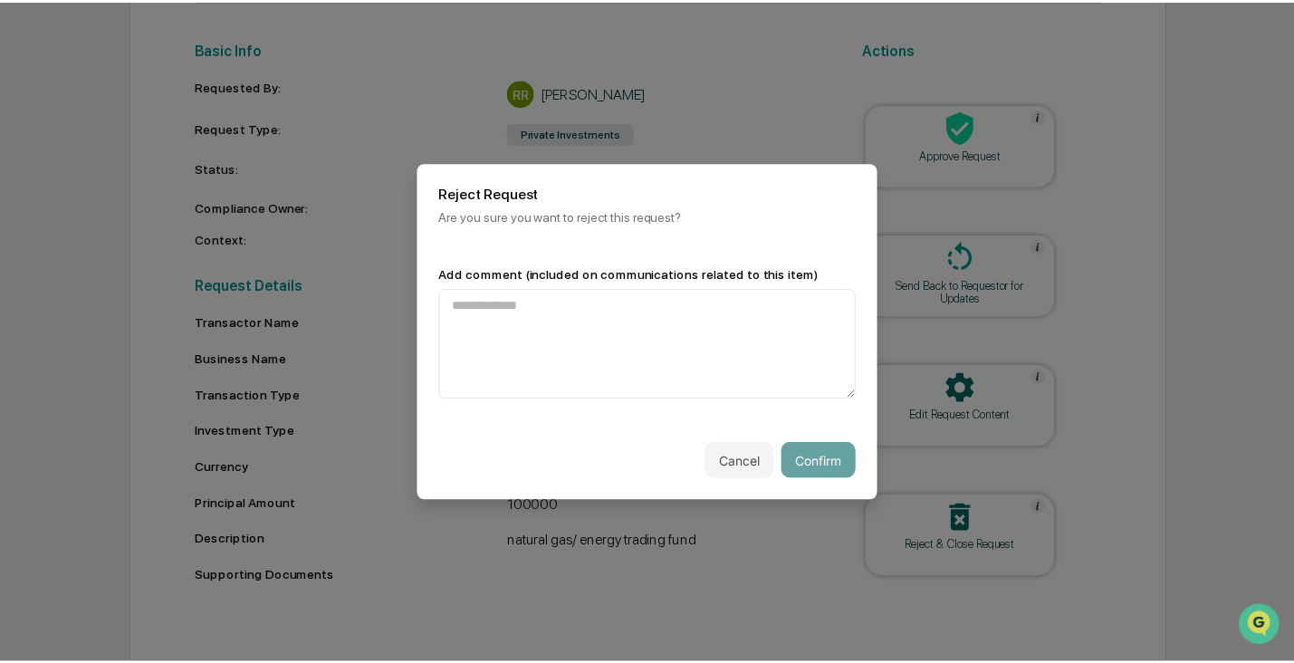
scroll to position [216, 0]
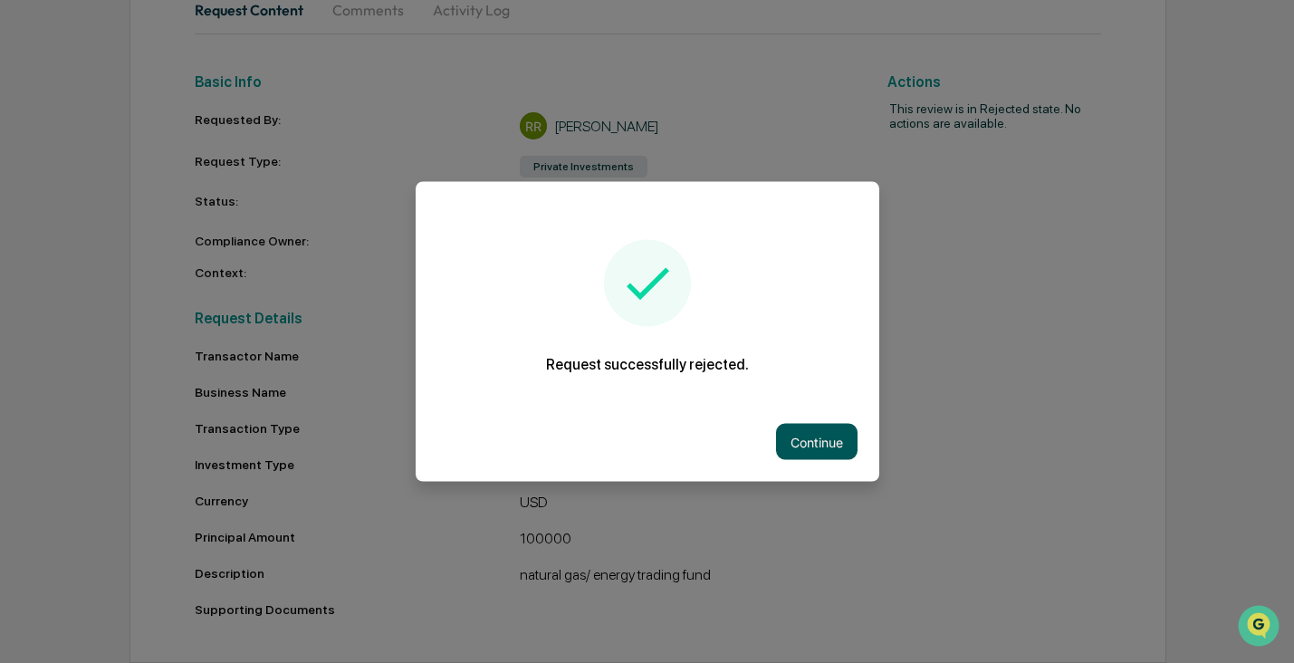
click at [815, 437] on button "Continue" at bounding box center [816, 442] width 81 height 36
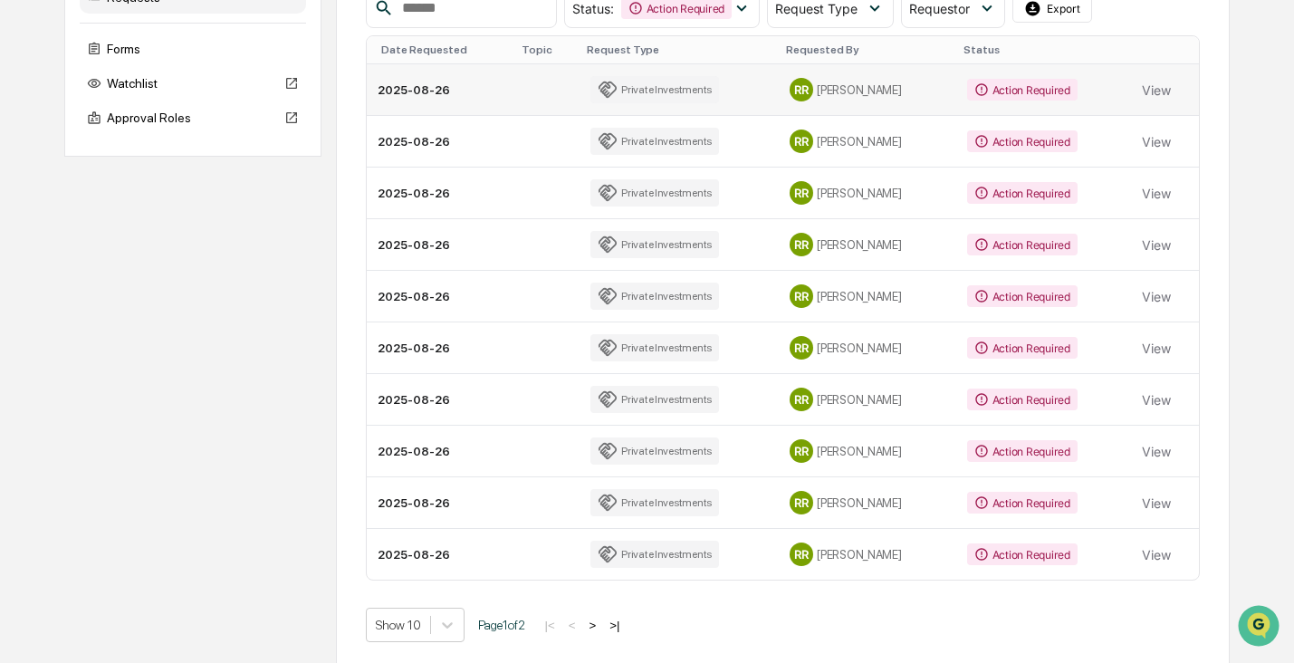
click at [1020, 82] on div "Action Required" at bounding box center [1022, 90] width 110 height 22
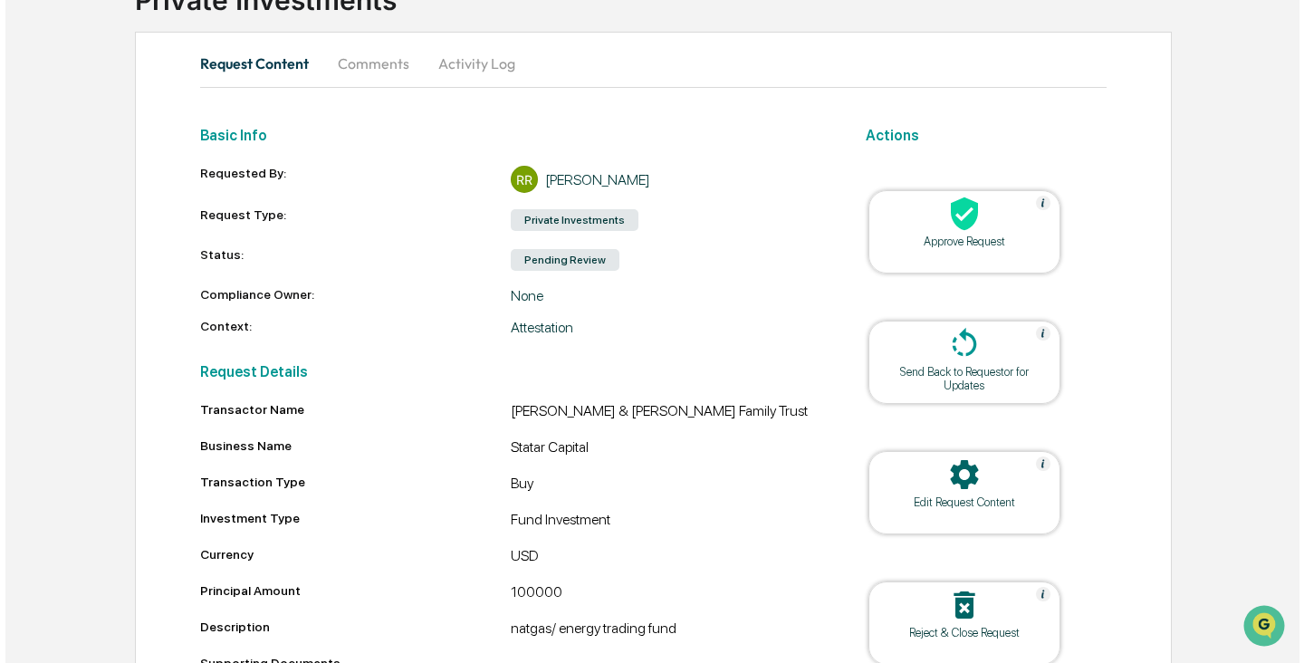
scroll to position [250, 0]
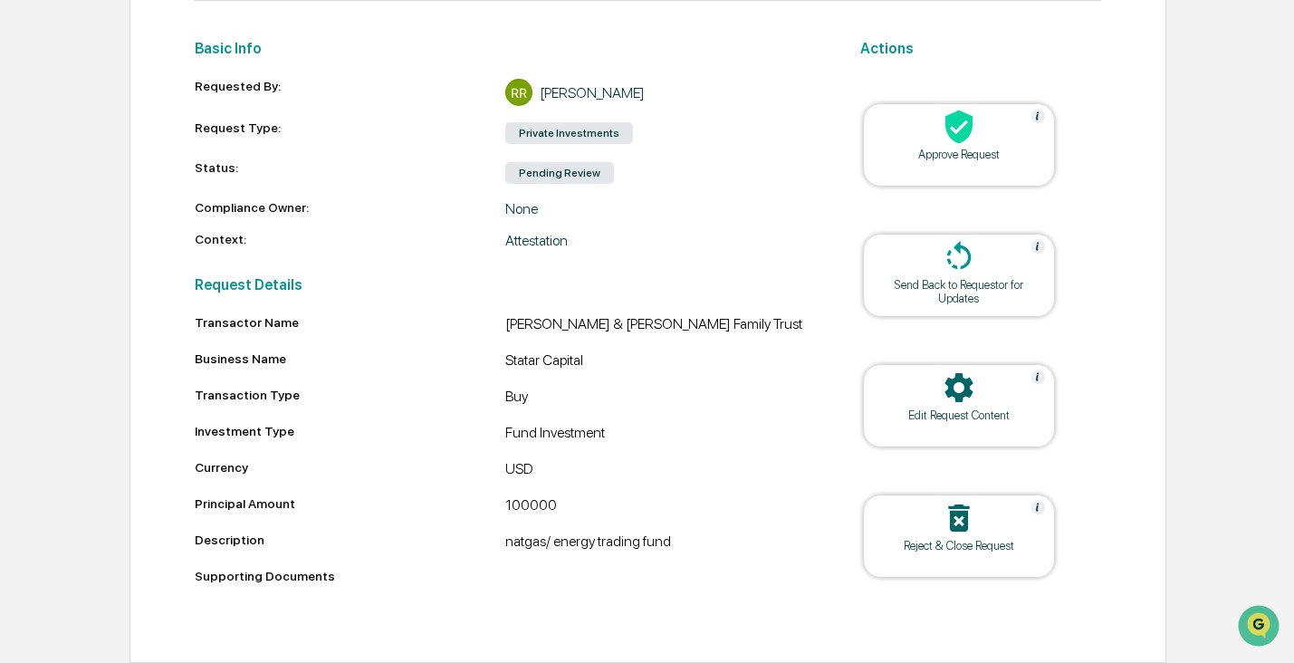
click at [938, 520] on div at bounding box center [958, 519] width 181 height 39
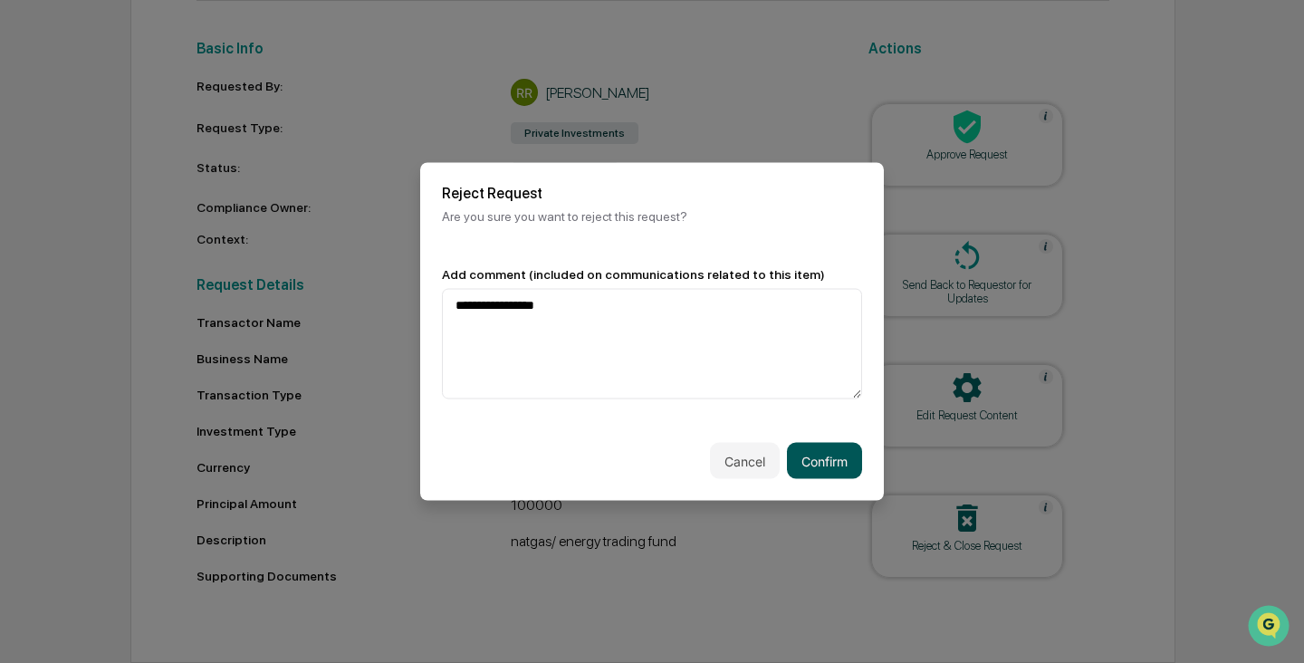
type textarea "**********"
click at [815, 460] on button "Confirm" at bounding box center [824, 461] width 75 height 36
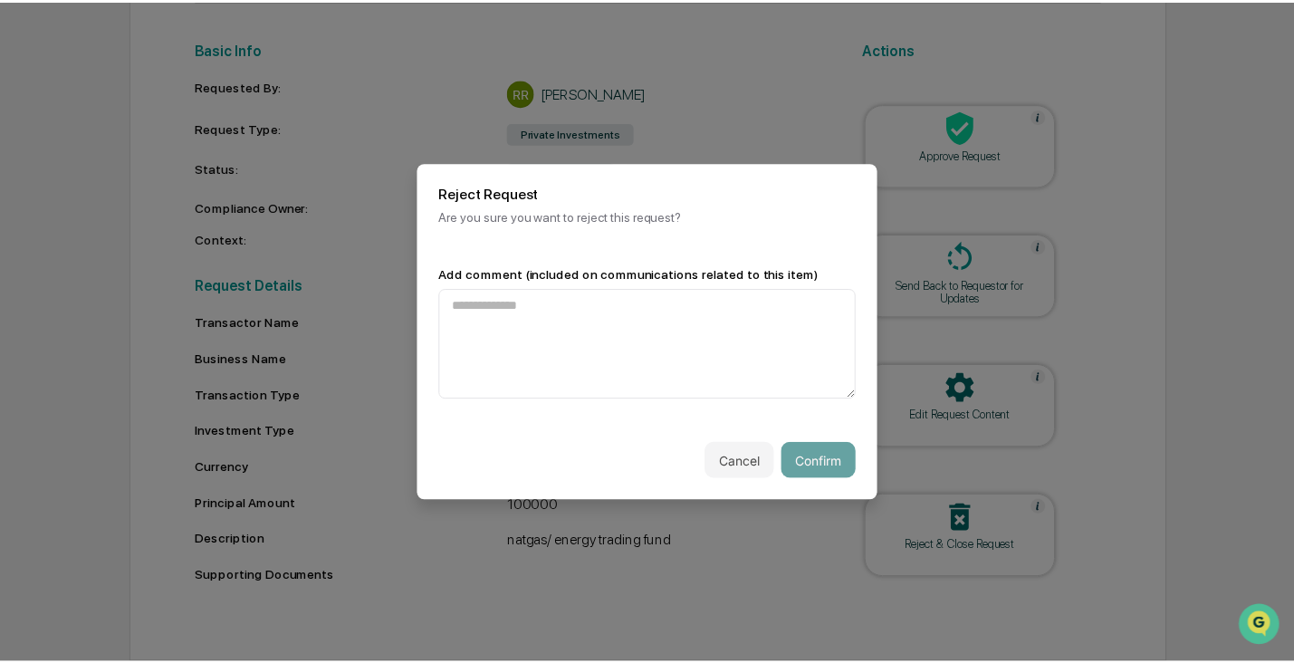
scroll to position [216, 0]
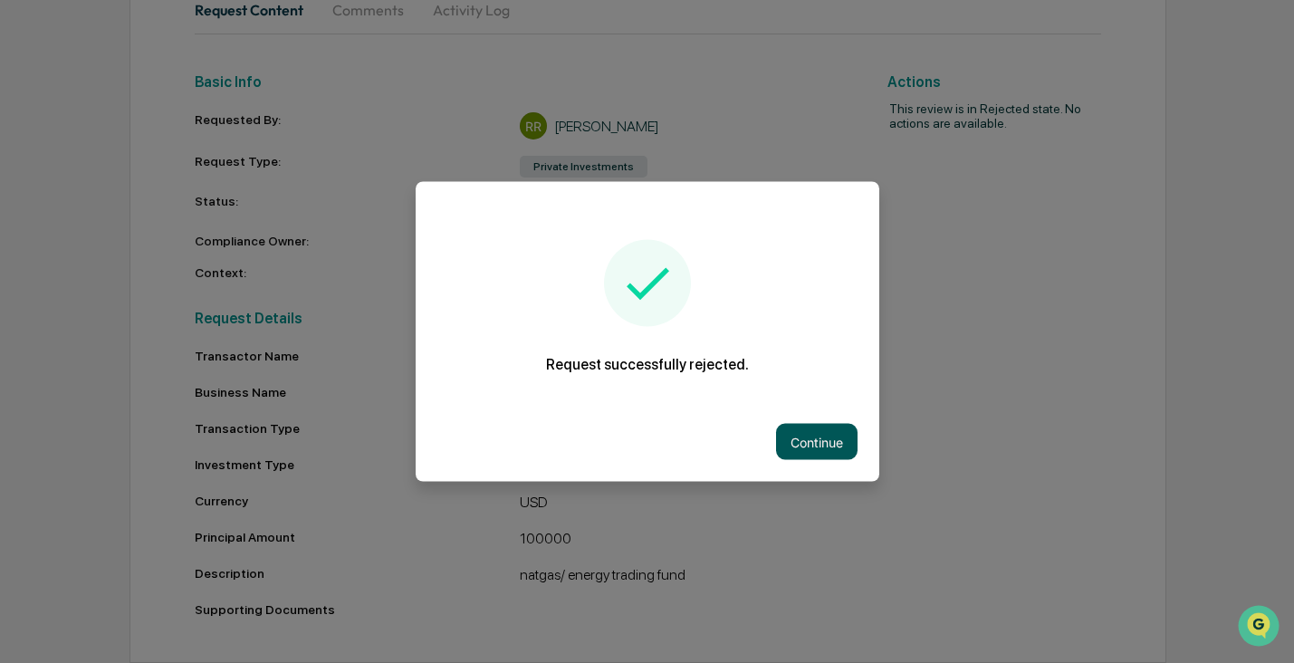
click at [811, 439] on button "Continue" at bounding box center [816, 442] width 81 height 36
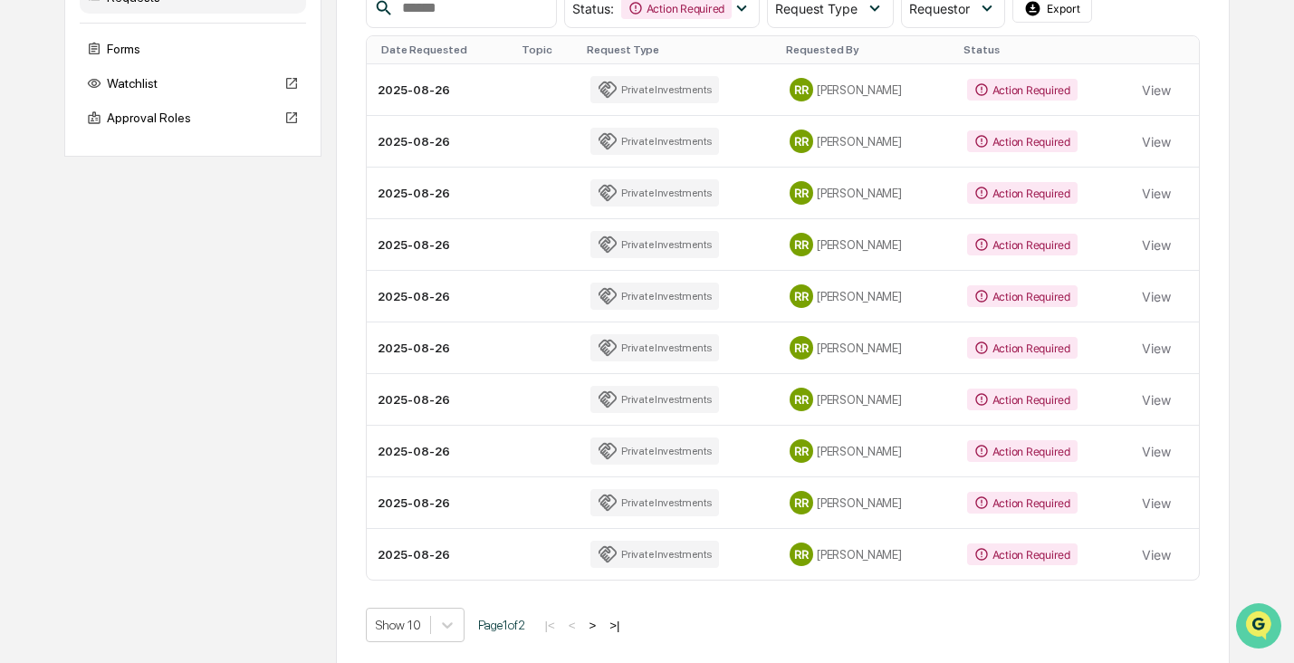
click at [1247, 625] on img "Open customer support" at bounding box center [1258, 625] width 45 height 36
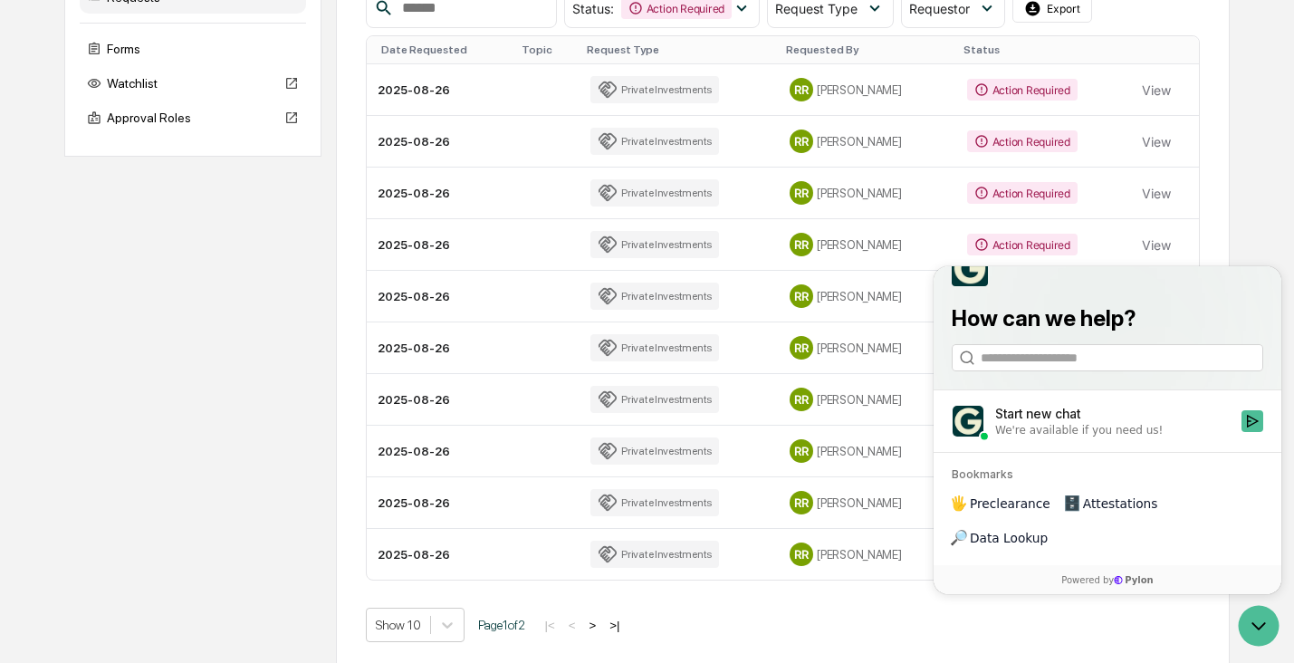
click at [1077, 423] on div "Start new chat" at bounding box center [1112, 414] width 235 height 18
click at [1241, 432] on button "Start new chat We're available if you need us!" at bounding box center [1252, 421] width 22 height 22
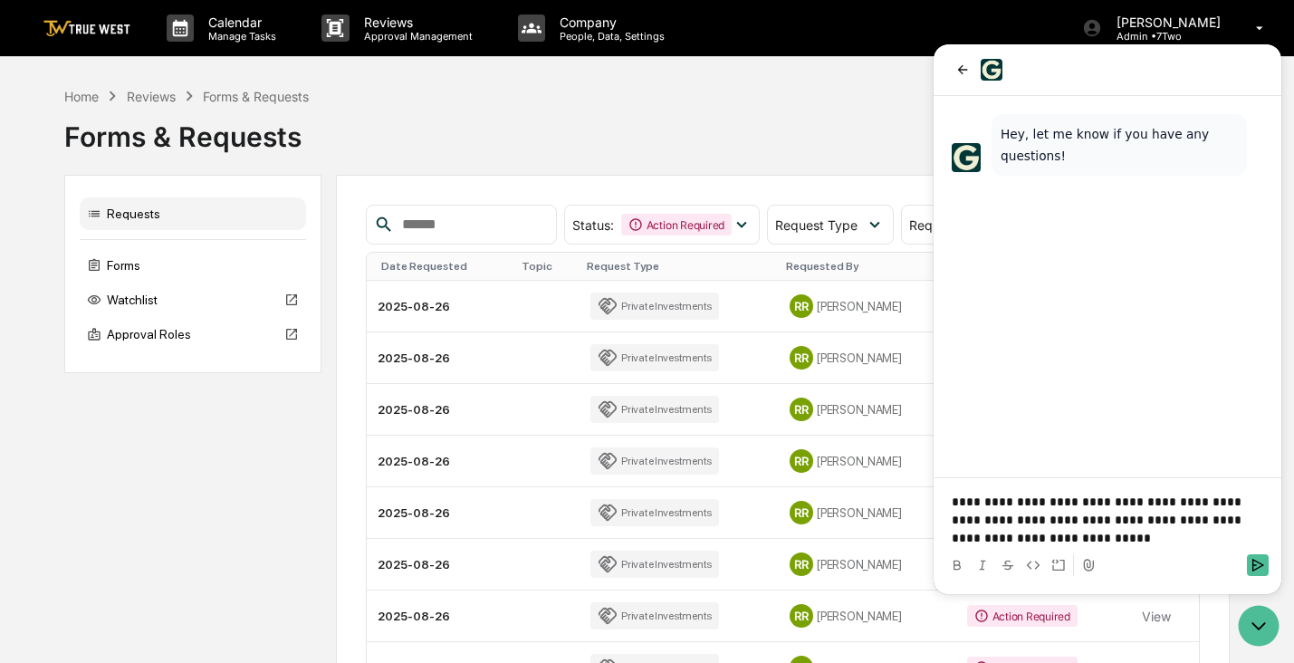
click at [980, 536] on p "**********" at bounding box center [1106, 519] width 311 height 54
click at [1104, 531] on p "**********" at bounding box center [1106, 519] width 311 height 54
click at [1257, 564] on icon "Send" at bounding box center [1257, 565] width 14 height 14
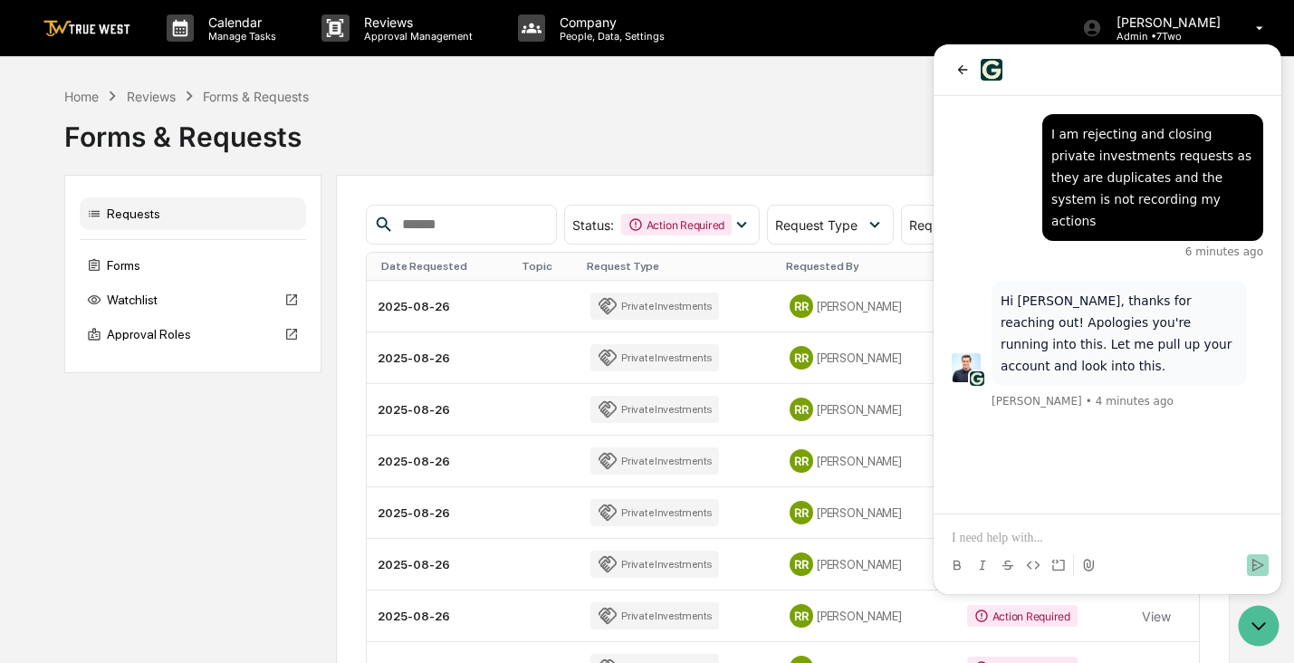
click at [1055, 533] on p at bounding box center [1106, 538] width 311 height 18
click at [803, 134] on div "Forms & Requests" at bounding box center [646, 129] width 1164 height 47
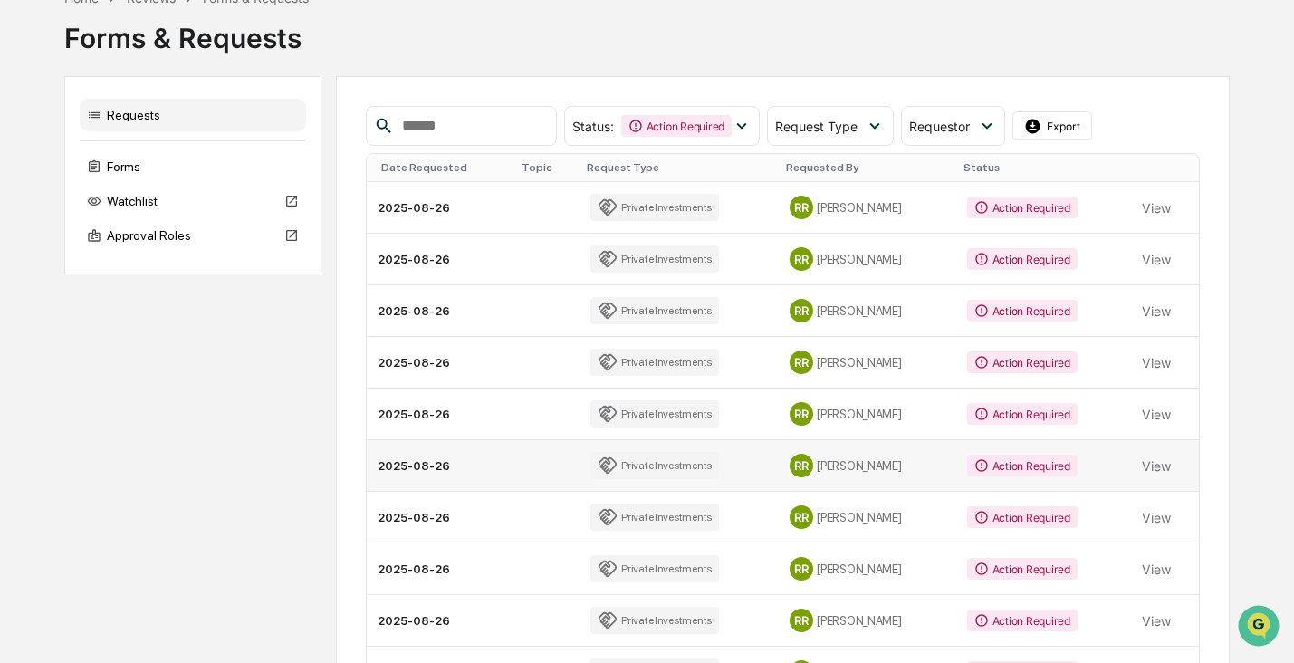
scroll to position [99, 0]
click at [1268, 626] on icon "Open customer support" at bounding box center [1258, 648] width 45 height 45
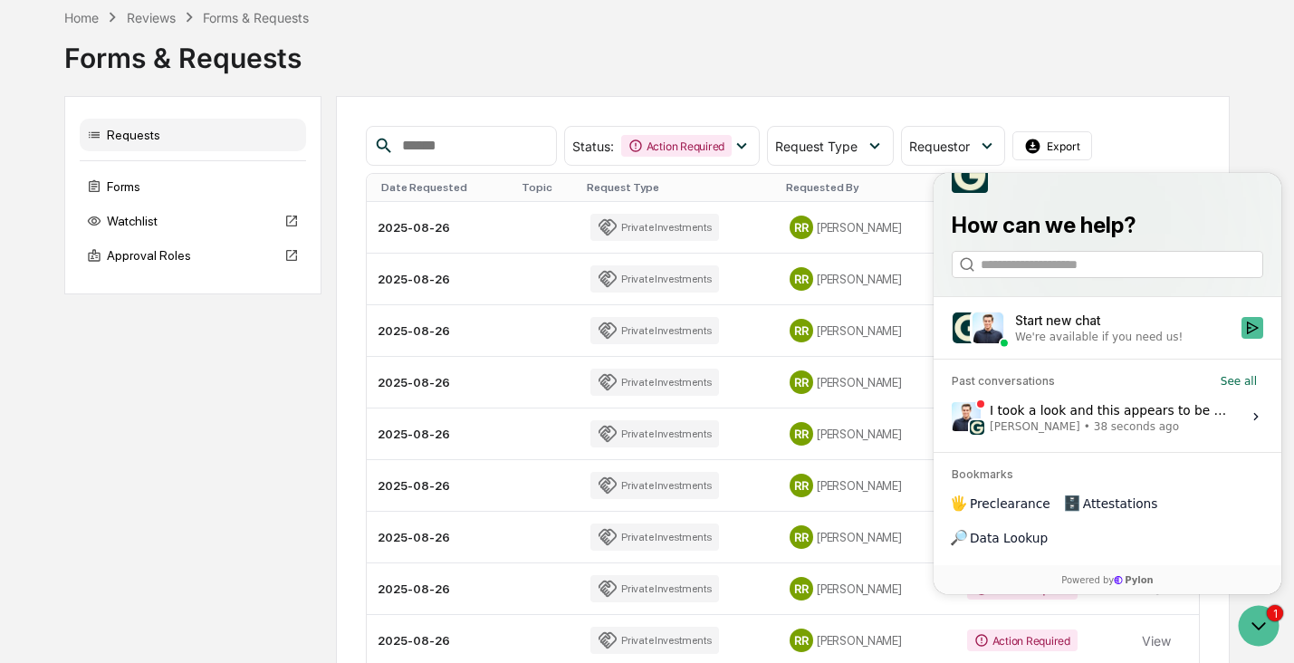
scroll to position [79, 0]
click at [1095, 434] on div "I took a look and this appears to be a bug on our end. I'm looping in our tech …" at bounding box center [1109, 416] width 241 height 34
click at [951, 417] on button "View issue" at bounding box center [951, 416] width 1 height 1
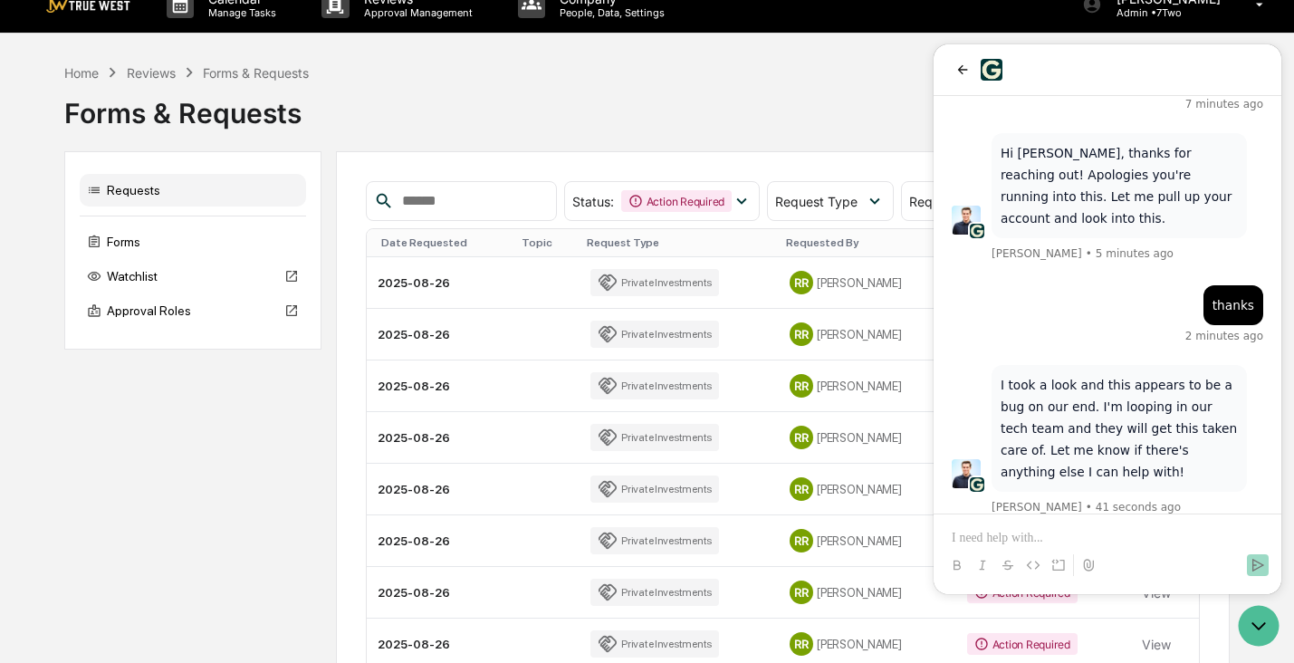
scroll to position [25, 0]
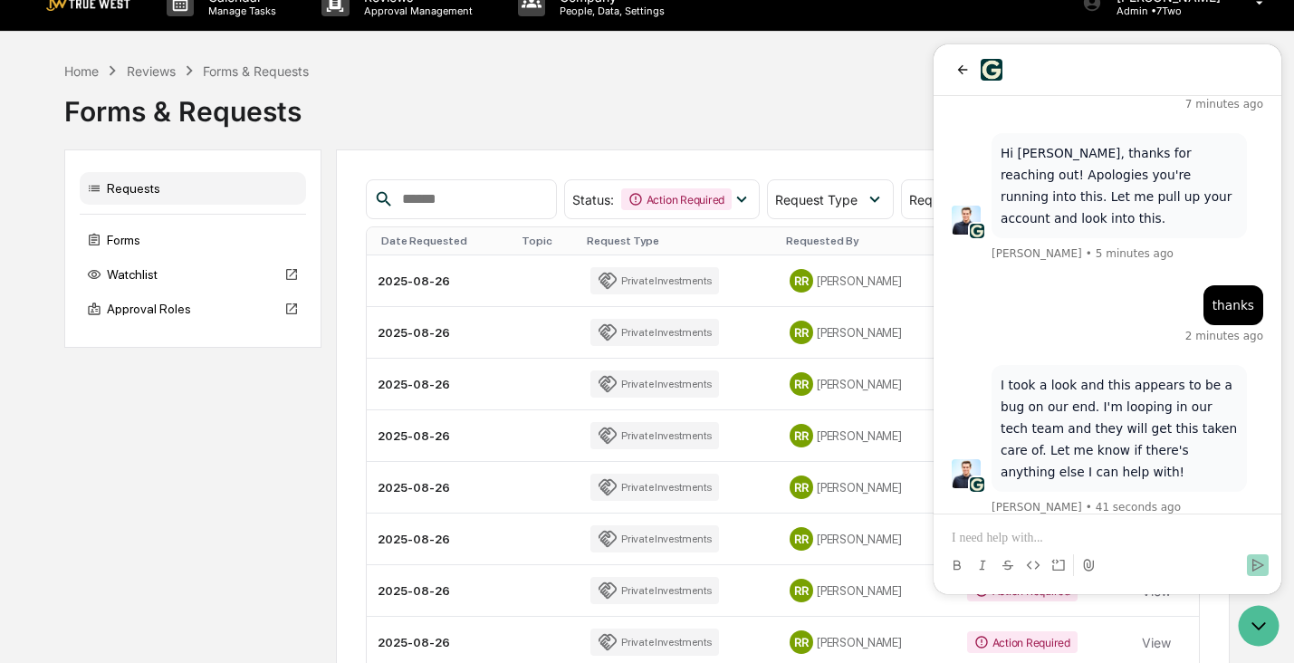
click at [1045, 541] on p at bounding box center [1106, 538] width 311 height 18
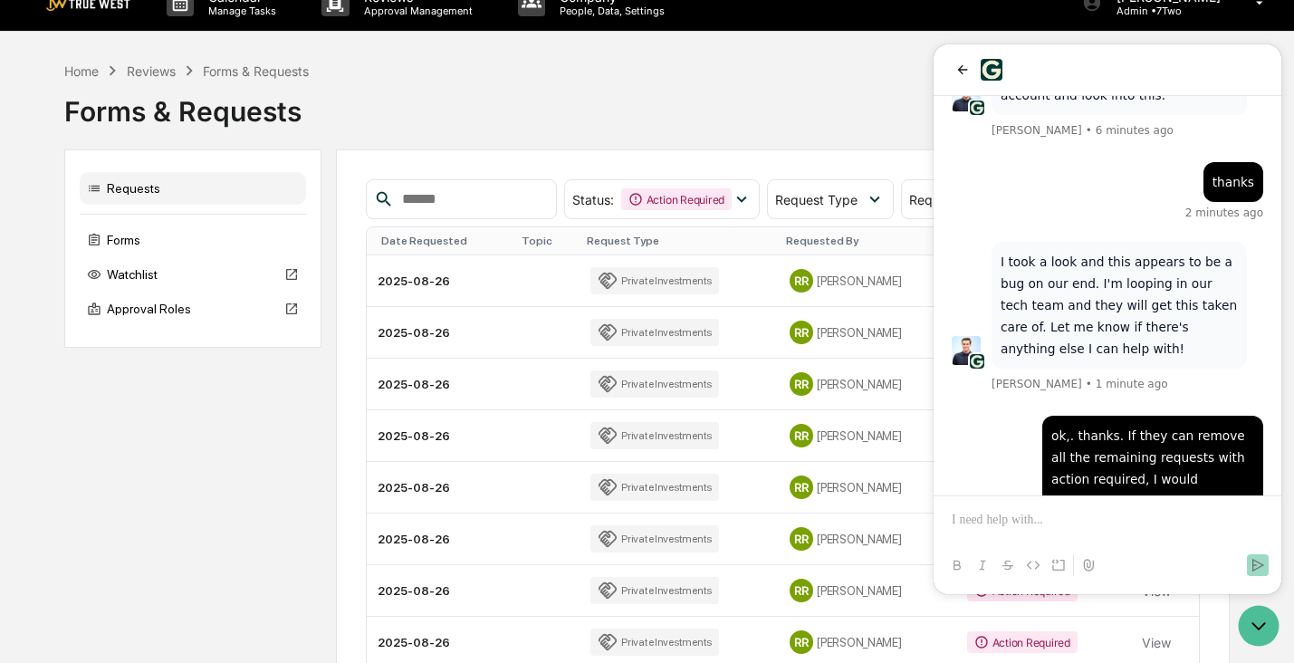
scroll to position [0, 0]
